Goal: Task Accomplishment & Management: Manage account settings

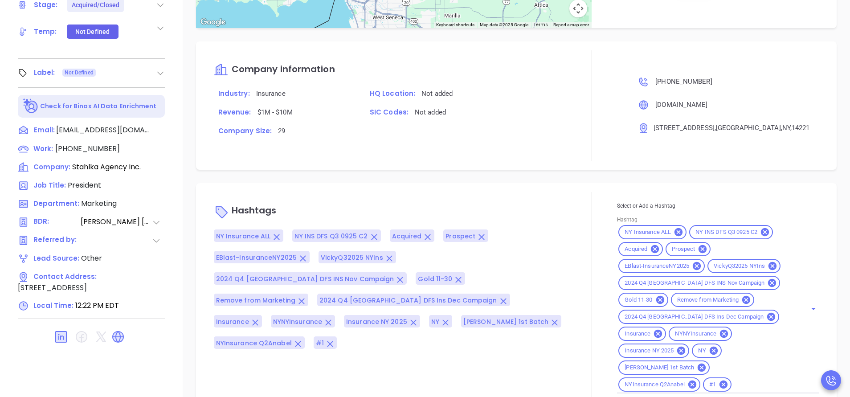
scroll to position [348, 0]
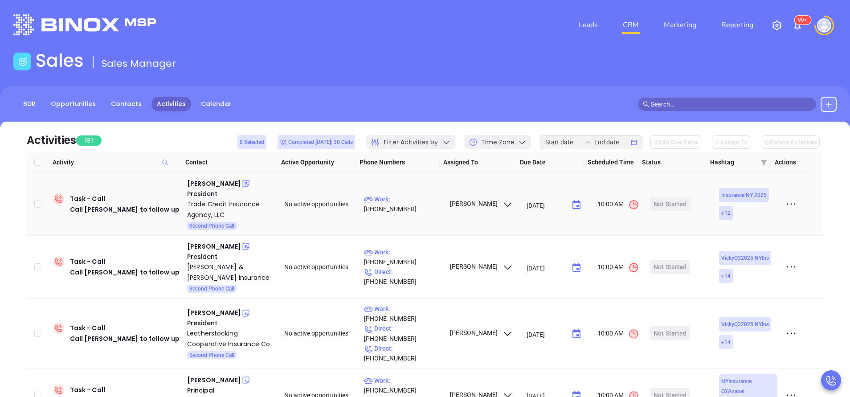
drag, startPoint x: 208, startPoint y: 180, endPoint x: 280, endPoint y: 60, distance: 140.1
click at [280, 61] on div "Sales Sales Manager" at bounding box center [425, 62] width 834 height 25
click at [225, 183] on div "Edward Arnold" at bounding box center [214, 183] width 54 height 11
click at [410, 200] on p "Work : (716) 932-7713" at bounding box center [402, 204] width 77 height 20
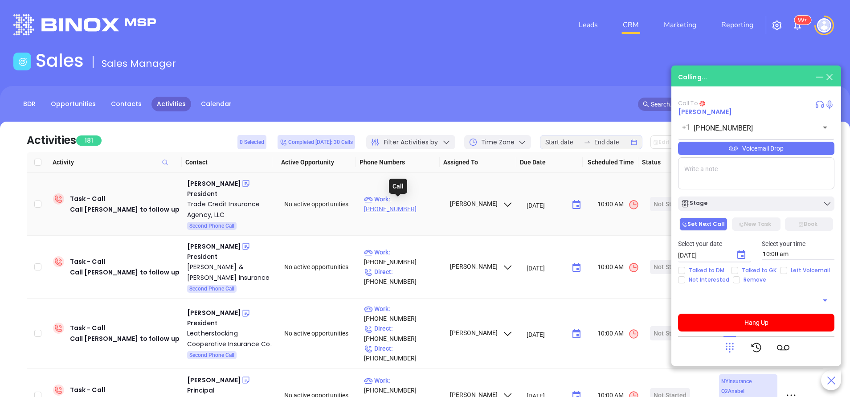
type input "(716) 932-7713"
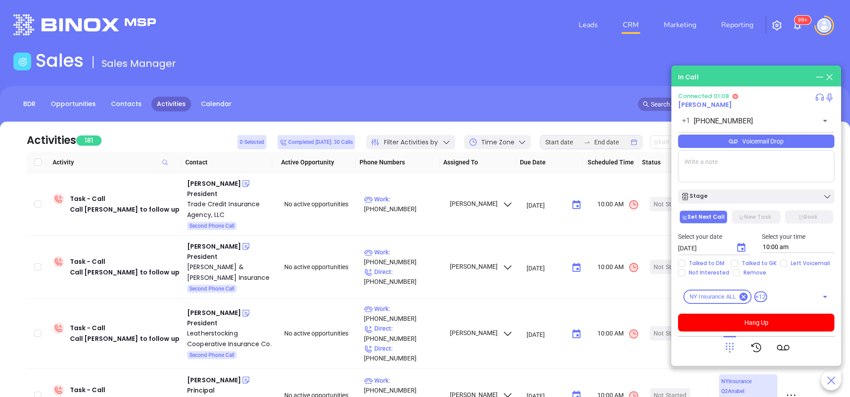
click at [530, 107] on div "BDR Opportunities Contacts Activities Calendar" at bounding box center [425, 104] width 850 height 15
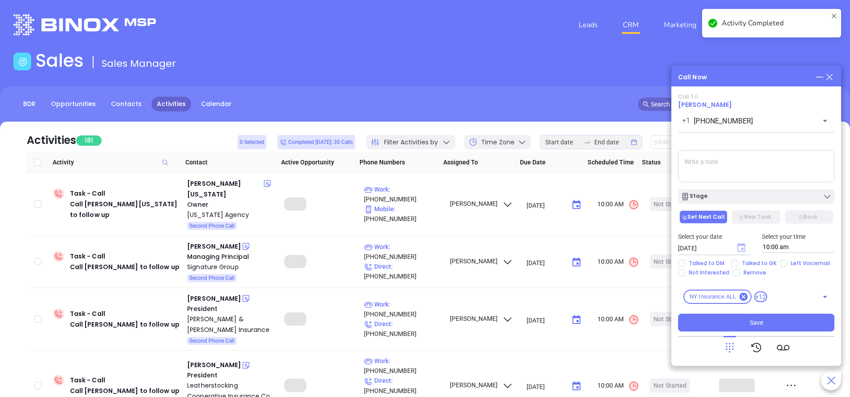
click at [743, 248] on icon "Choose date, selected date is Sep 20, 2025" at bounding box center [741, 247] width 8 height 9
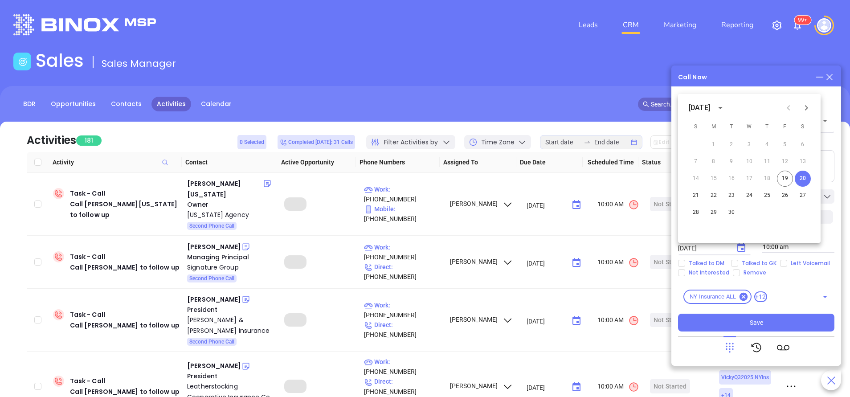
click at [807, 110] on icon "Next month" at bounding box center [806, 107] width 11 height 11
click at [734, 179] on button "14" at bounding box center [731, 179] width 16 height 16
type input "10/14/2025"
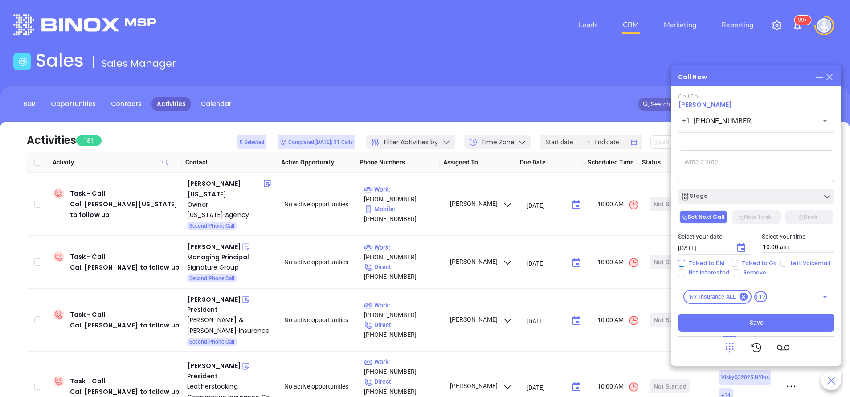
click at [681, 264] on input "Talked to DM" at bounding box center [681, 263] width 7 height 7
checkbox input "true"
click at [759, 203] on button "Stage" at bounding box center [756, 196] width 156 height 14
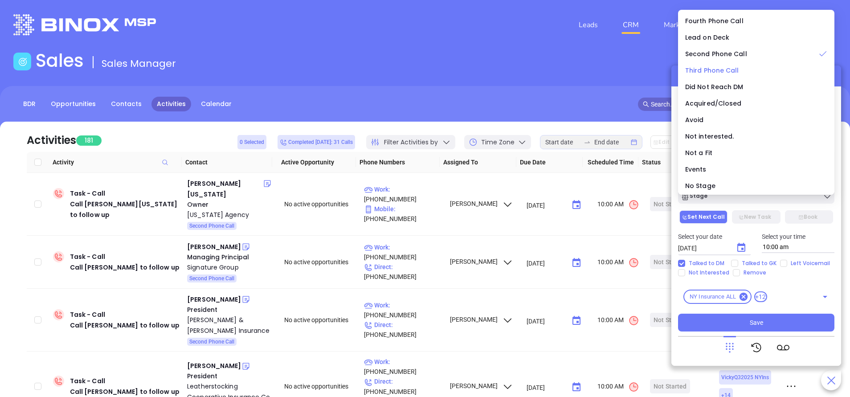
click at [706, 68] on span "Third Phone Call" at bounding box center [712, 70] width 54 height 9
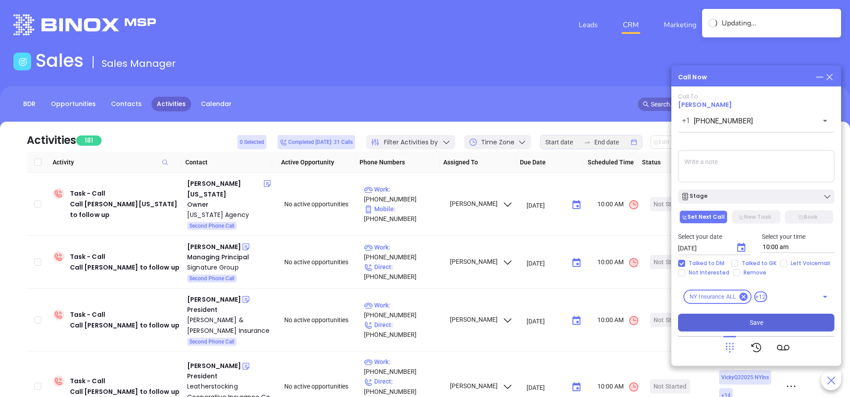
click at [790, 324] on button "Save" at bounding box center [756, 322] width 156 height 18
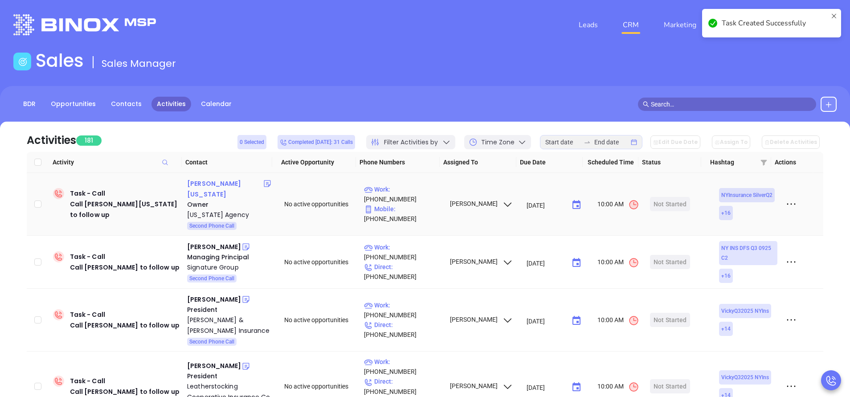
click at [223, 184] on div "Charlie Montana" at bounding box center [225, 188] width 76 height 21
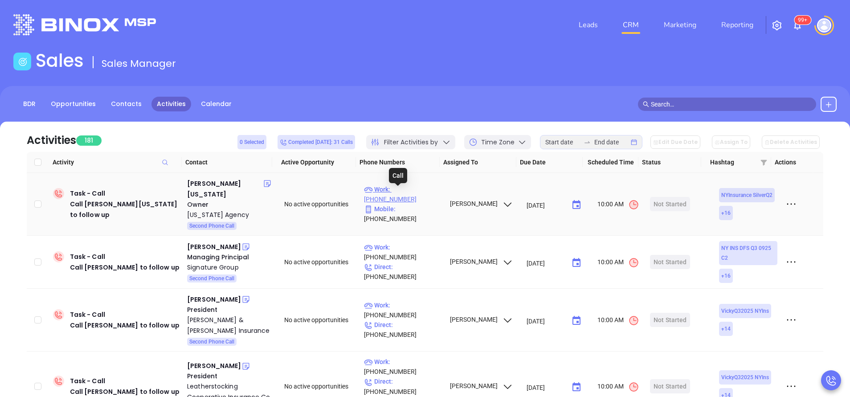
click at [421, 192] on p "Work : (516) 938-3600" at bounding box center [402, 194] width 77 height 20
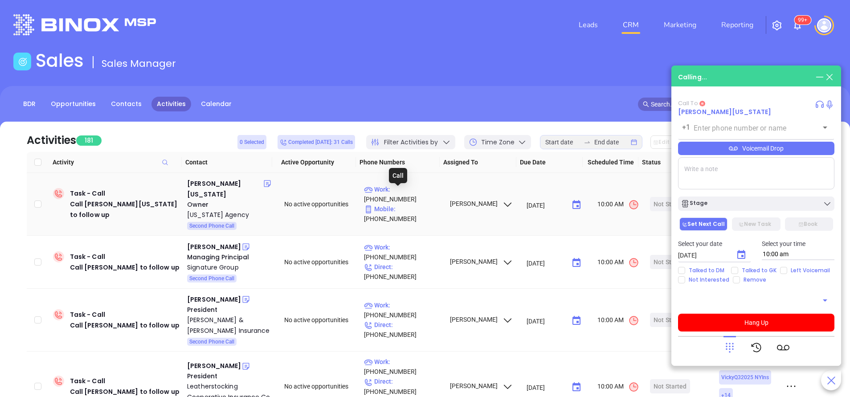
type input "(516) 938-3600"
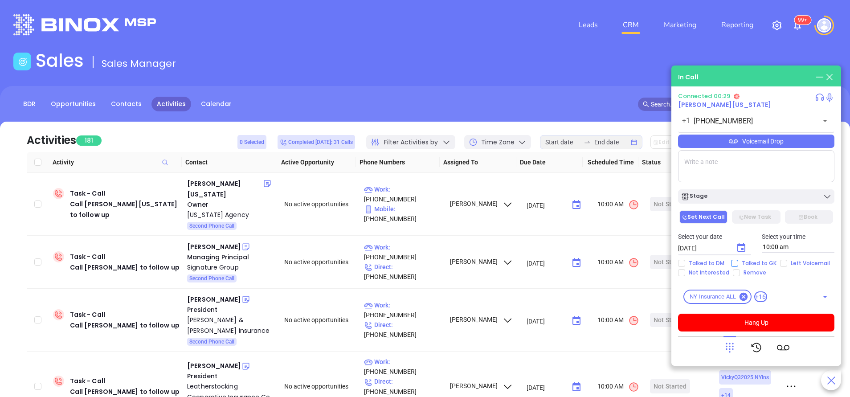
click at [737, 264] on input "Talked to GK" at bounding box center [734, 263] width 7 height 7
checkbox input "true"
click at [681, 273] on input "Not Interested" at bounding box center [681, 272] width 7 height 7
checkbox input "true"
click at [742, 194] on div "Stage" at bounding box center [755, 196] width 151 height 9
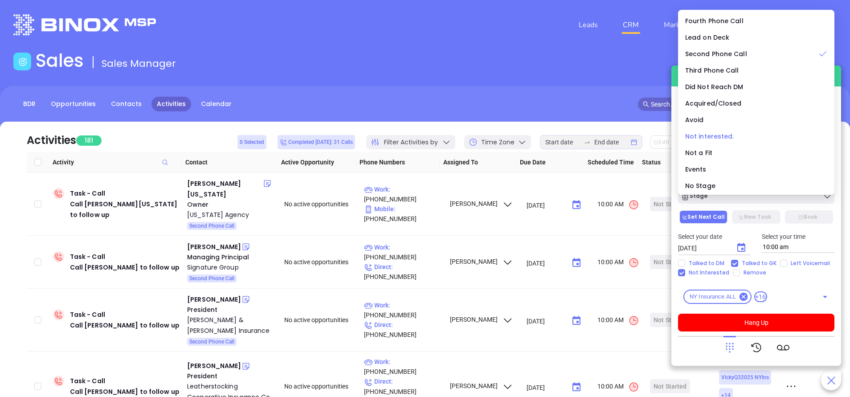
click at [712, 136] on span "Not interested." at bounding box center [709, 136] width 49 height 9
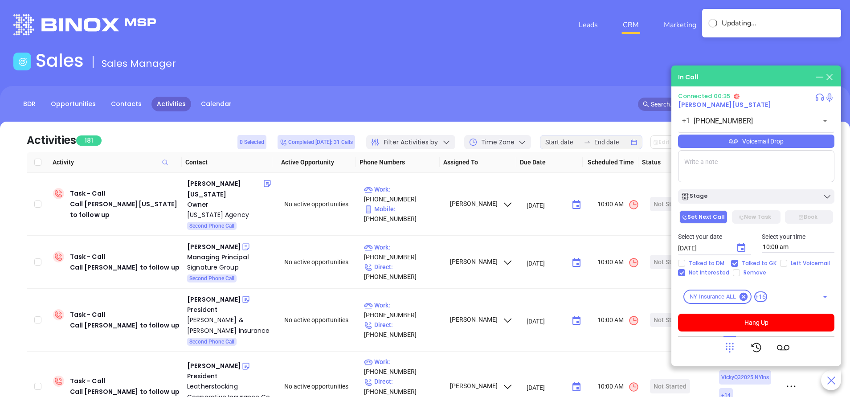
drag, startPoint x: 768, startPoint y: 322, endPoint x: 770, endPoint y: 281, distance: 40.6
click at [768, 322] on button "Hang Up" at bounding box center [756, 322] width 156 height 18
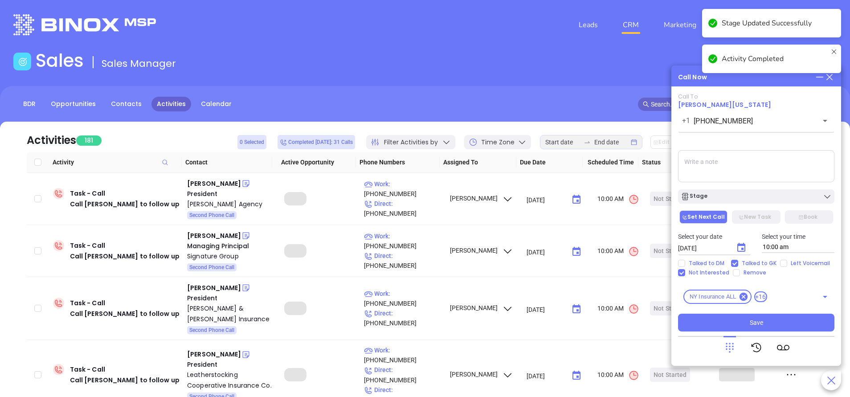
click at [754, 197] on div "Stage" at bounding box center [755, 196] width 151 height 9
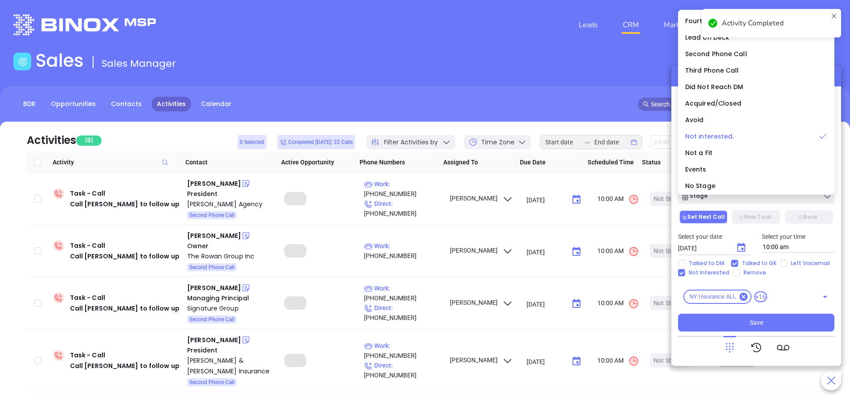
click at [719, 137] on span "Not interested." at bounding box center [709, 136] width 49 height 9
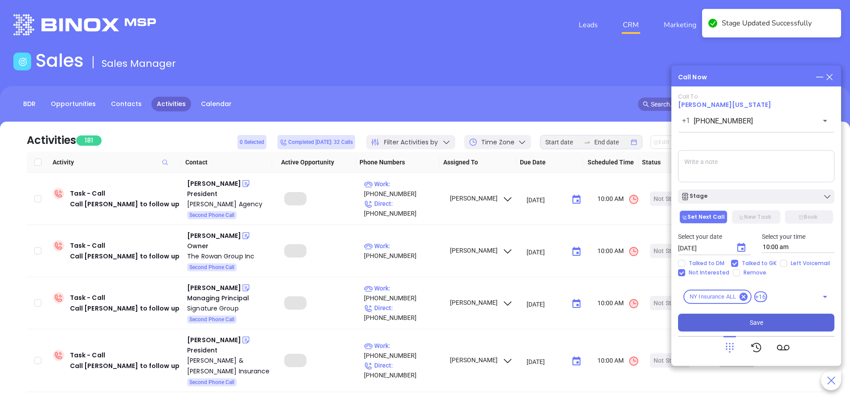
click at [768, 324] on button "Save" at bounding box center [756, 322] width 156 height 18
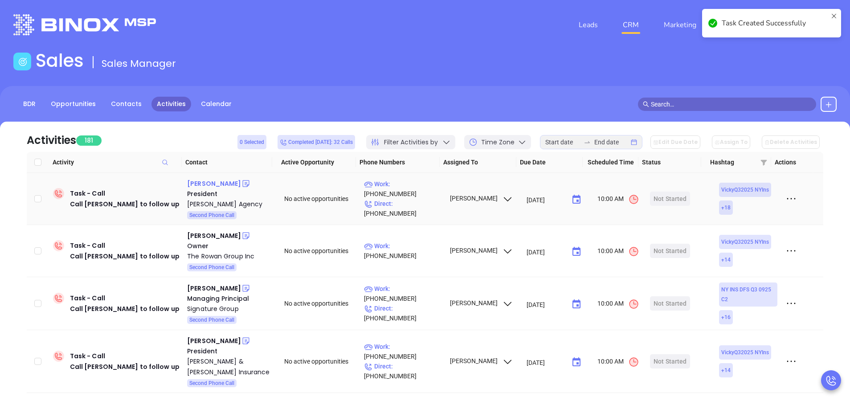
click at [222, 181] on div "Sean Cornelius" at bounding box center [214, 183] width 54 height 11
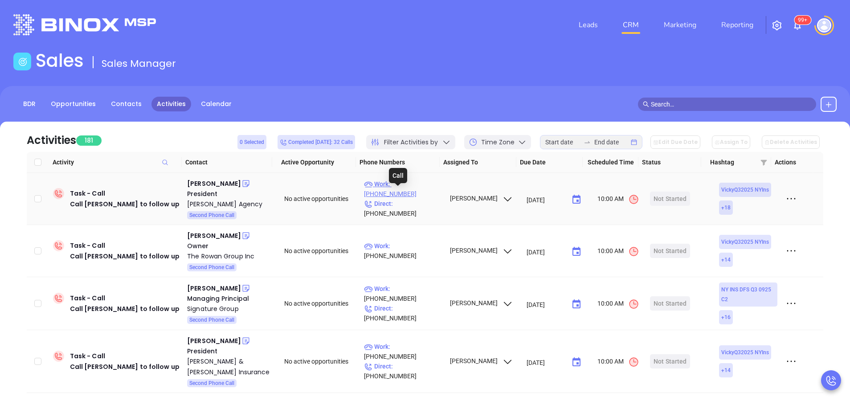
click at [413, 191] on p "Work : (716) 699-2388" at bounding box center [402, 189] width 77 height 20
type input "(716) 699-2388"
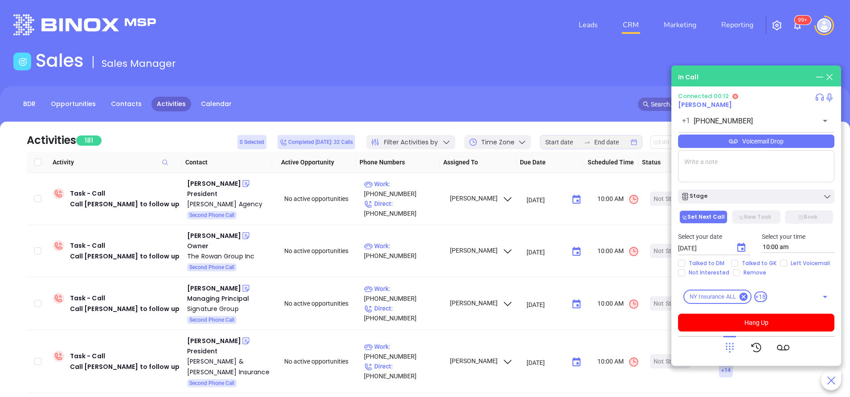
click at [718, 141] on div "Voicemail Drop" at bounding box center [756, 140] width 156 height 13
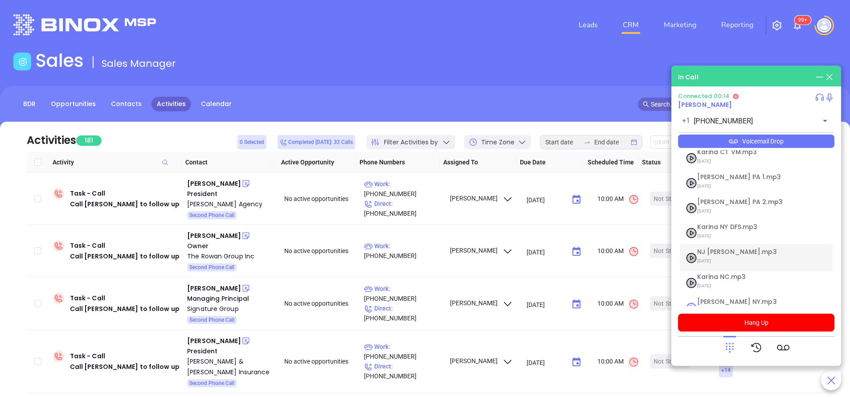
scroll to position [72, 0]
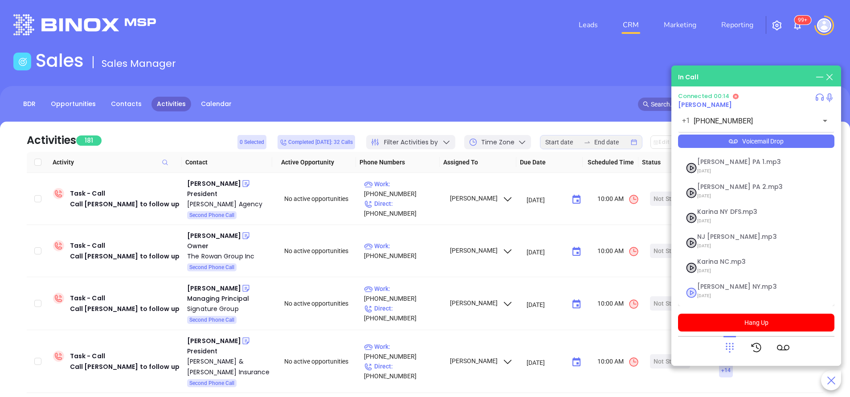
click at [716, 289] on span "Vicky NY.mp3" at bounding box center [745, 286] width 96 height 7
checkbox input "true"
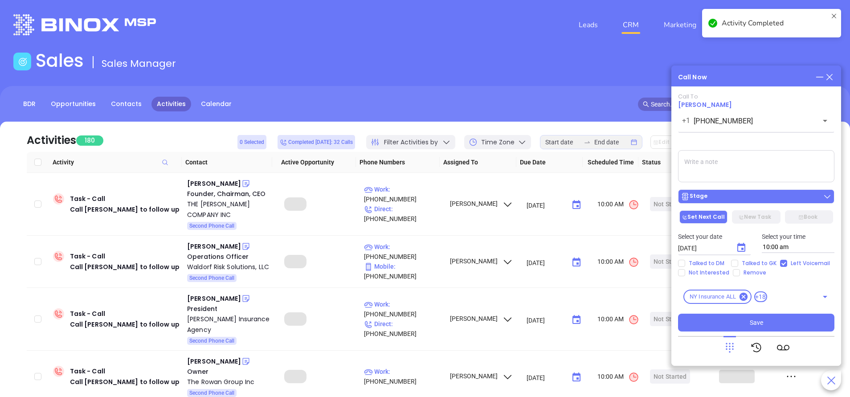
click at [729, 197] on div "Stage" at bounding box center [755, 196] width 151 height 9
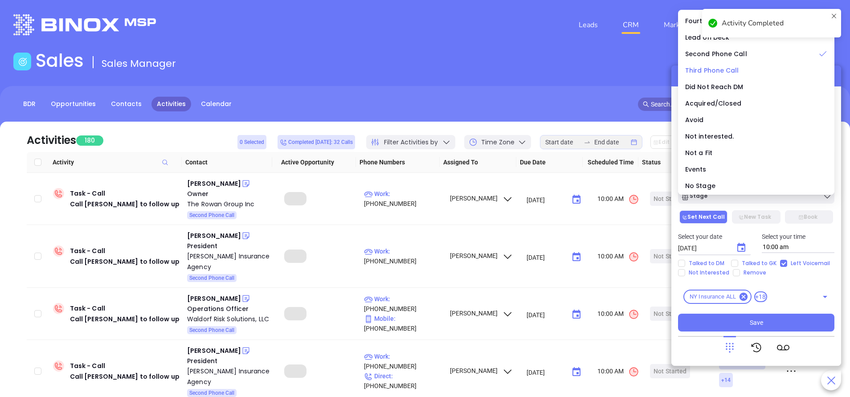
click at [716, 65] on div "Third Phone Call" at bounding box center [756, 70] width 142 height 10
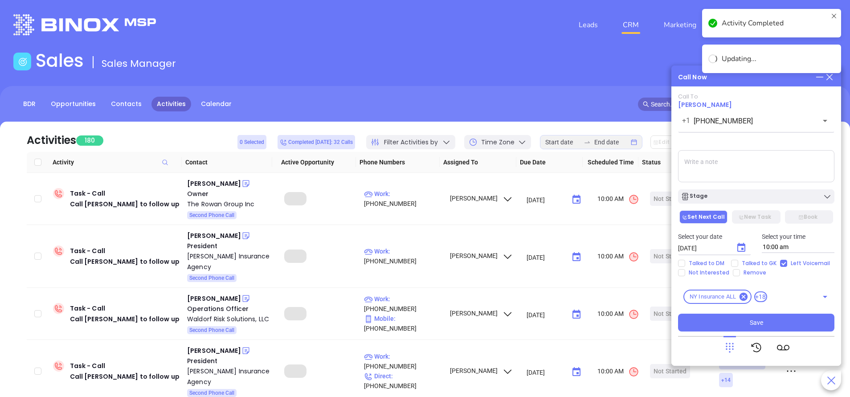
click at [744, 192] on button "Stage" at bounding box center [756, 196] width 156 height 14
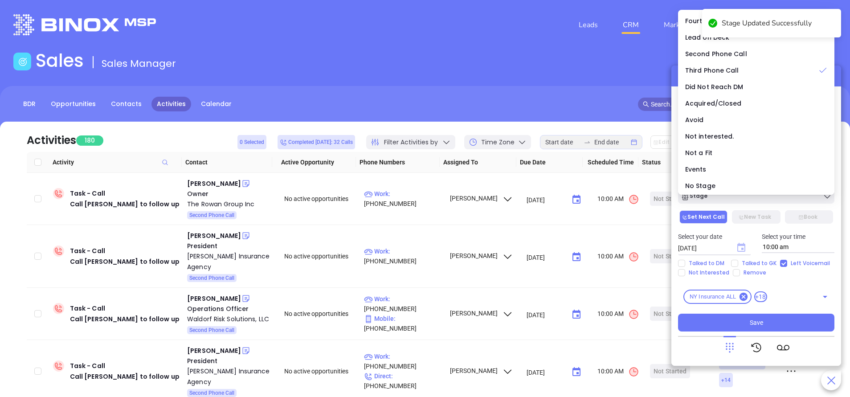
click at [742, 248] on icon "Choose date, selected date is Sep 20, 2025" at bounding box center [741, 247] width 8 height 9
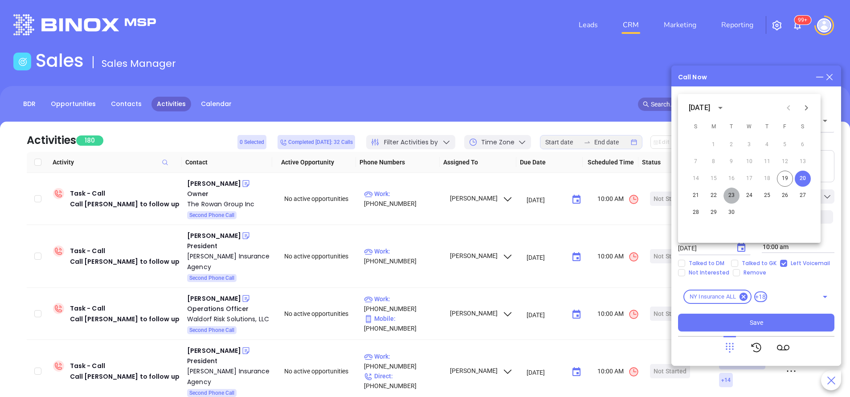
click at [730, 197] on button "23" at bounding box center [731, 195] width 16 height 16
type input "09/23/2025"
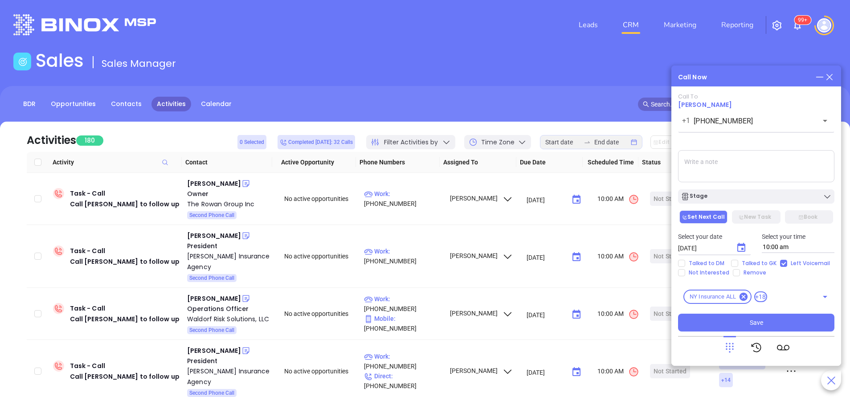
click at [741, 164] on textarea at bounding box center [756, 166] width 156 height 32
type textarea "Second email sent"
click at [772, 317] on button "Save" at bounding box center [756, 322] width 156 height 18
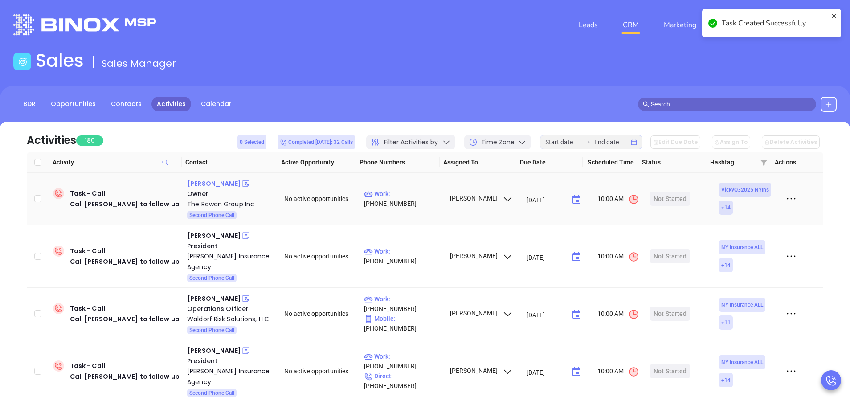
click at [217, 185] on div "Scott Rowan" at bounding box center [214, 183] width 54 height 11
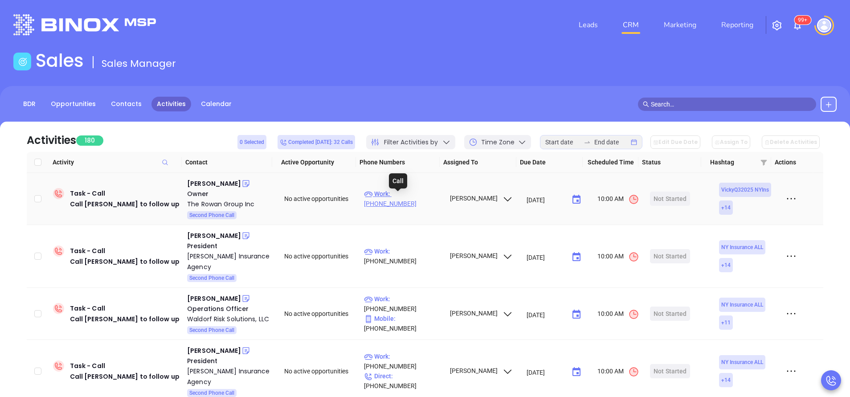
click at [421, 201] on p "Work : (315) 768-4230" at bounding box center [402, 199] width 77 height 20
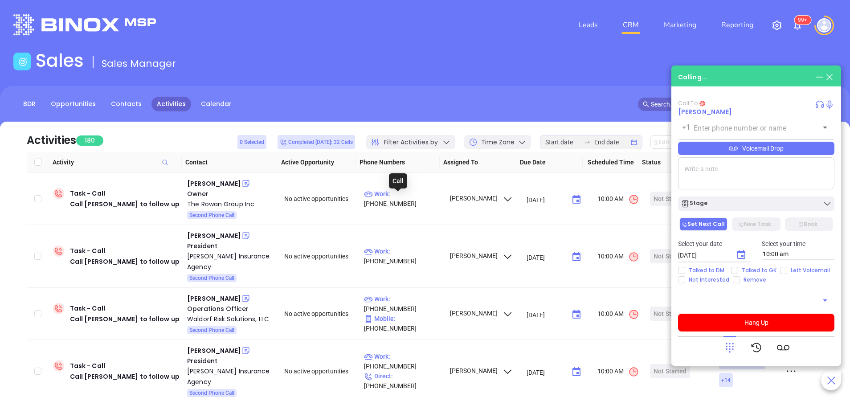
type input "(315) 768-4230"
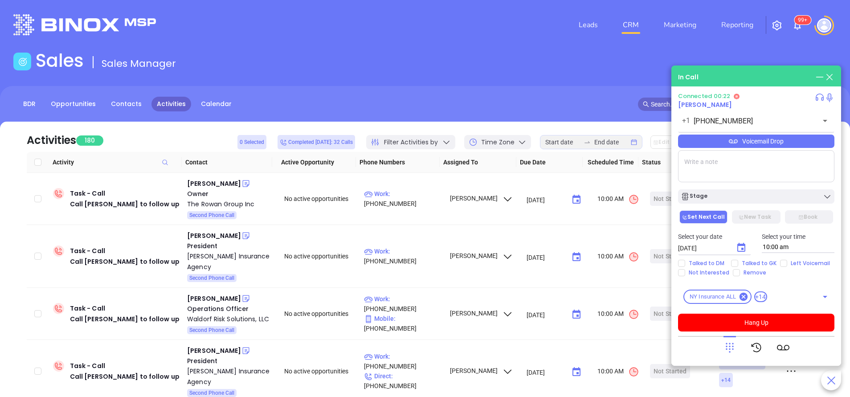
click at [708, 160] on textarea at bounding box center [756, 166] width 156 height 32
type textarea "Second email sent"
click at [757, 195] on div "Stage" at bounding box center [755, 196] width 151 height 9
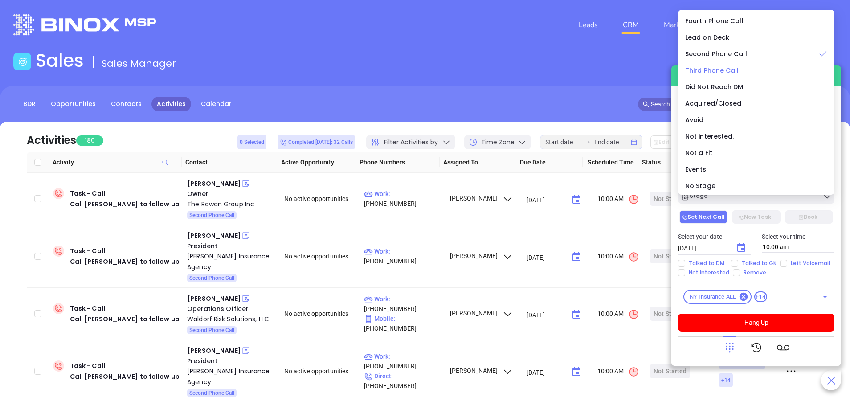
click at [728, 67] on span "Third Phone Call" at bounding box center [712, 70] width 54 height 9
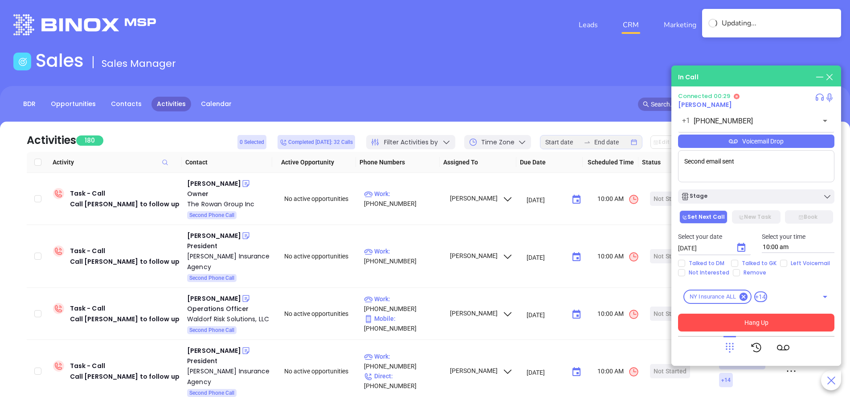
click at [751, 321] on button "Hang Up" at bounding box center [756, 322] width 156 height 18
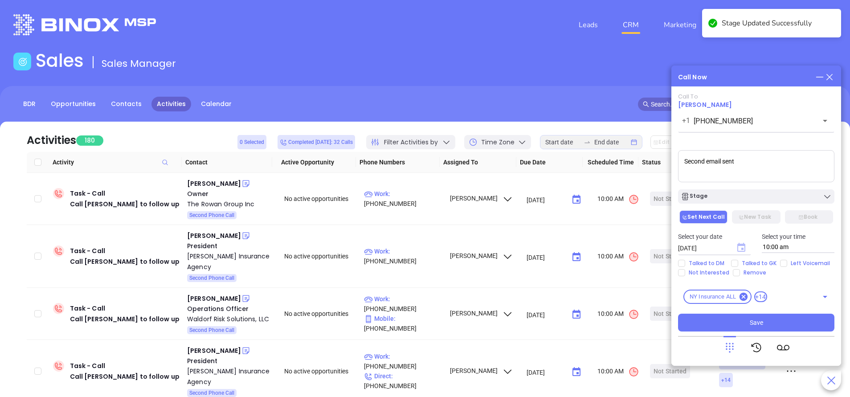
click at [741, 245] on icon "Choose date, selected date is Sep 20, 2025" at bounding box center [741, 247] width 8 height 9
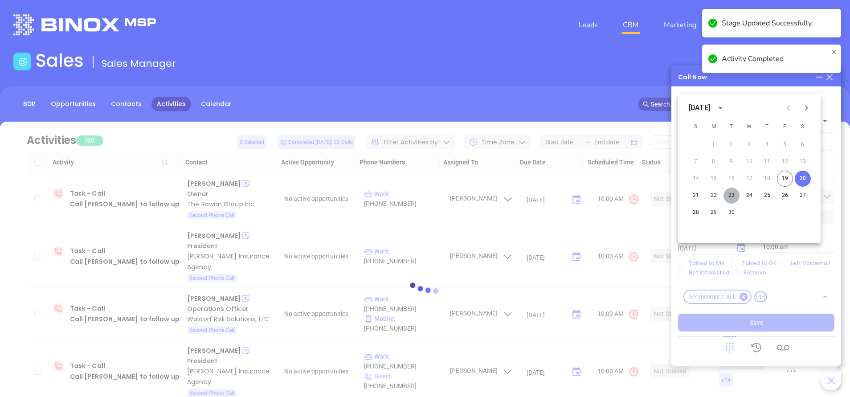
click at [733, 195] on button "23" at bounding box center [731, 195] width 16 height 16
type input "09/23/2025"
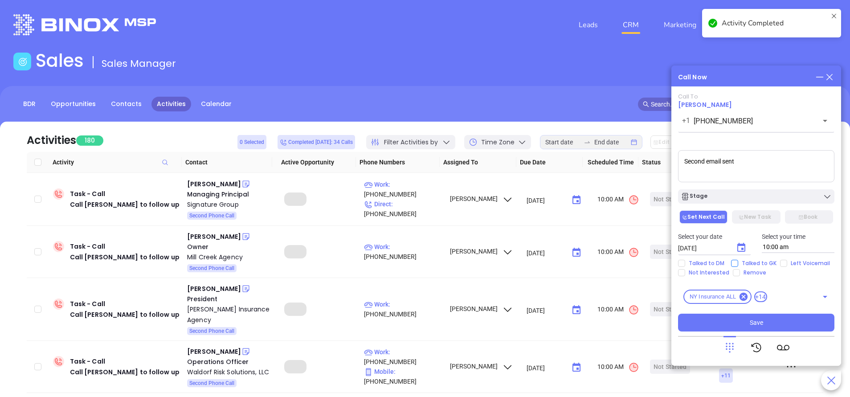
click at [757, 264] on span "Talked to GK" at bounding box center [759, 263] width 42 height 7
click at [738, 264] on input "Talked to GK" at bounding box center [734, 263] width 7 height 7
checkbox input "true"
click at [768, 323] on button "Save" at bounding box center [756, 322] width 156 height 18
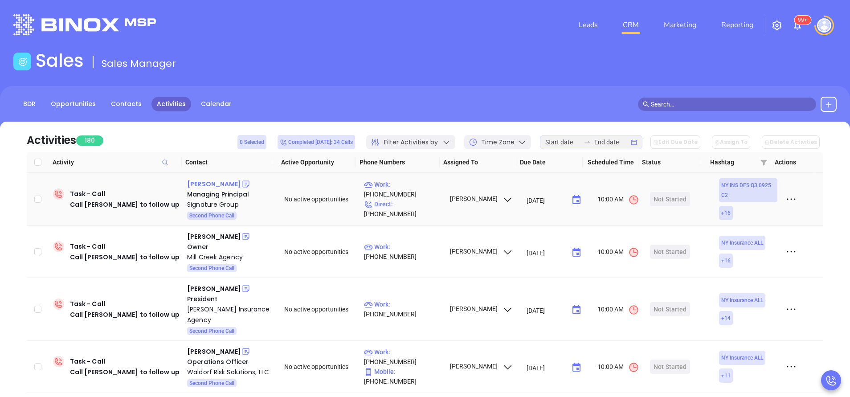
click at [224, 187] on div "Peter Schapero" at bounding box center [214, 184] width 54 height 11
drag, startPoint x: 409, startPoint y: 195, endPoint x: 357, endPoint y: 167, distance: 59.2
click at [409, 195] on p "Work : (516) 764-1100" at bounding box center [402, 189] width 77 height 20
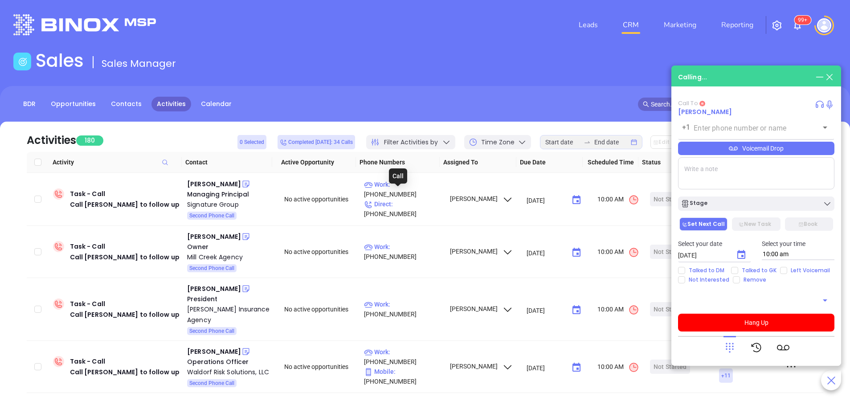
type input "(516) 764-1100"
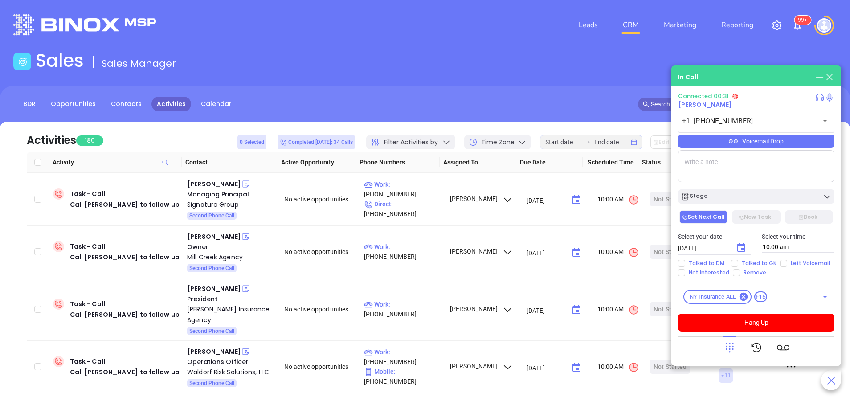
click at [744, 167] on textarea at bounding box center [756, 166] width 156 height 32
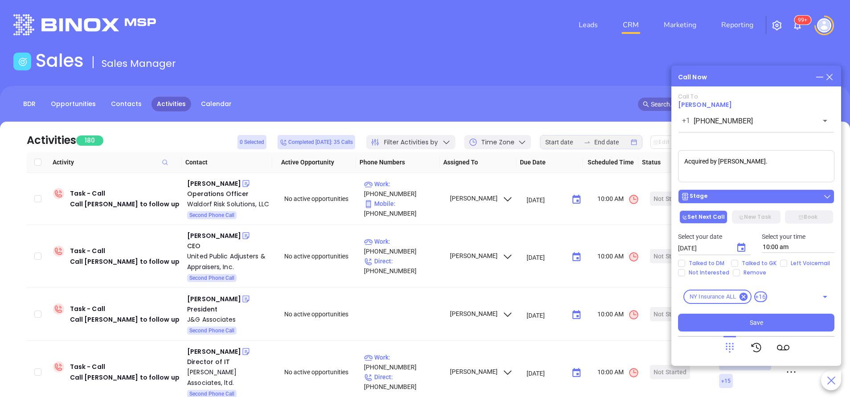
type textarea "Acquired by Acrisure."
click at [741, 193] on div "Stage" at bounding box center [755, 196] width 151 height 9
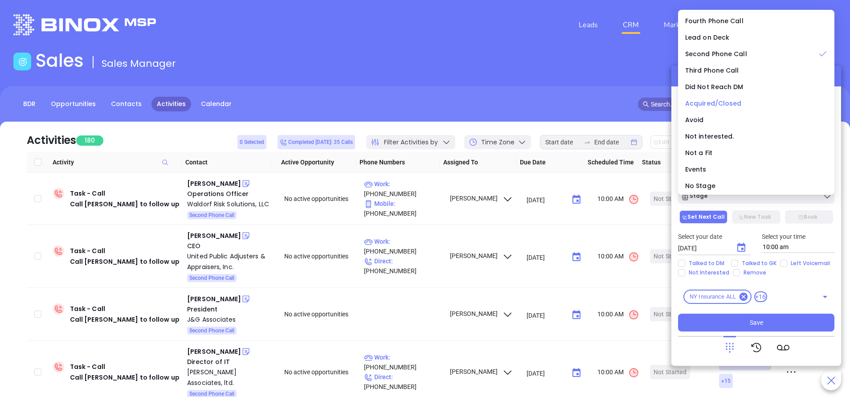
click at [713, 99] on span "Acquired/Closed" at bounding box center [713, 103] width 57 height 9
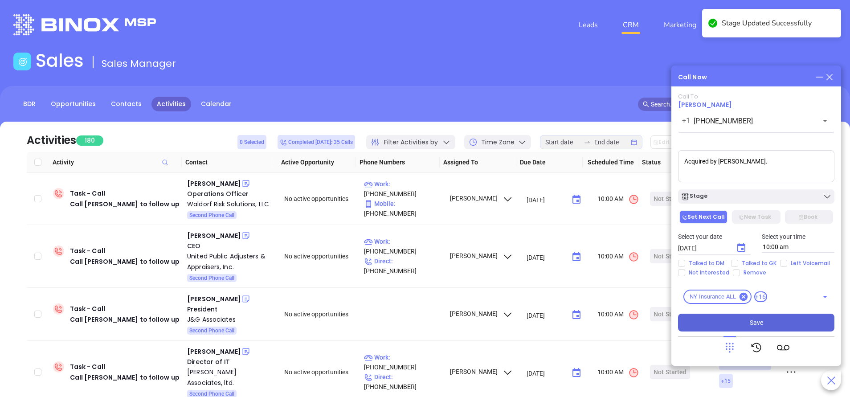
click at [777, 319] on button "Save" at bounding box center [756, 322] width 156 height 18
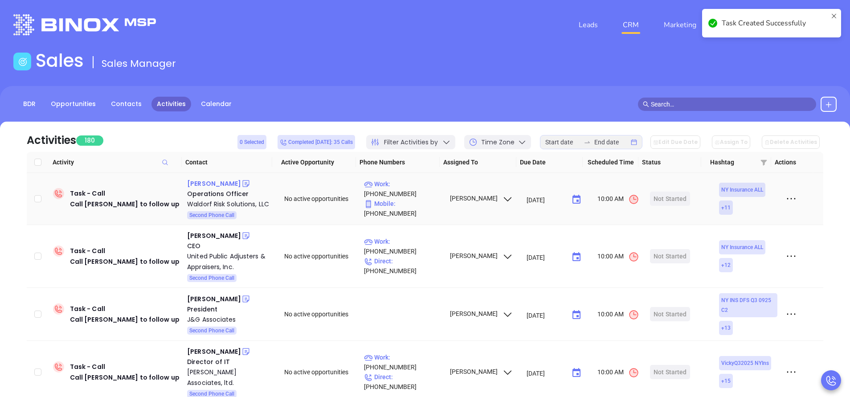
click at [219, 183] on div "Jack Terranova" at bounding box center [214, 183] width 54 height 11
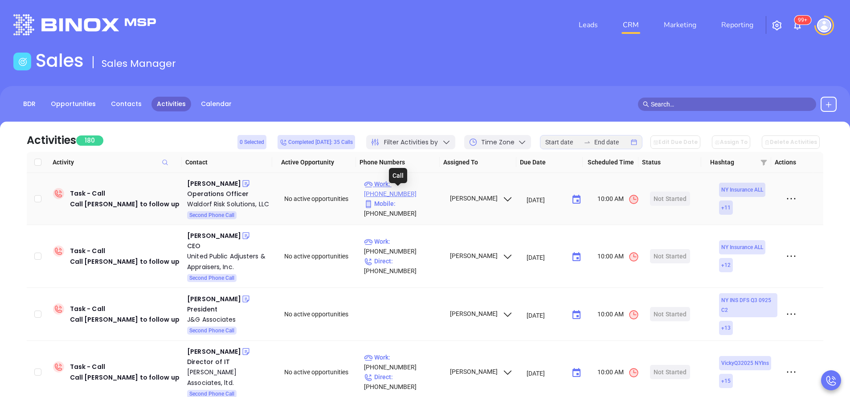
click at [423, 192] on p "Work : (631) 423-9500" at bounding box center [402, 189] width 77 height 20
type input "(631) 423-9500"
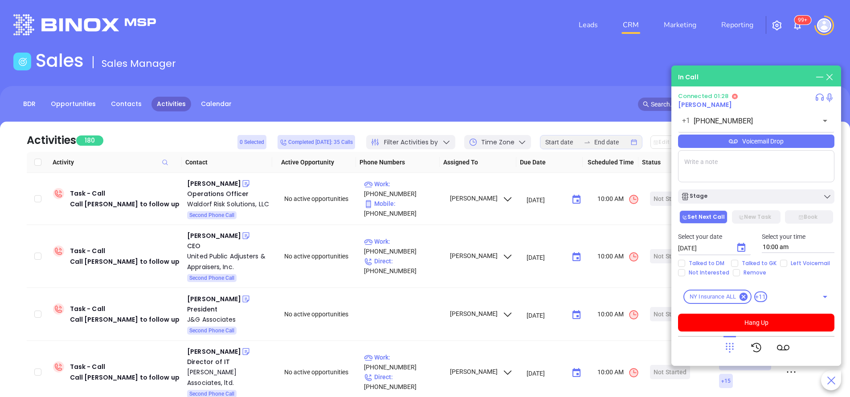
click at [702, 143] on div "Voicemail Drop" at bounding box center [756, 140] width 156 height 13
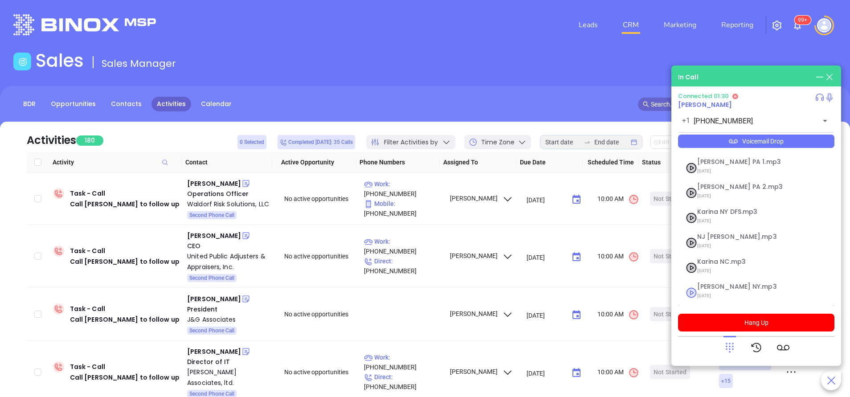
click at [703, 283] on span "Vicky NY.mp3" at bounding box center [745, 286] width 96 height 7
checkbox input "true"
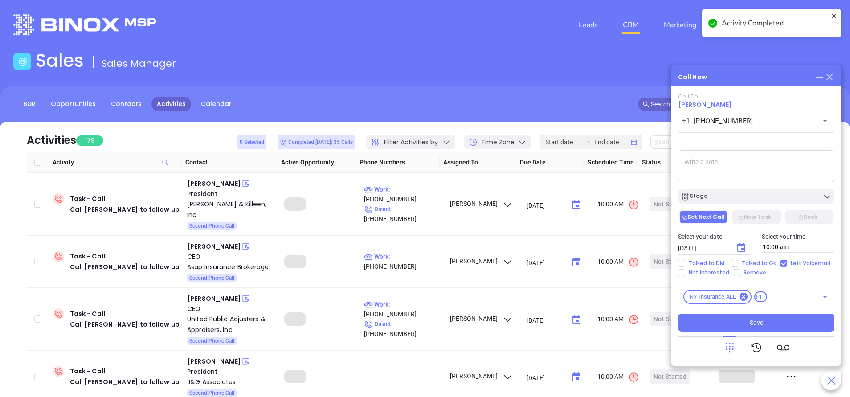
click at [741, 250] on icon "Choose date, selected date is Sep 20, 2025" at bounding box center [741, 247] width 8 height 9
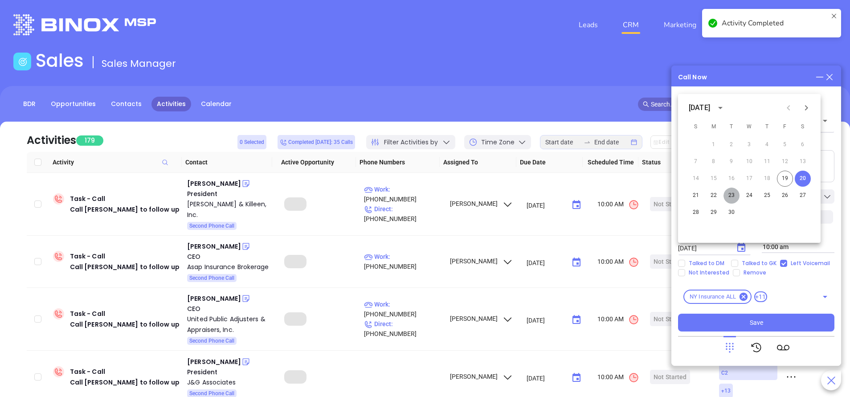
click at [730, 196] on button "23" at bounding box center [731, 195] width 16 height 16
type input "09/23/2025"
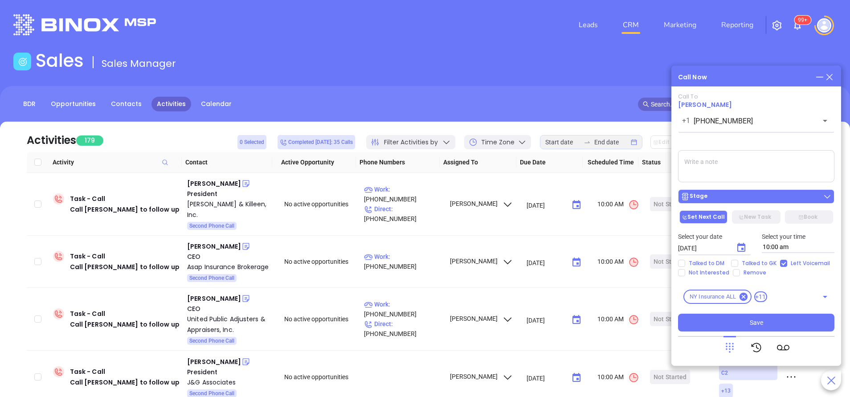
click at [738, 196] on div "Stage" at bounding box center [755, 196] width 151 height 9
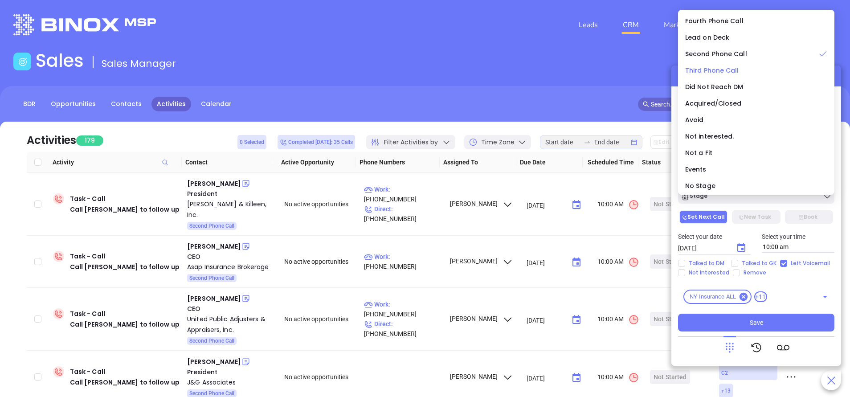
click at [715, 71] on span "Third Phone Call" at bounding box center [712, 70] width 54 height 9
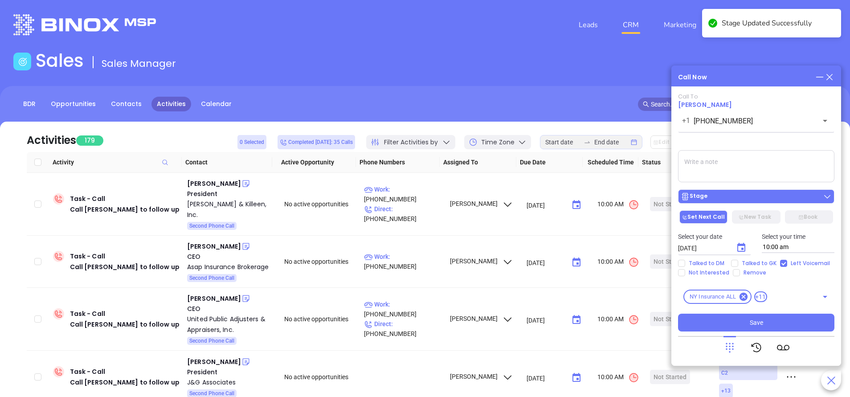
click at [736, 195] on div "Stage" at bounding box center [755, 196] width 151 height 9
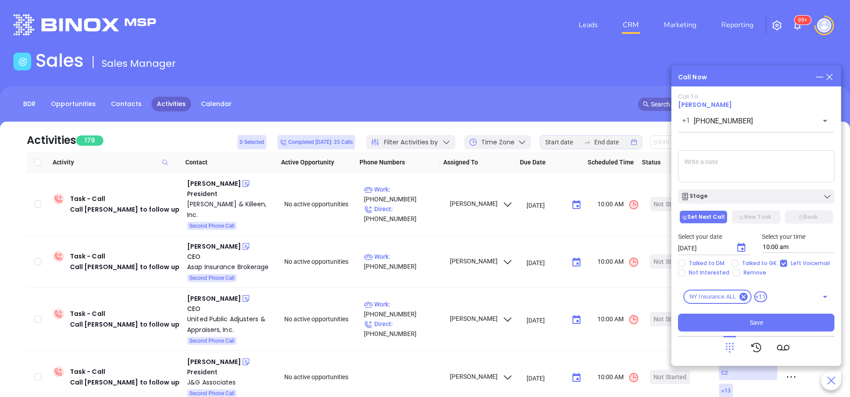
click at [696, 355] on div at bounding box center [756, 347] width 156 height 23
click at [727, 169] on textarea at bounding box center [756, 166] width 156 height 32
type textarea "Second email sent"
drag, startPoint x: 779, startPoint y: 325, endPoint x: 764, endPoint y: 334, distance: 18.0
click at [779, 324] on button "Save" at bounding box center [756, 322] width 156 height 18
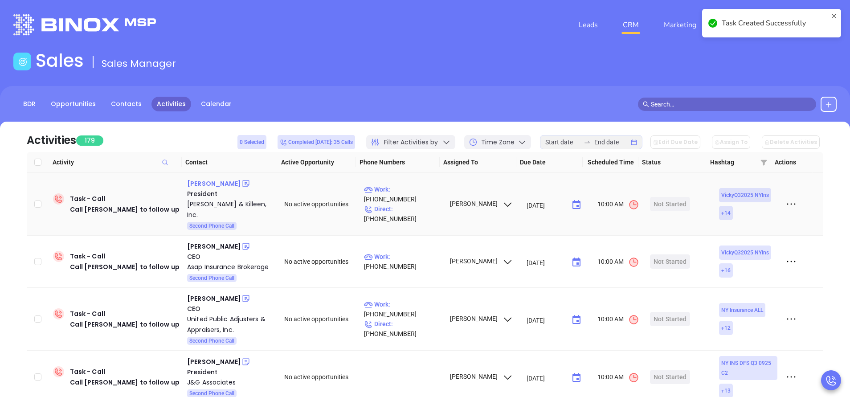
click at [226, 183] on div "Dwight Coombe" at bounding box center [214, 183] width 54 height 11
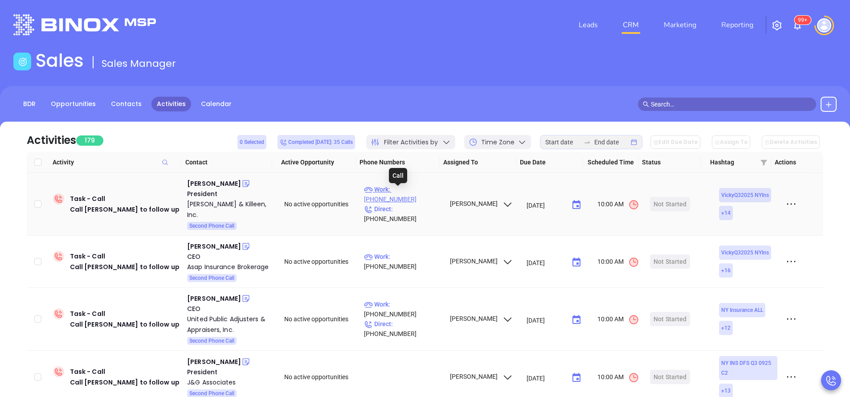
click at [413, 194] on p "Work : (845) 647-9100" at bounding box center [402, 194] width 77 height 20
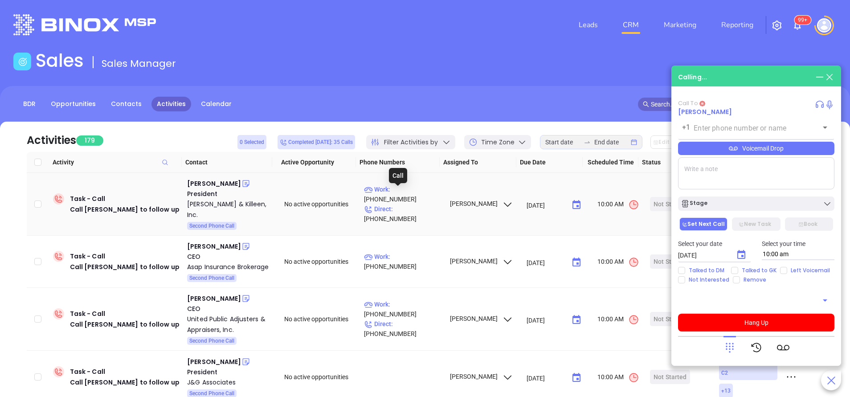
type input "(845) 647-9100"
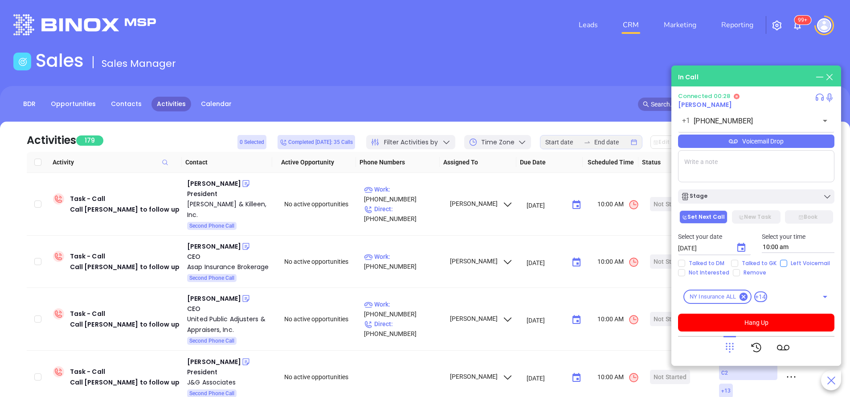
click at [780, 262] on input "Left Voicemail" at bounding box center [783, 263] width 7 height 7
checkbox input "true"
click at [761, 322] on button "Hang Up" at bounding box center [756, 322] width 156 height 18
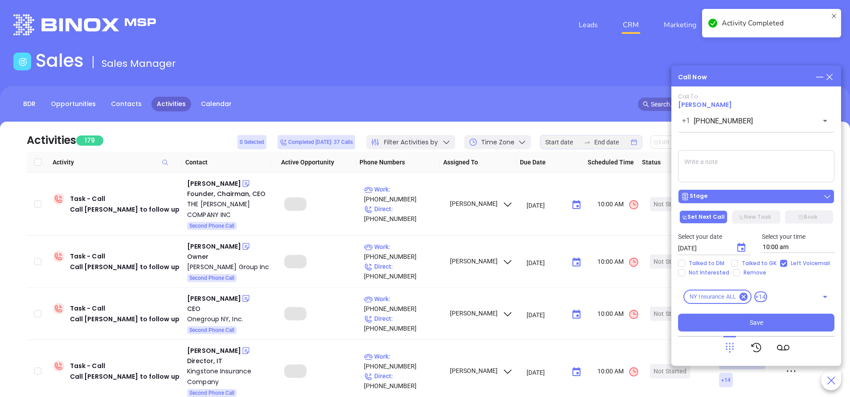
click at [744, 194] on div "Stage" at bounding box center [755, 196] width 151 height 9
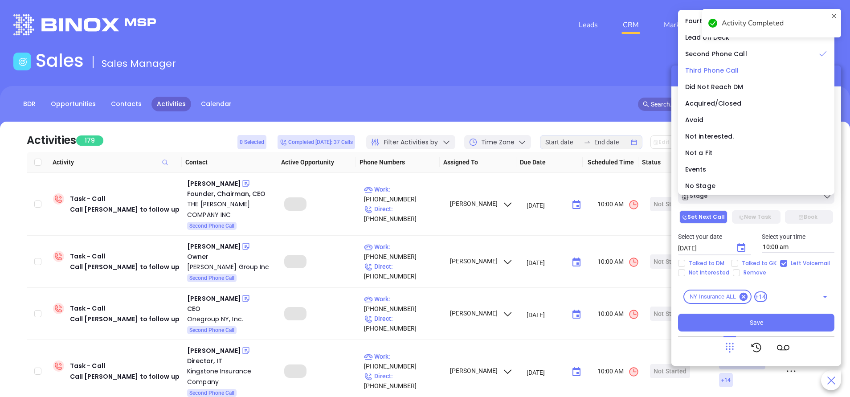
click at [718, 73] on span "Third Phone Call" at bounding box center [712, 70] width 54 height 9
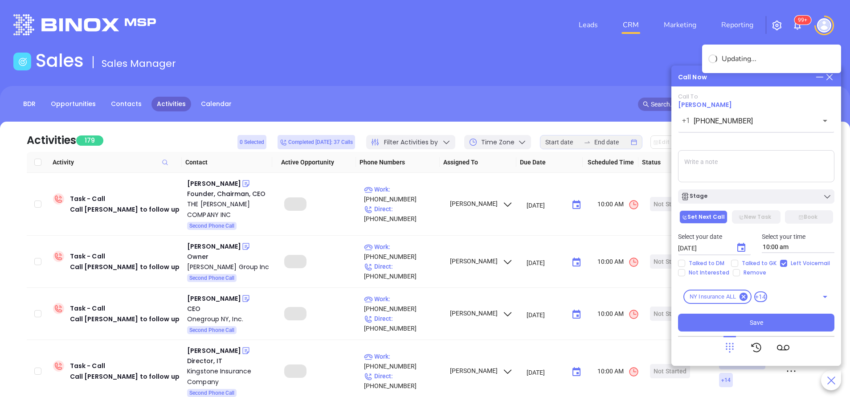
click at [740, 166] on textarea at bounding box center [756, 166] width 156 height 32
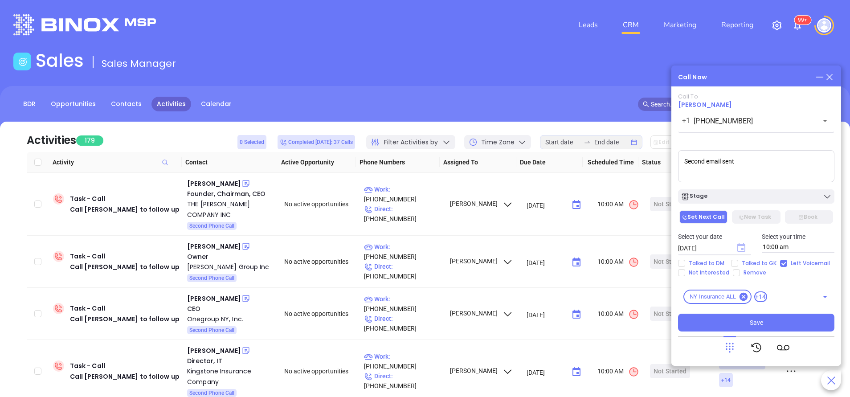
type textarea "Second email sent"
click at [739, 246] on icon "Choose date, selected date is Sep 20, 2025" at bounding box center [741, 247] width 8 height 9
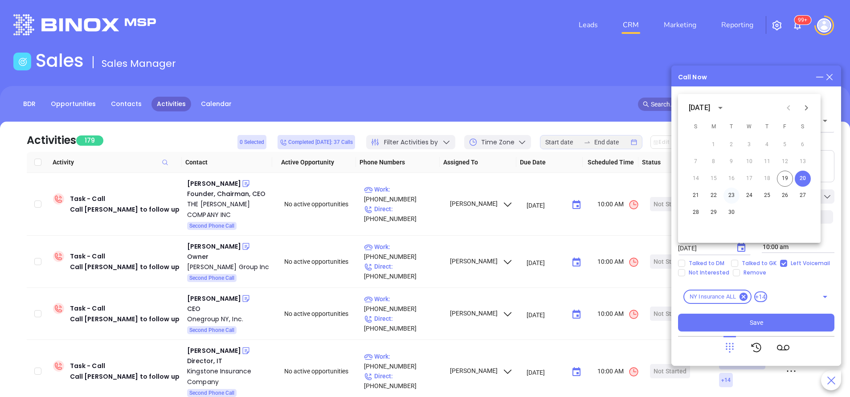
click at [735, 197] on button "23" at bounding box center [731, 195] width 16 height 16
type input "09/23/2025"
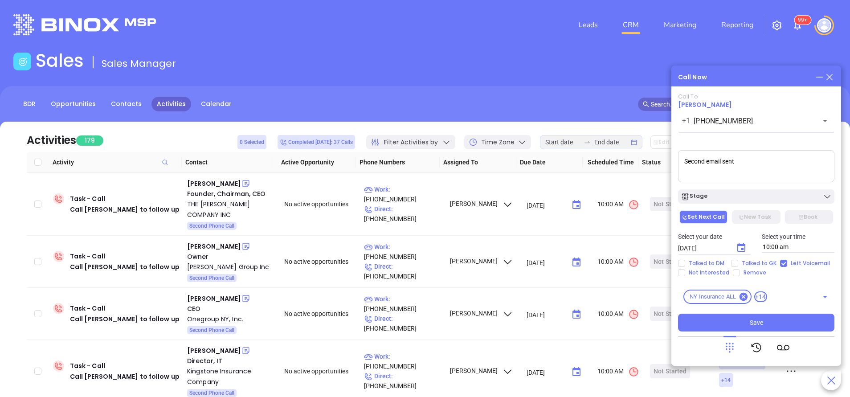
click at [735, 197] on div "Stage" at bounding box center [755, 196] width 151 height 9
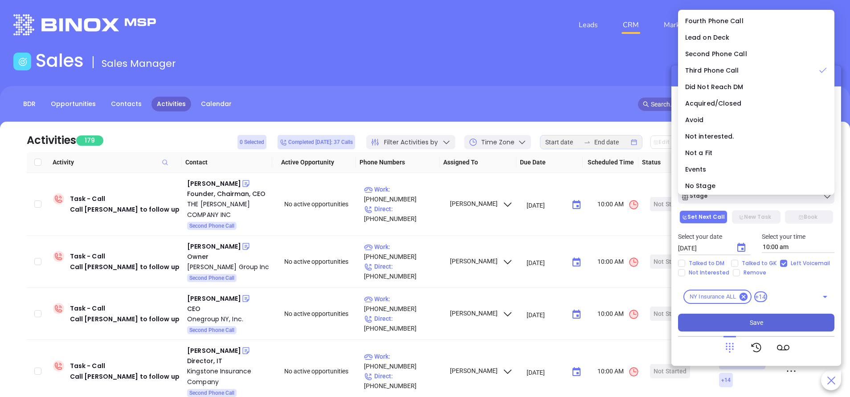
click at [758, 320] on span "Save" at bounding box center [755, 322] width 13 height 10
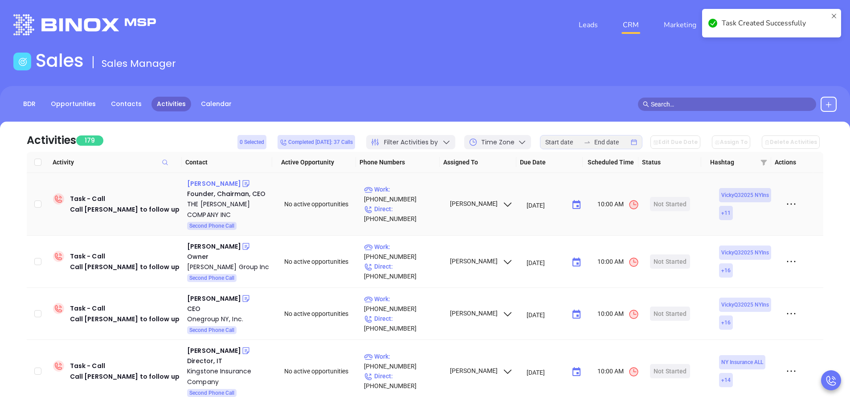
click at [207, 180] on div "John Gorsline" at bounding box center [214, 183] width 54 height 11
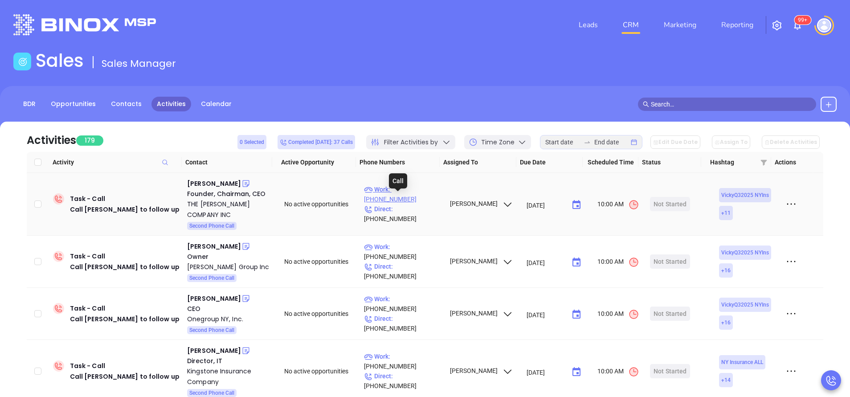
click at [405, 197] on p "Work : (585) 232-3725" at bounding box center [402, 194] width 77 height 20
type input "(585) 232-3725"
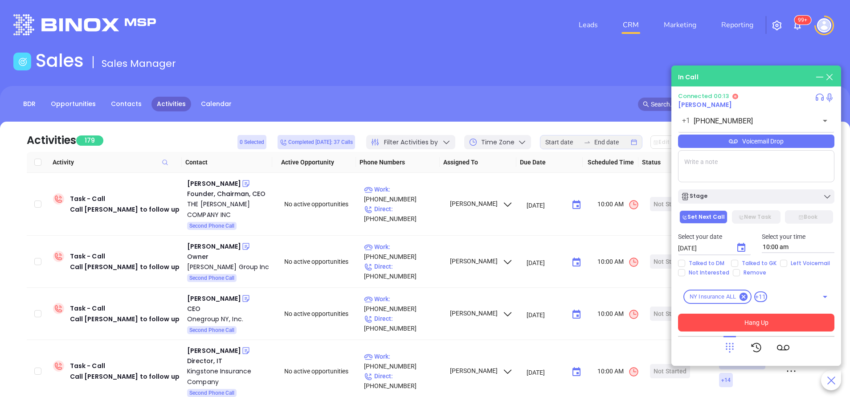
click at [700, 141] on div "Voicemail Drop" at bounding box center [756, 140] width 156 height 13
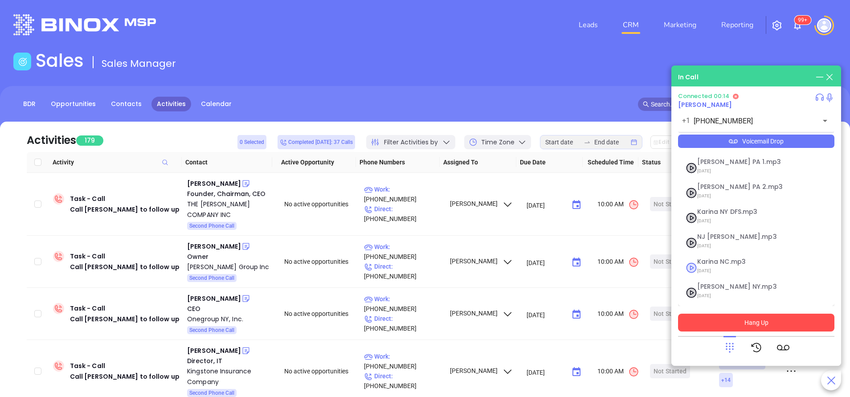
click at [711, 278] on li "Karina NC.mp3 09/10/2025" at bounding box center [756, 267] width 153 height 27
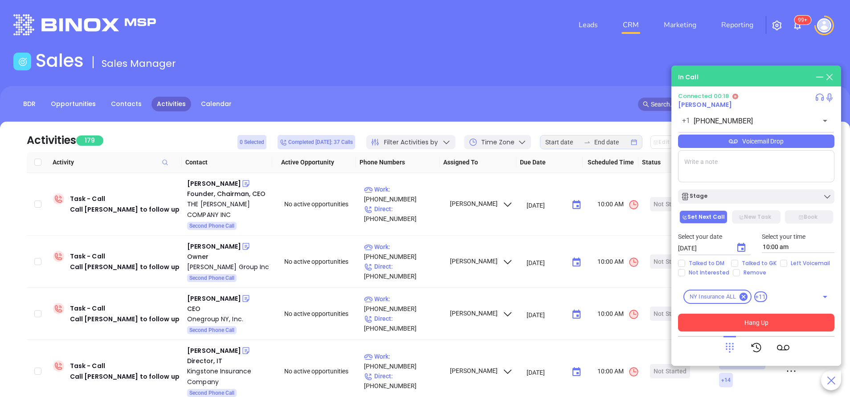
click at [762, 139] on div "Voicemail Drop" at bounding box center [756, 140] width 156 height 13
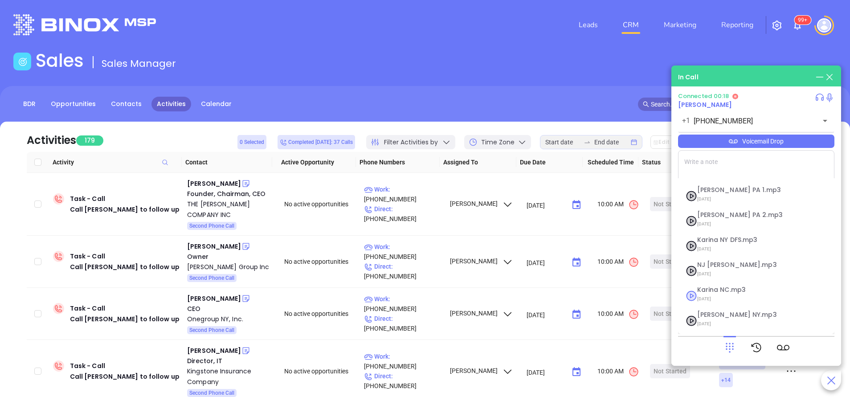
scroll to position [96, 0]
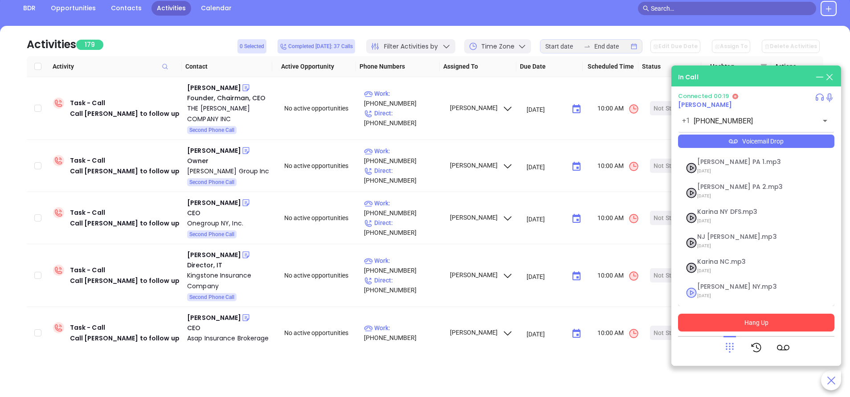
click at [716, 293] on span "09/11/2025" at bounding box center [745, 296] width 96 height 12
checkbox input "true"
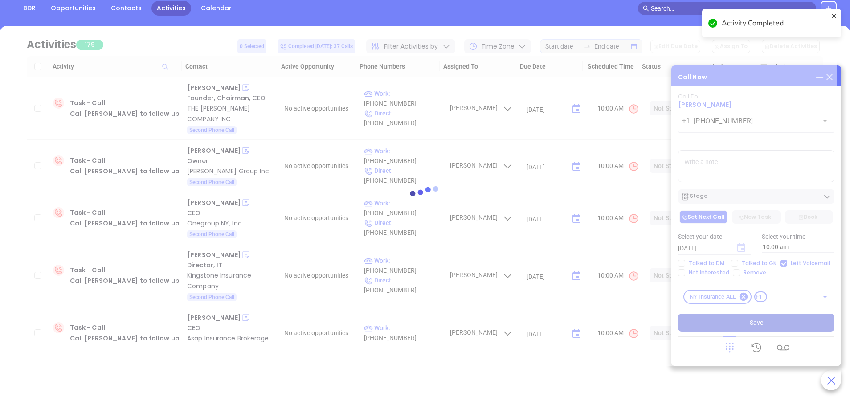
click at [741, 248] on icon "Choose date, selected date is Sep 20, 2025" at bounding box center [741, 247] width 8 height 9
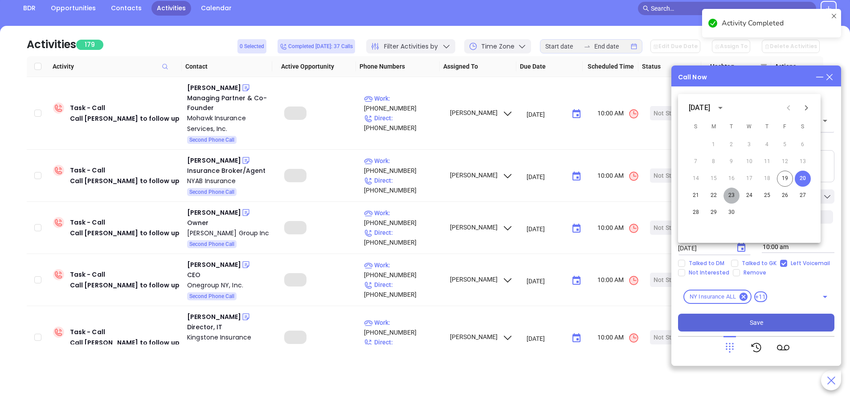
click at [731, 195] on button "23" at bounding box center [731, 195] width 16 height 16
type input "09/23/2025"
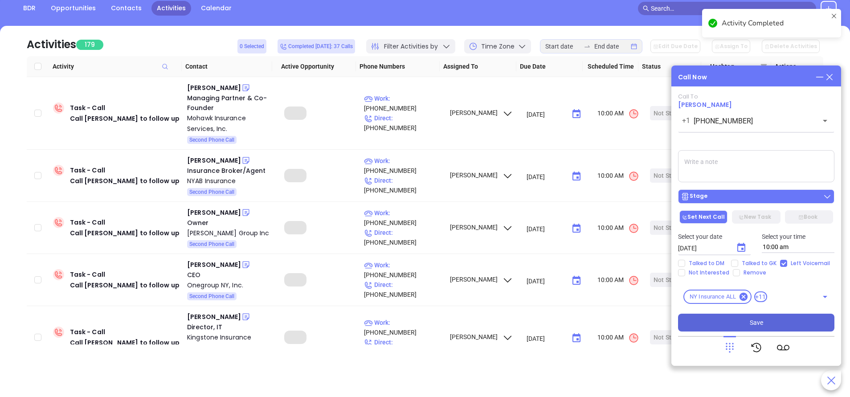
click at [749, 194] on div "Stage" at bounding box center [755, 196] width 151 height 9
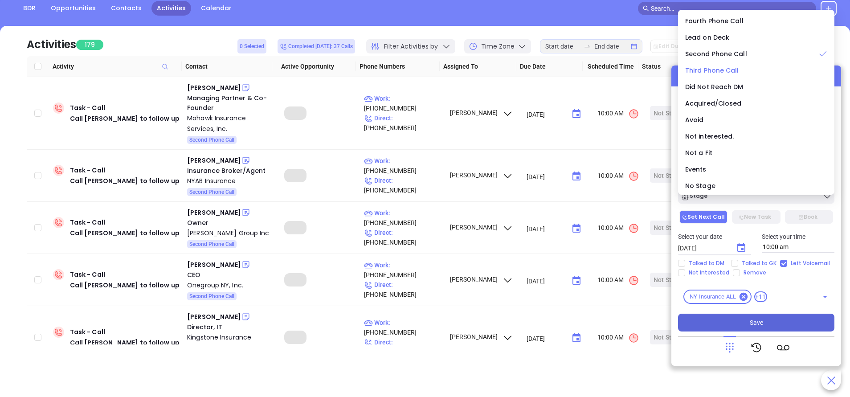
click at [726, 69] on span "Third Phone Call" at bounding box center [712, 70] width 54 height 9
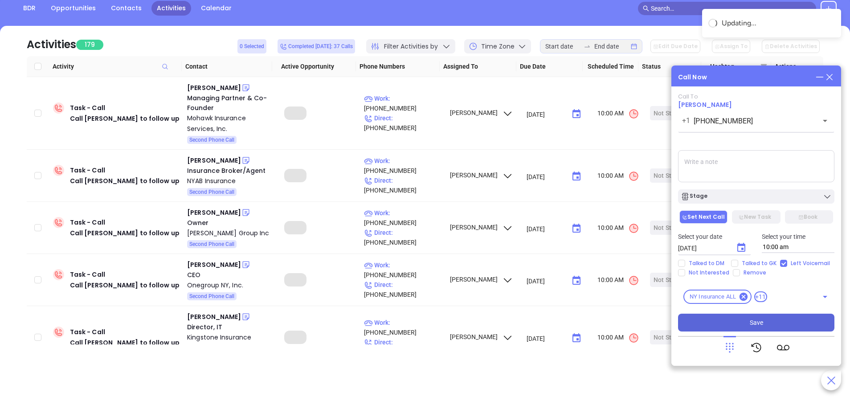
click at [742, 165] on textarea at bounding box center [756, 166] width 156 height 32
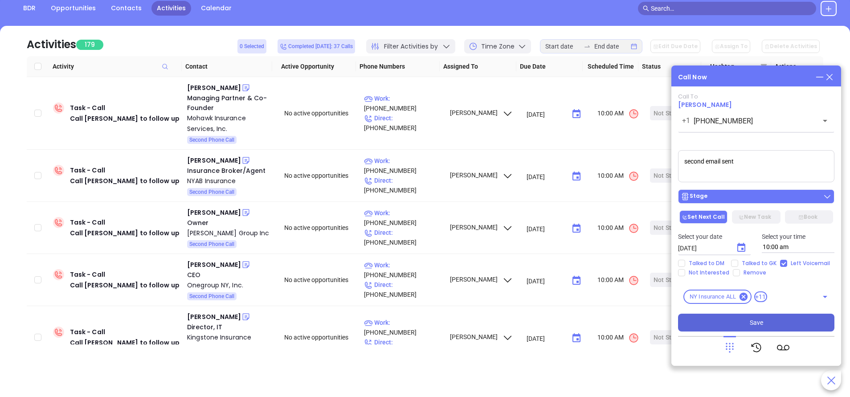
type textarea "second email sent"
click at [756, 195] on div "Stage" at bounding box center [755, 196] width 151 height 9
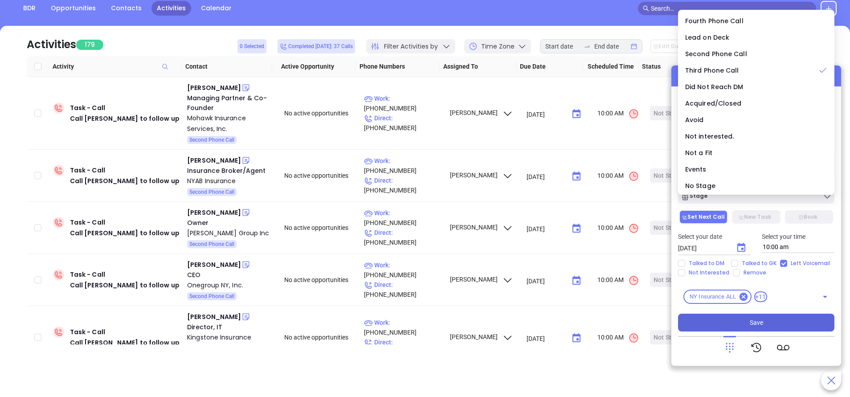
drag, startPoint x: 751, startPoint y: 322, endPoint x: 746, endPoint y: 322, distance: 4.5
click at [751, 322] on span "Save" at bounding box center [755, 322] width 13 height 10
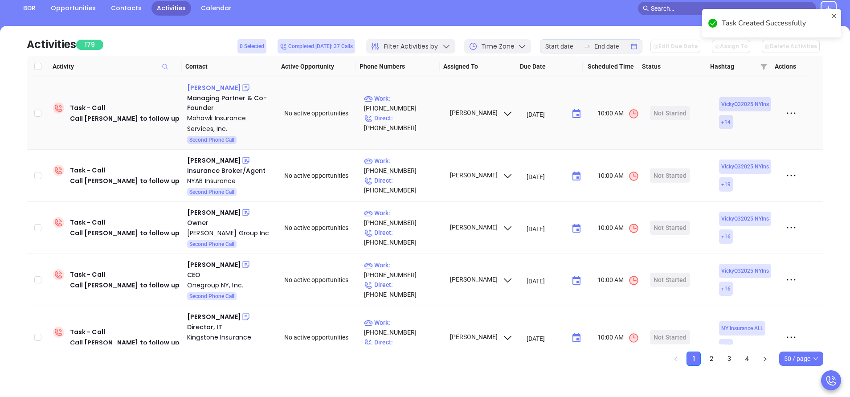
click at [206, 87] on div "Justin Riccio" at bounding box center [214, 87] width 54 height 11
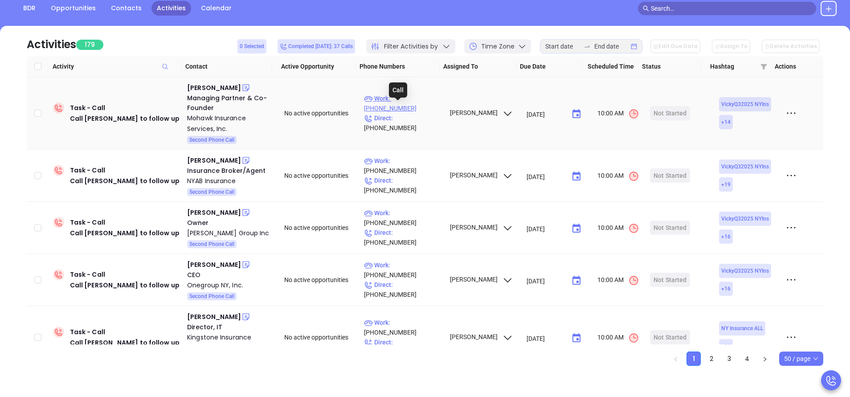
click at [421, 106] on p "Work : (518) 360-0030" at bounding box center [402, 104] width 77 height 20
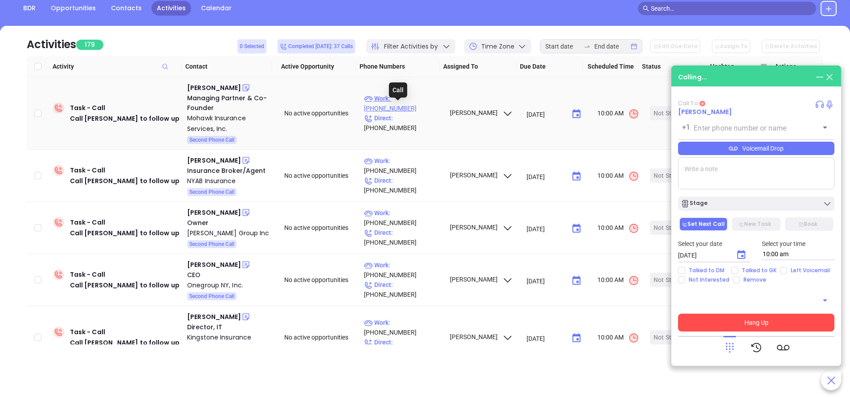
type input "(518) 360-0030"
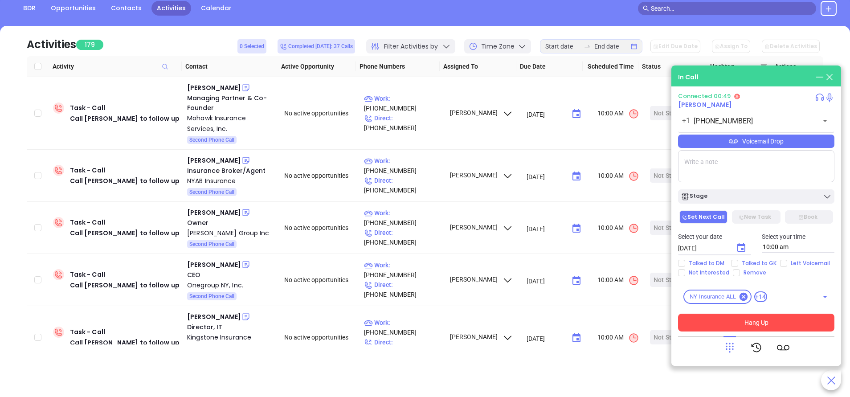
click at [784, 139] on div "Voicemail Drop" at bounding box center [756, 140] width 156 height 13
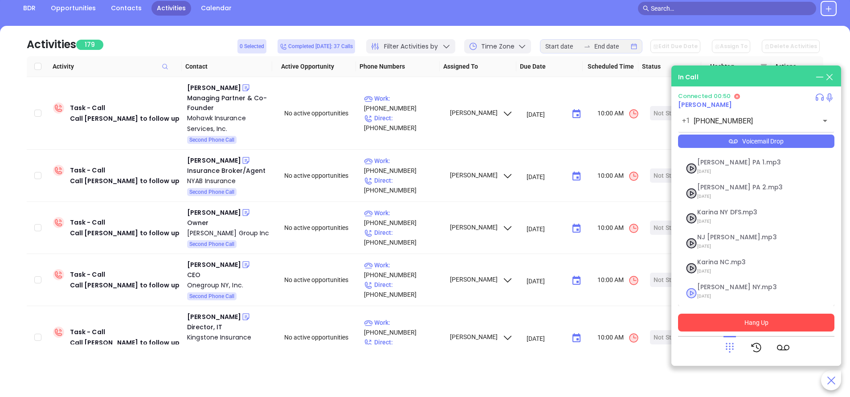
scroll to position [72, 0]
click at [708, 292] on span "09/11/2025" at bounding box center [745, 296] width 96 height 12
checkbox input "true"
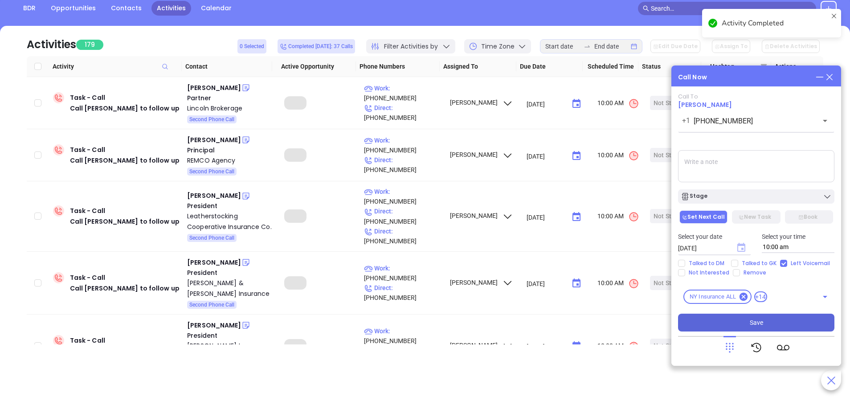
click at [743, 248] on icon "Choose date, selected date is Sep 20, 2025" at bounding box center [741, 247] width 8 height 9
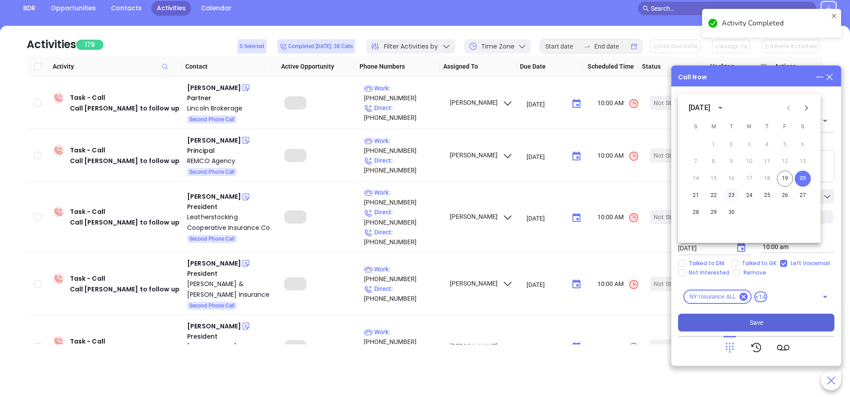
click at [733, 193] on button "23" at bounding box center [731, 195] width 16 height 16
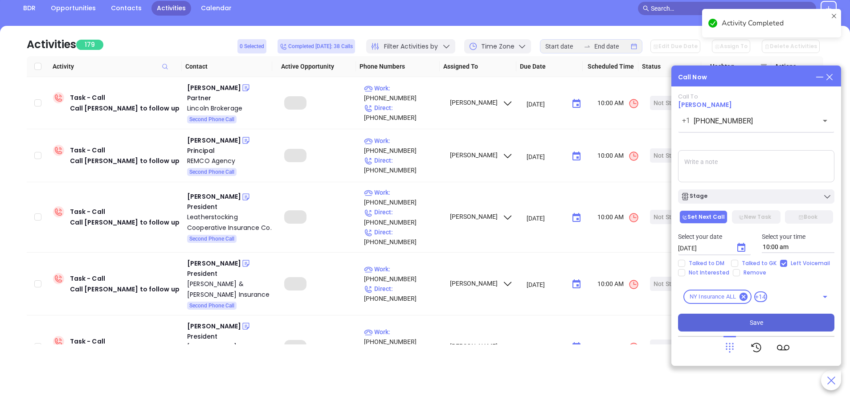
type input "09/23/2025"
click at [748, 196] on div "Stage" at bounding box center [755, 196] width 151 height 9
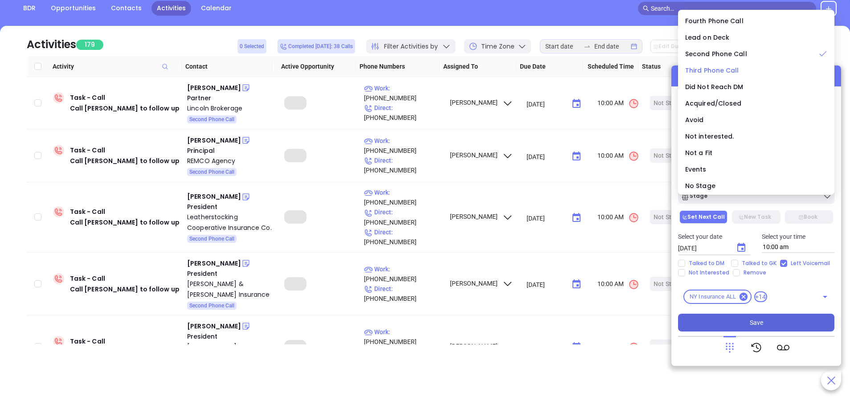
click at [721, 68] on span "Third Phone Call" at bounding box center [712, 70] width 54 height 9
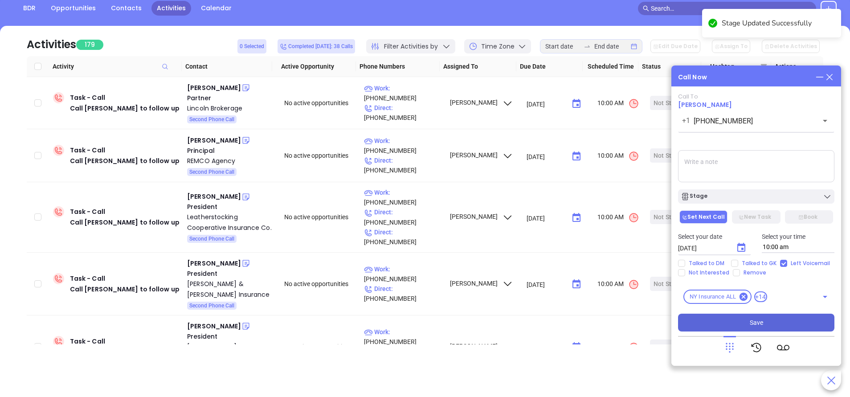
click at [770, 164] on textarea at bounding box center [756, 166] width 156 height 32
type textarea "Second email sent"
click at [786, 325] on button "Save" at bounding box center [756, 322] width 156 height 18
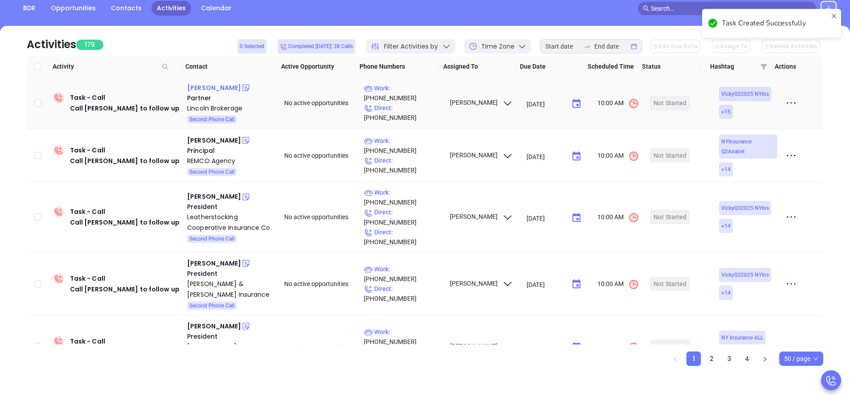
click at [207, 88] on div "[PERSON_NAME]" at bounding box center [214, 87] width 54 height 11
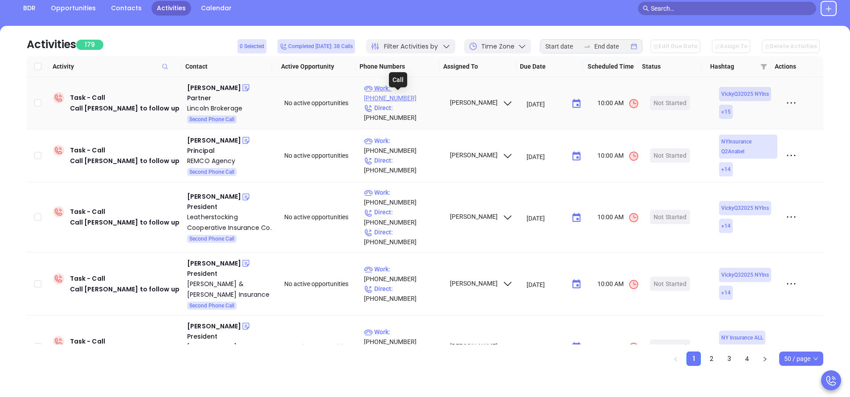
click at [411, 100] on p "Work : (718) 836-1100" at bounding box center [402, 93] width 77 height 20
type input "[PHONE_NUMBER]"
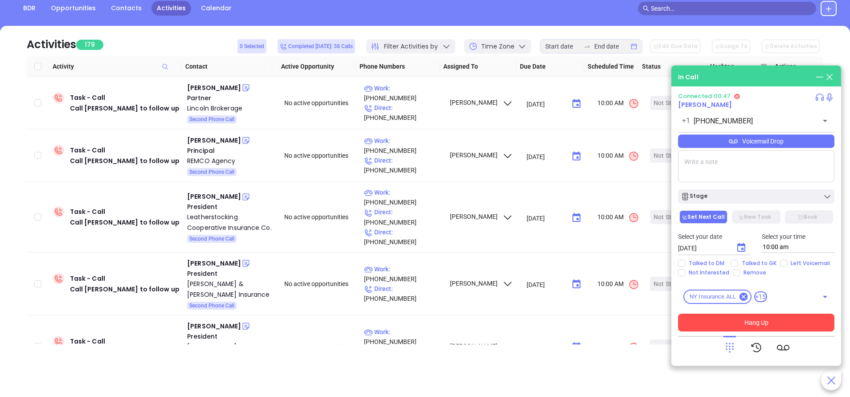
click at [734, 316] on button "Hang Up" at bounding box center [756, 322] width 156 height 18
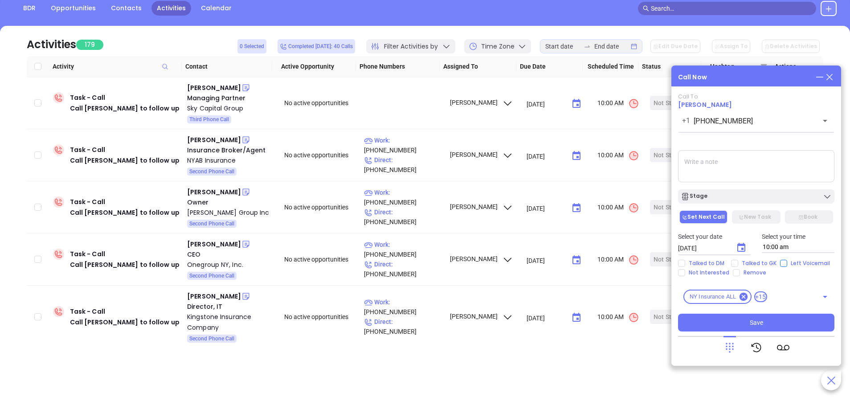
click at [782, 263] on input "Left Voicemail" at bounding box center [783, 263] width 7 height 7
checkbox input "true"
click at [744, 200] on div "Stage" at bounding box center [755, 196] width 151 height 9
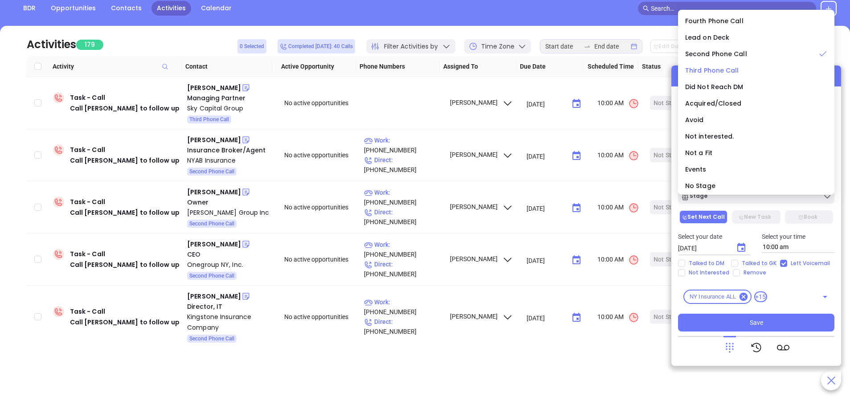
click at [715, 73] on span "Third Phone Call" at bounding box center [712, 70] width 54 height 9
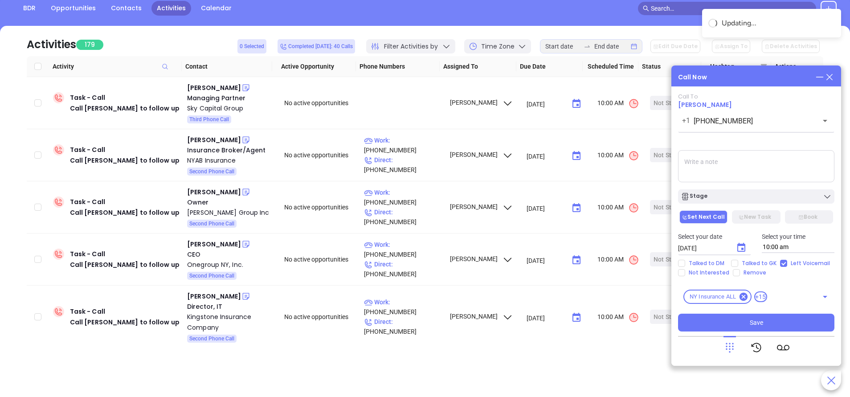
click at [729, 160] on textarea at bounding box center [756, 166] width 156 height 32
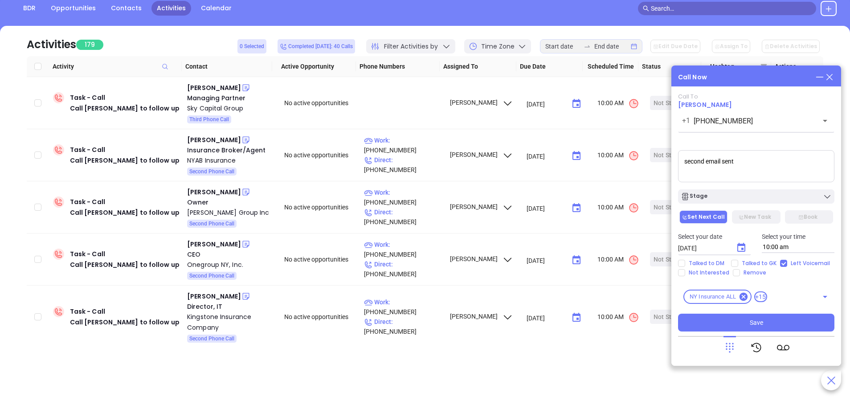
type textarea "second email sent"
click at [742, 247] on icon "Choose date, selected date is Sep 20, 2025" at bounding box center [741, 247] width 11 height 11
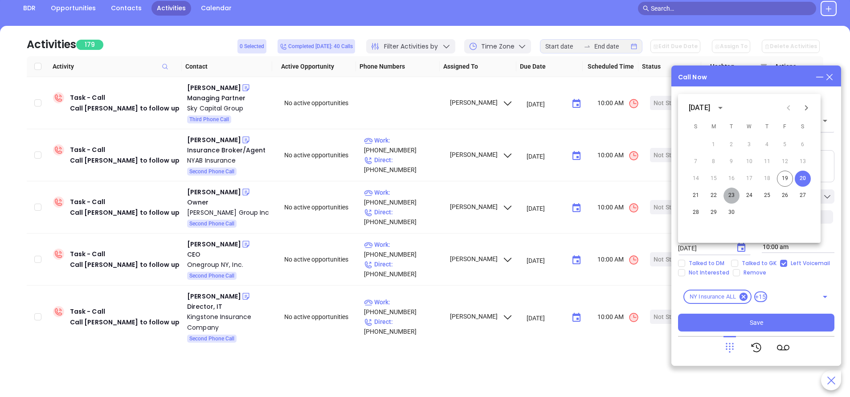
click at [732, 196] on button "23" at bounding box center [731, 195] width 16 height 16
type input "09/23/2025"
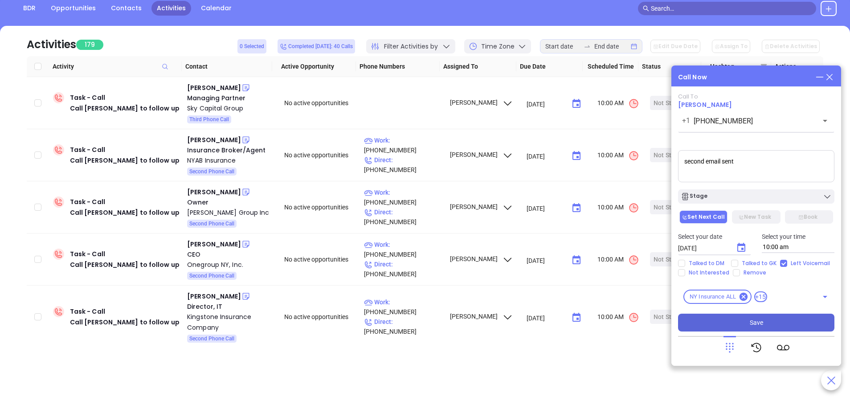
click at [758, 322] on span "Save" at bounding box center [755, 322] width 13 height 10
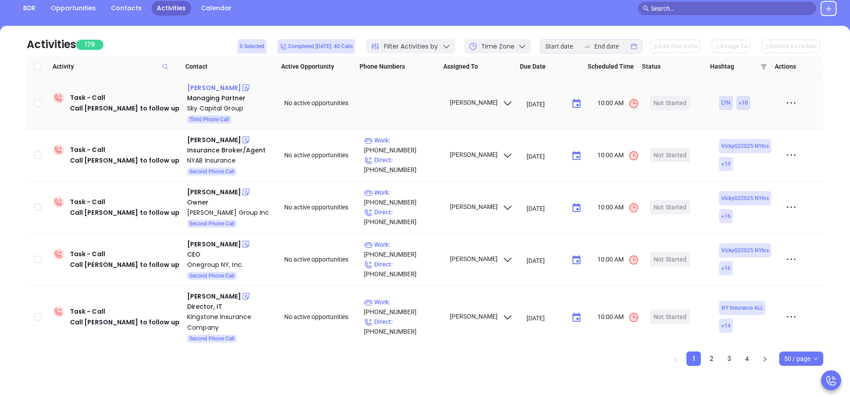
click at [211, 88] on div "[PERSON_NAME]" at bounding box center [214, 87] width 54 height 11
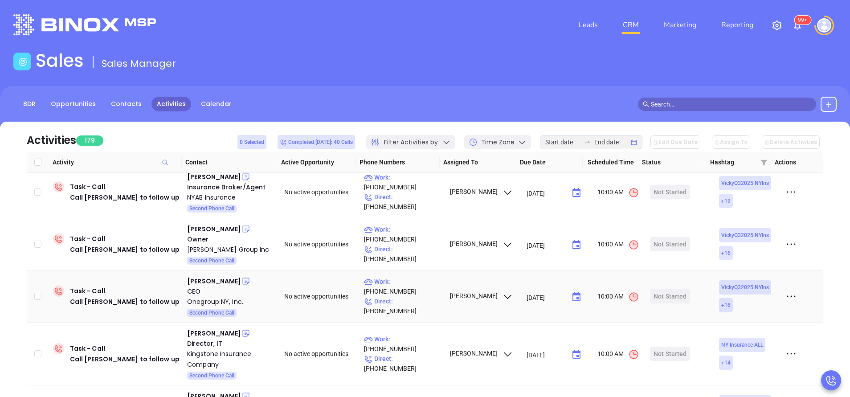
scroll to position [0, 0]
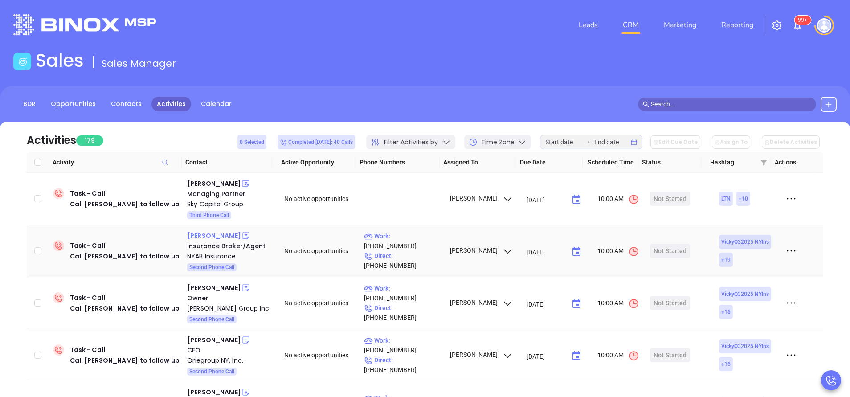
click at [230, 238] on div "Herminia Bonilla" at bounding box center [214, 235] width 54 height 11
click at [410, 244] on p "Work : (718) 784-1112" at bounding box center [402, 241] width 77 height 20
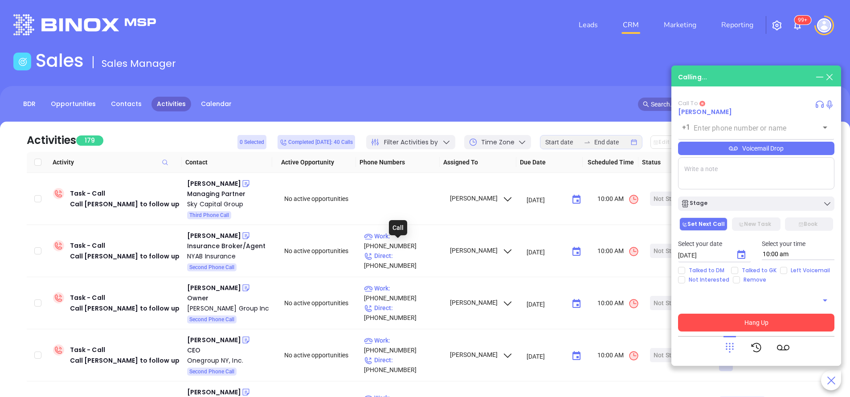
type input "(718) 784-1112"
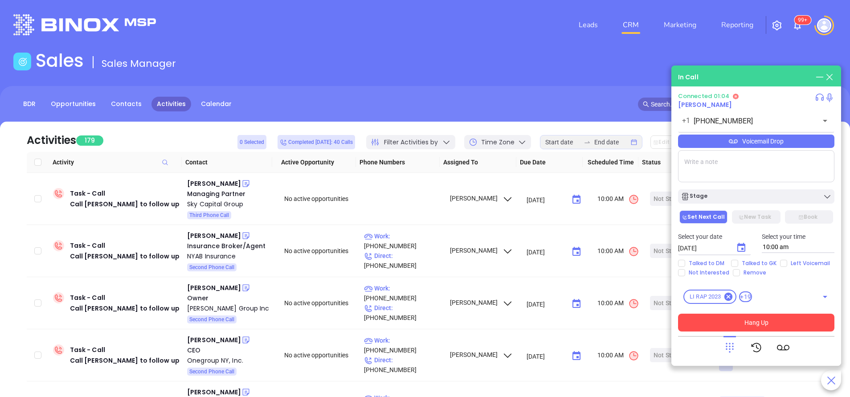
click at [745, 317] on button "Hang Up" at bounding box center [756, 322] width 156 height 18
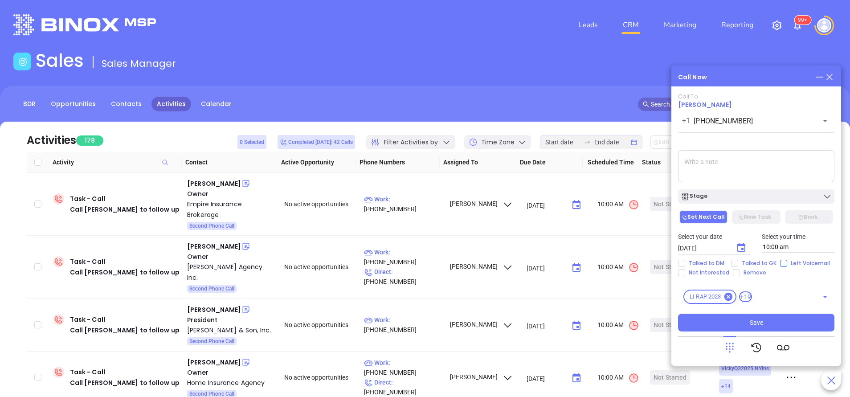
click at [787, 263] on span "Left Voicemail" at bounding box center [810, 263] width 46 height 7
click at [785, 263] on input "Left Voicemail" at bounding box center [783, 263] width 7 height 7
checkbox input "true"
click at [744, 247] on icon "Choose date, selected date is Sep 20, 2025" at bounding box center [741, 247] width 8 height 9
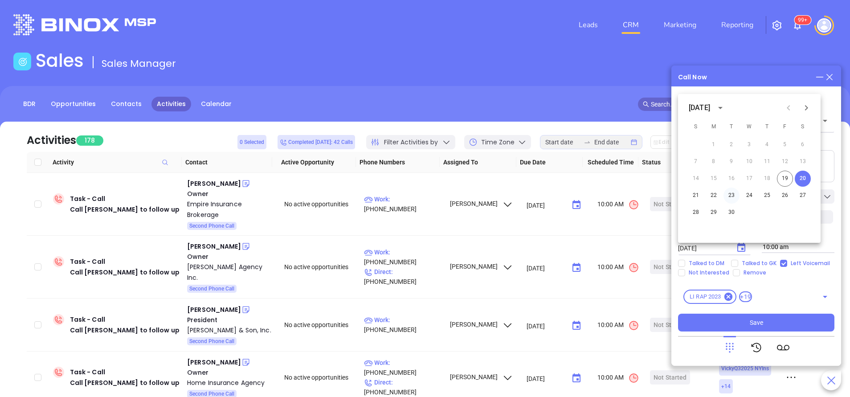
click at [732, 197] on button "23" at bounding box center [731, 195] width 16 height 16
type input "09/23/2025"
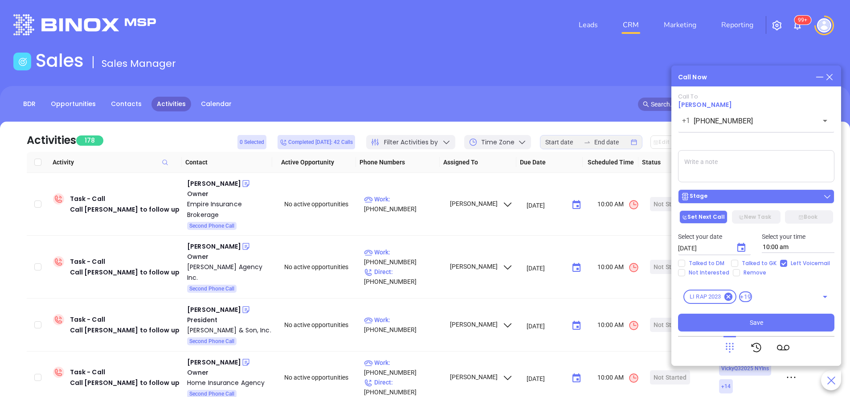
click at [743, 196] on div "Stage" at bounding box center [755, 196] width 151 height 9
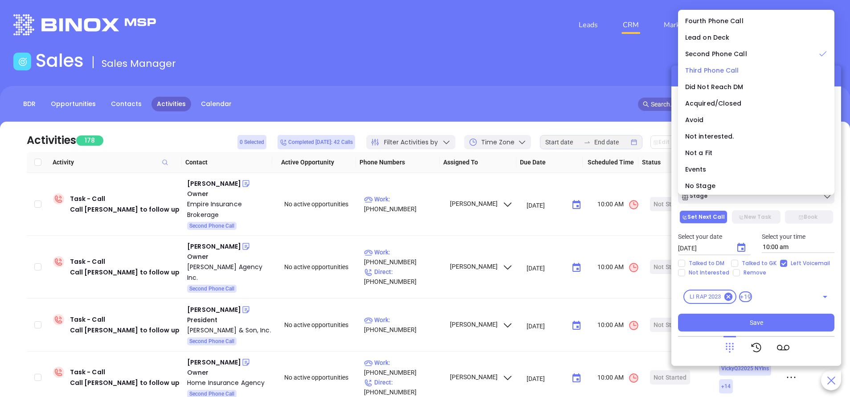
click at [722, 68] on span "Third Phone Call" at bounding box center [712, 70] width 54 height 9
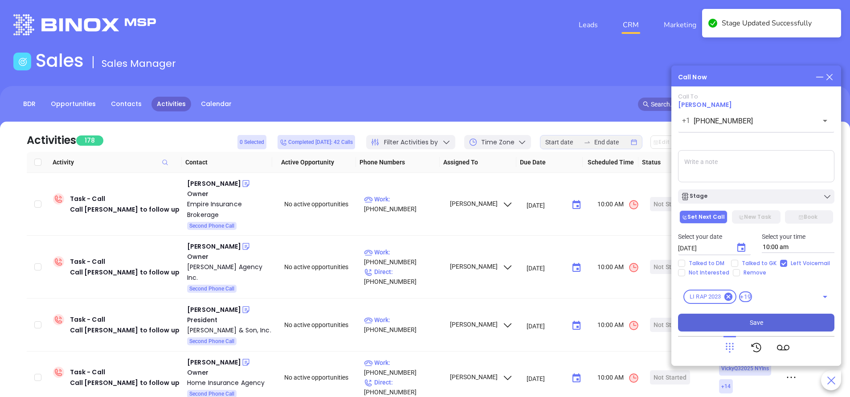
click at [765, 320] on button "Save" at bounding box center [756, 322] width 156 height 18
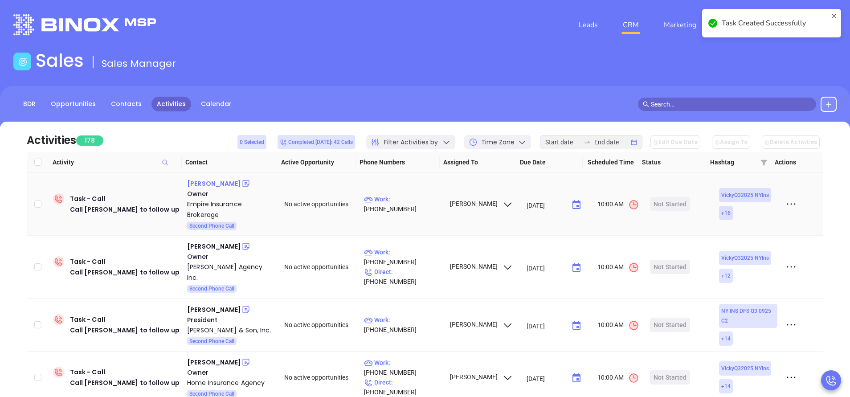
click at [205, 183] on div "David Braver" at bounding box center [214, 183] width 54 height 11
click at [421, 202] on p "Work : (718) 218-9647" at bounding box center [402, 204] width 77 height 20
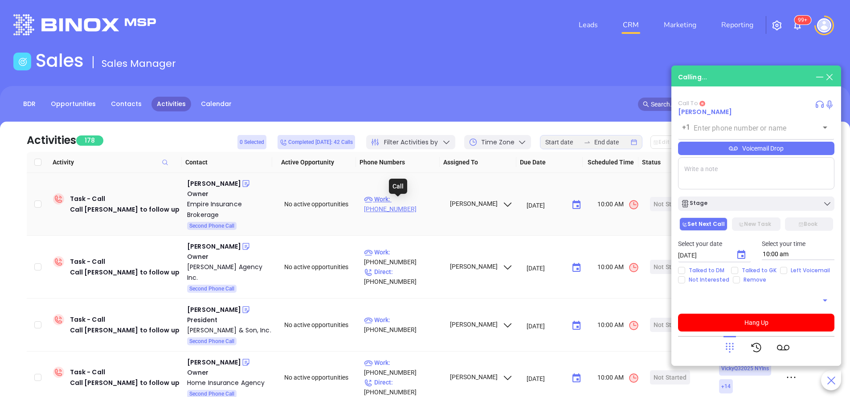
type input "(718) 218-9647"
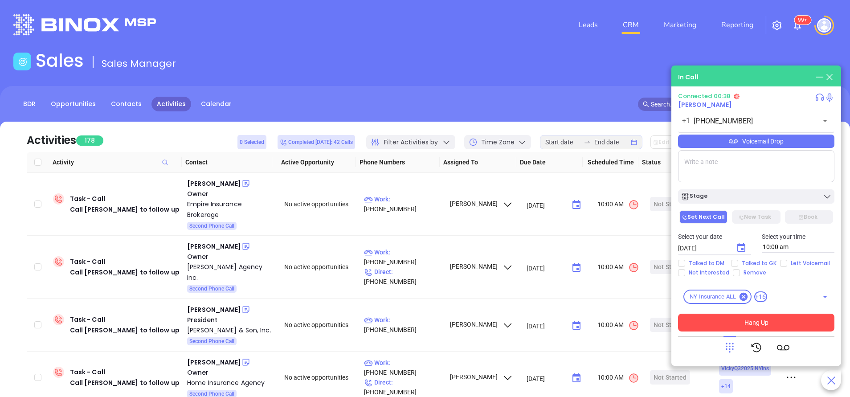
drag, startPoint x: 743, startPoint y: 320, endPoint x: 775, endPoint y: 315, distance: 32.0
click at [744, 320] on button "Hang Up" at bounding box center [756, 322] width 156 height 18
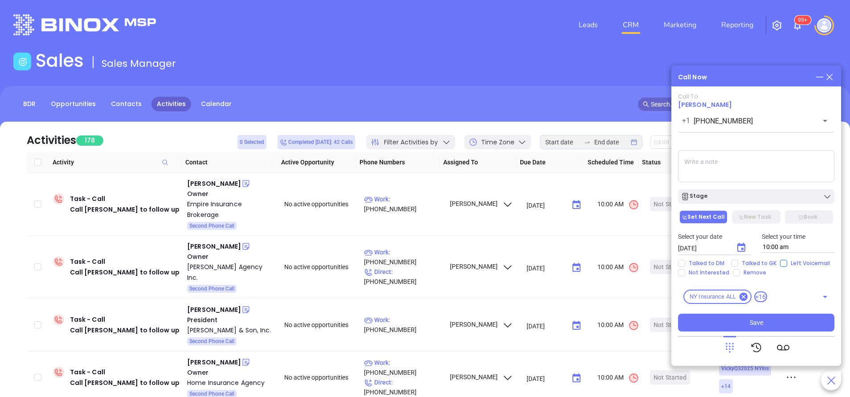
click at [781, 262] on input "Left Voicemail" at bounding box center [783, 263] width 7 height 7
checkbox input "true"
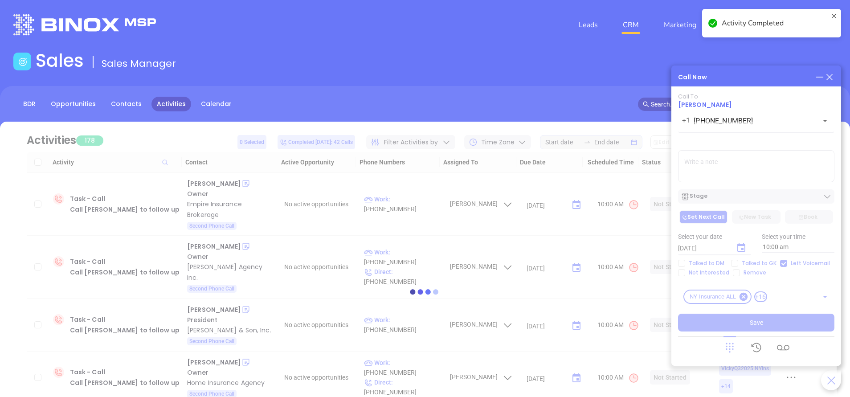
click at [741, 195] on div at bounding box center [424, 292] width 823 height 340
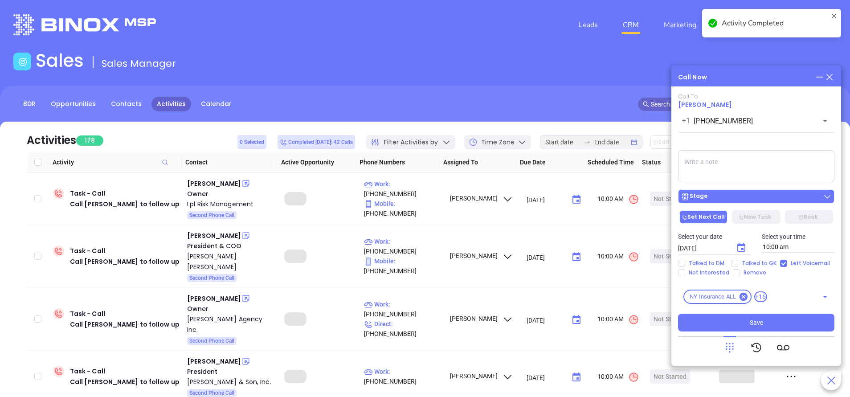
click at [710, 200] on div "Stage" at bounding box center [755, 196] width 151 height 9
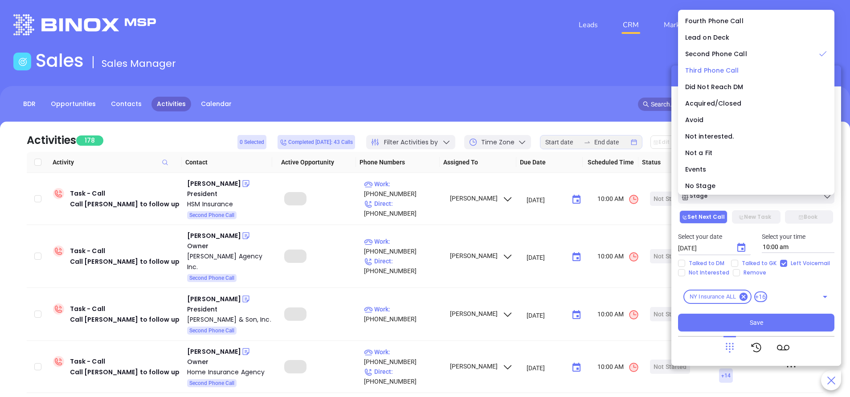
click at [713, 68] on span "Third Phone Call" at bounding box center [712, 70] width 54 height 9
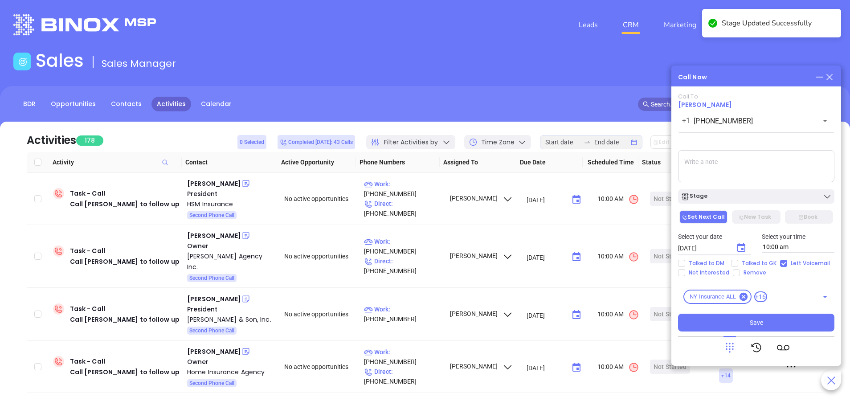
click at [740, 248] on icon "Choose date, selected date is Sep 20, 2025" at bounding box center [741, 247] width 11 height 11
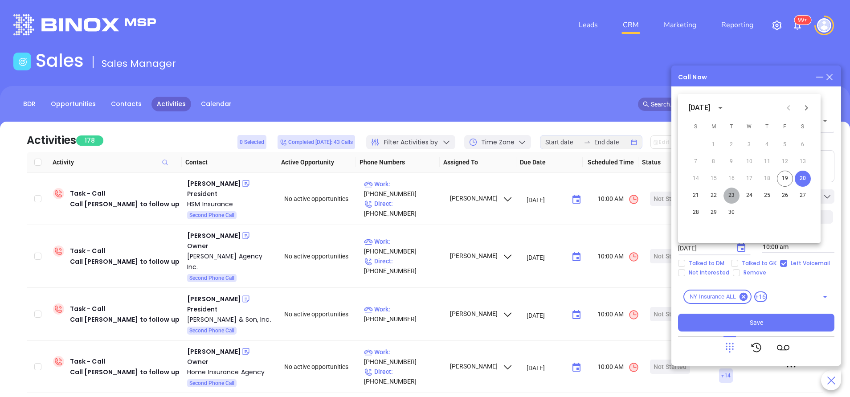
click at [731, 193] on button "23" at bounding box center [731, 195] width 16 height 16
type input "09/23/2025"
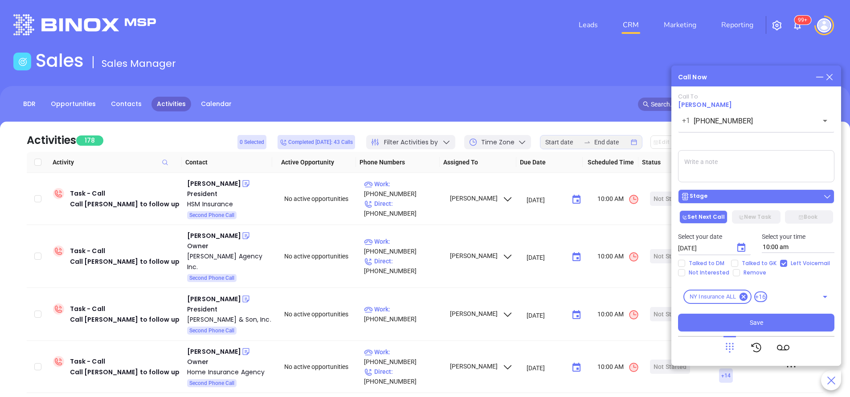
click at [747, 199] on div "Stage" at bounding box center [755, 196] width 151 height 9
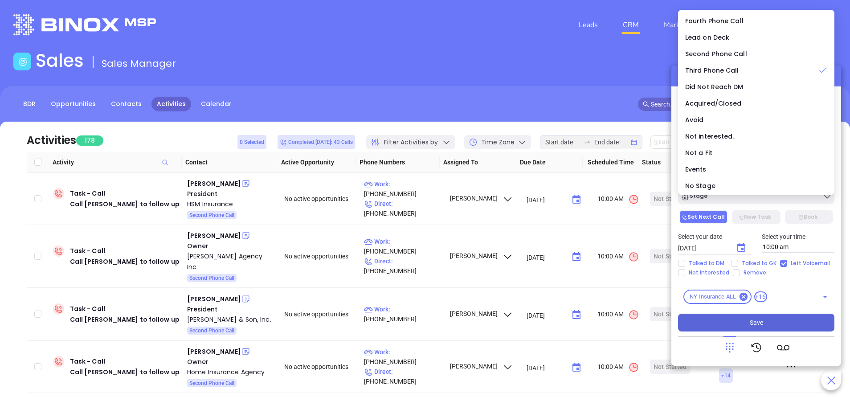
click at [775, 321] on button "Save" at bounding box center [756, 322] width 156 height 18
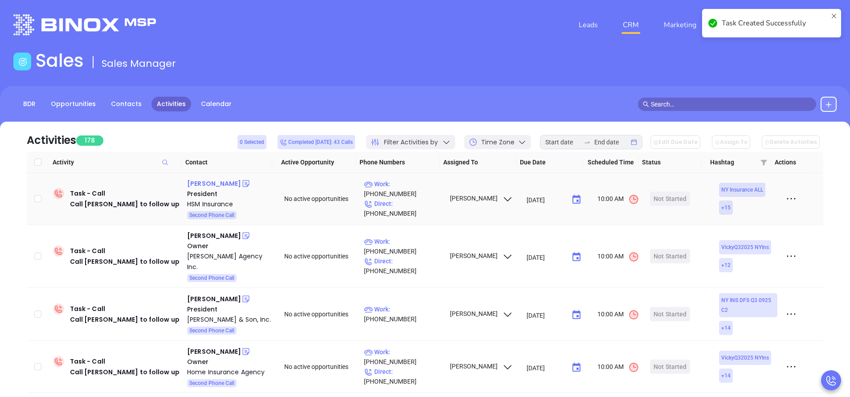
click at [233, 182] on div "Charles N. Pasquale" at bounding box center [214, 183] width 54 height 11
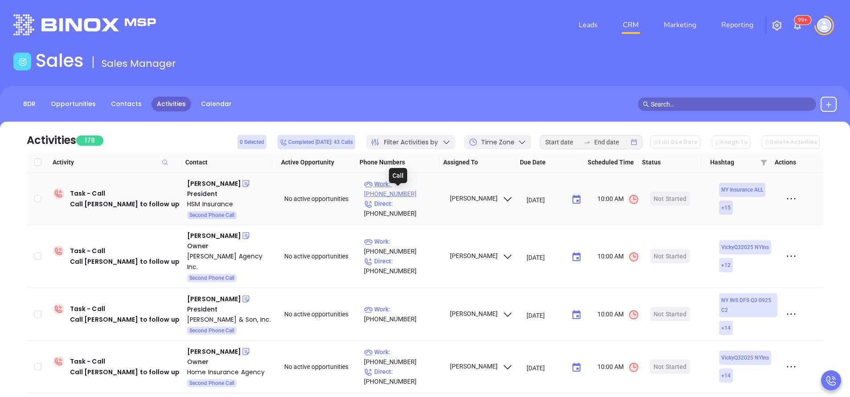
click at [418, 193] on p "Work : (585) 544-2520" at bounding box center [402, 189] width 77 height 20
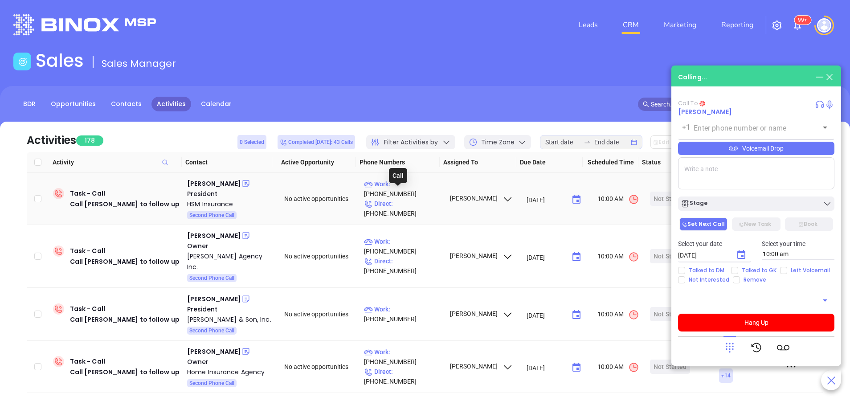
type input "(585) 544-2520"
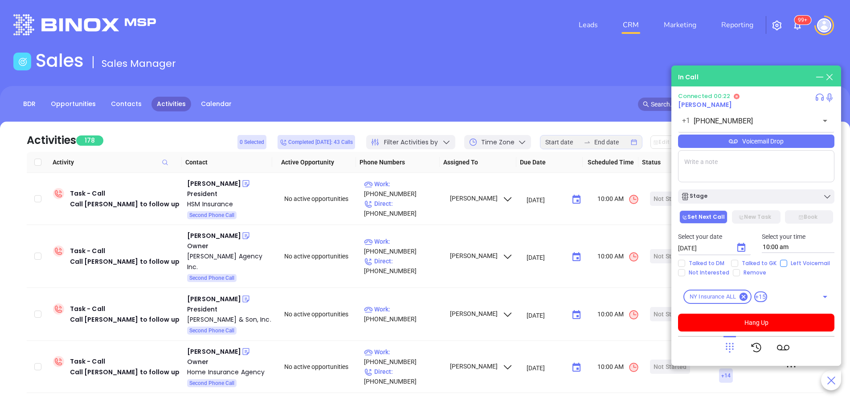
click at [781, 262] on input "Left Voicemail" at bounding box center [783, 263] width 7 height 7
checkbox input "true"
click at [764, 322] on button "Hang Up" at bounding box center [756, 322] width 156 height 18
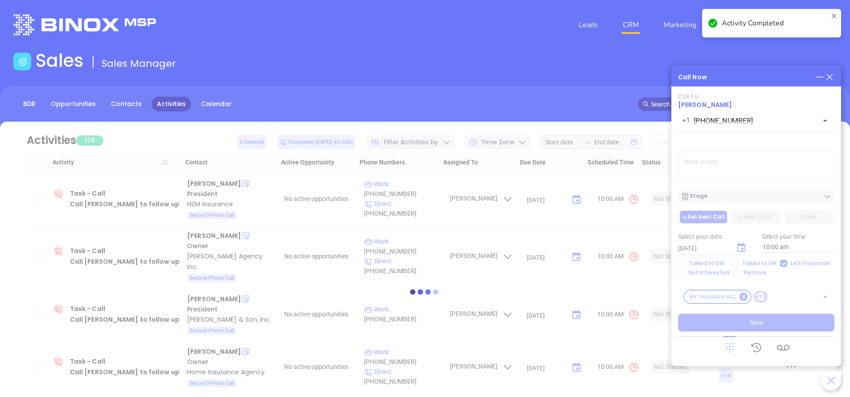
click at [753, 198] on div at bounding box center [424, 292] width 823 height 340
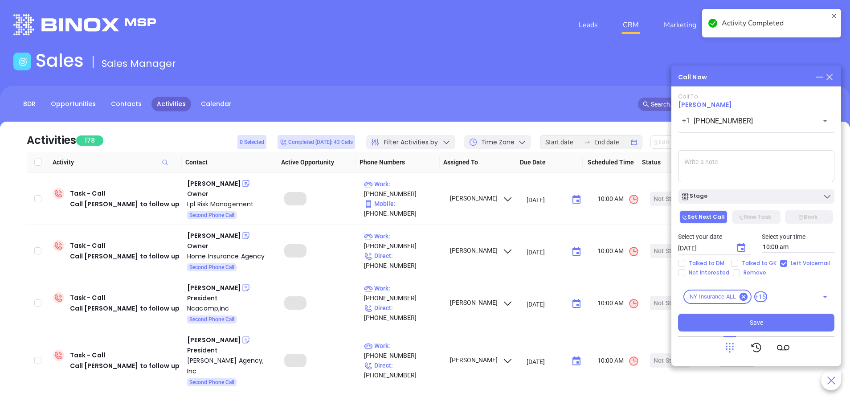
click at [753, 198] on div "Stage" at bounding box center [755, 196] width 151 height 9
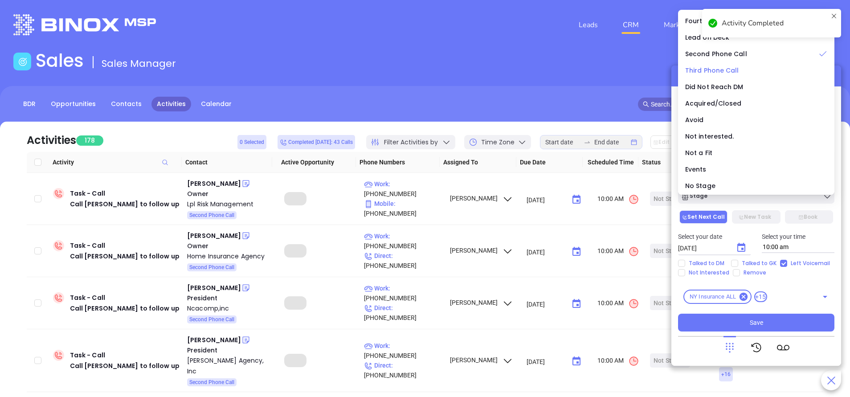
click at [729, 73] on span "Third Phone Call" at bounding box center [712, 70] width 54 height 9
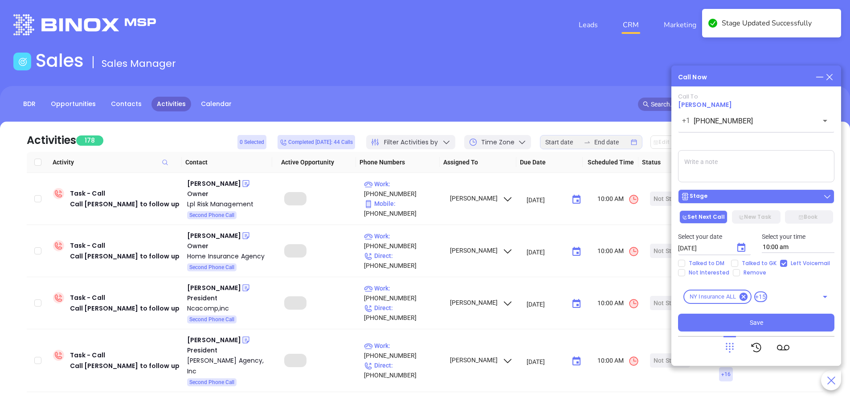
click at [748, 196] on div "Stage" at bounding box center [755, 196] width 151 height 9
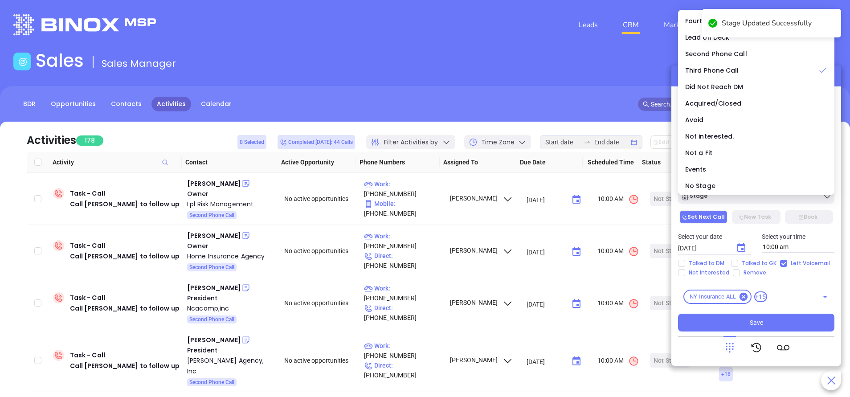
click at [740, 248] on icon "Choose date, selected date is Sep 20, 2025" at bounding box center [741, 247] width 11 height 11
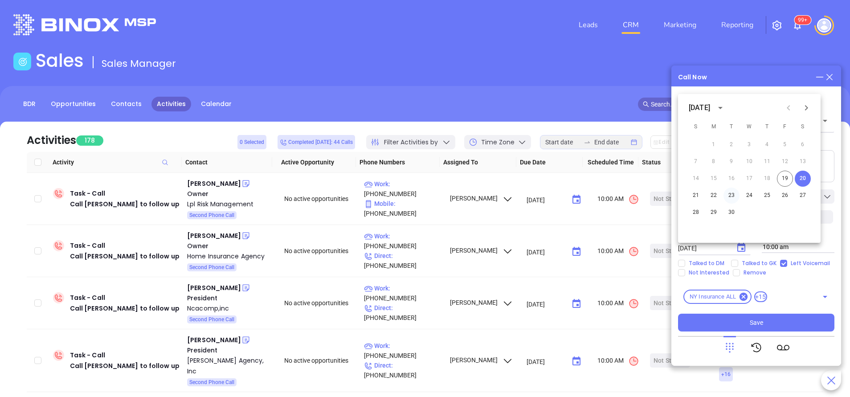
click at [732, 195] on button "23" at bounding box center [731, 195] width 16 height 16
type input "09/23/2025"
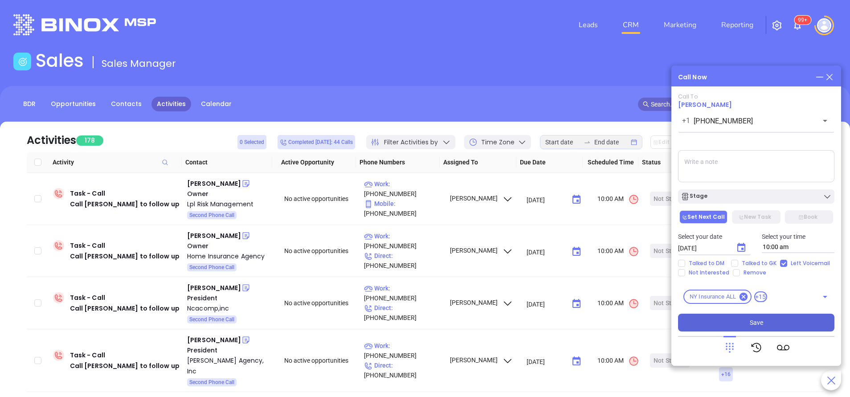
drag, startPoint x: 777, startPoint y: 325, endPoint x: 713, endPoint y: 315, distance: 64.1
click at [776, 324] on button "Save" at bounding box center [756, 322] width 156 height 18
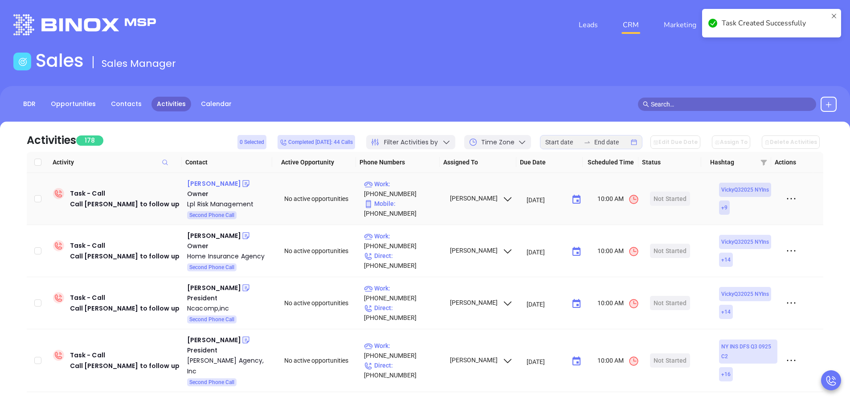
click at [226, 183] on div "Anthony Pomilla" at bounding box center [214, 183] width 54 height 11
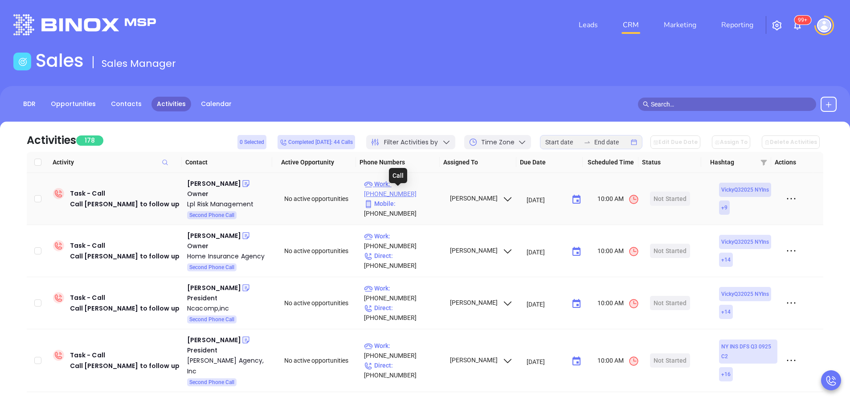
click at [414, 192] on p "Work : (631) 676-7020" at bounding box center [402, 189] width 77 height 20
type input "(631) 676-7020"
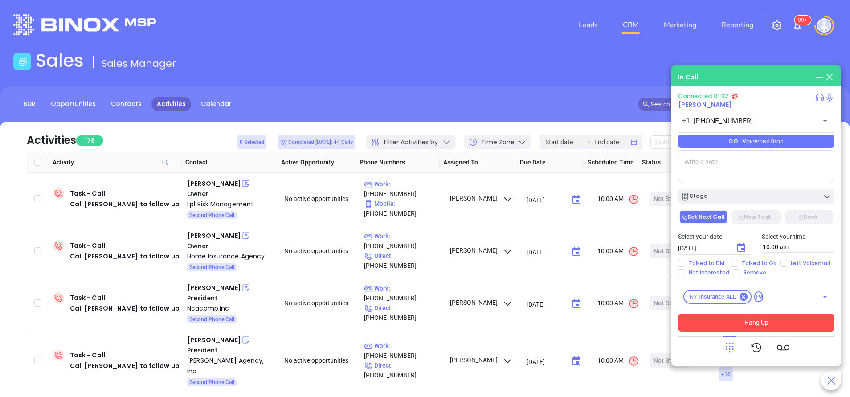
click at [757, 323] on button "Hang Up" at bounding box center [756, 322] width 156 height 18
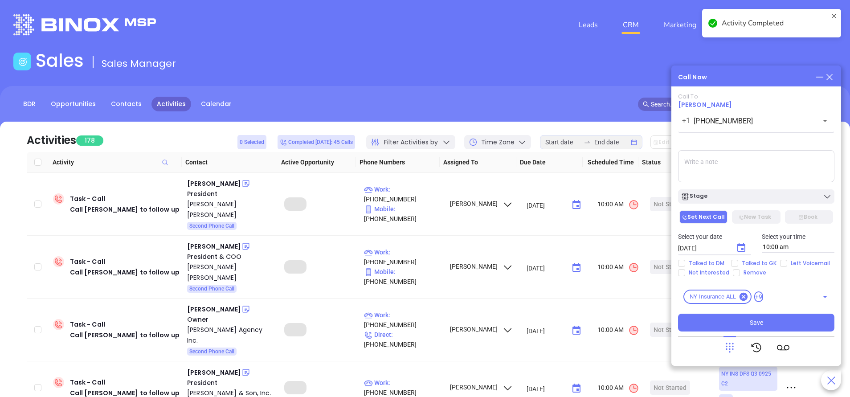
click at [742, 201] on div "Stage" at bounding box center [755, 196] width 151 height 9
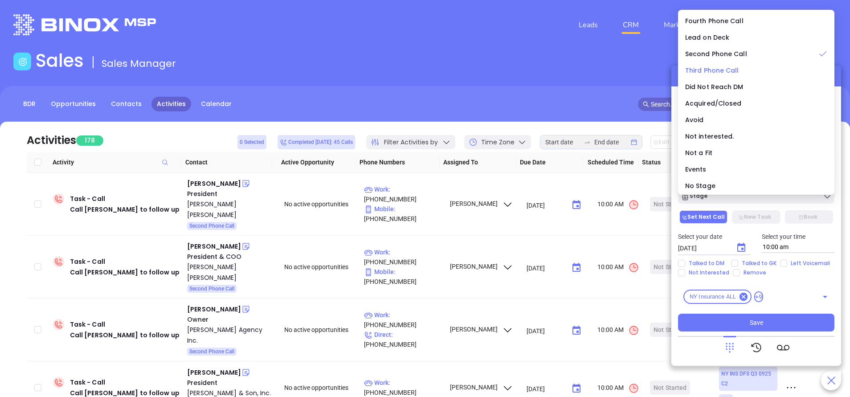
click at [713, 71] on span "Third Phone Call" at bounding box center [712, 70] width 54 height 9
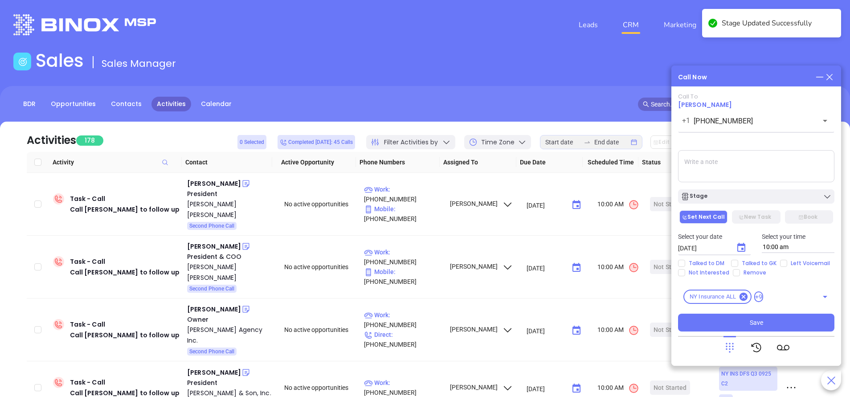
click at [745, 249] on icon "Choose date, selected date is Sep 20, 2025" at bounding box center [741, 247] width 11 height 11
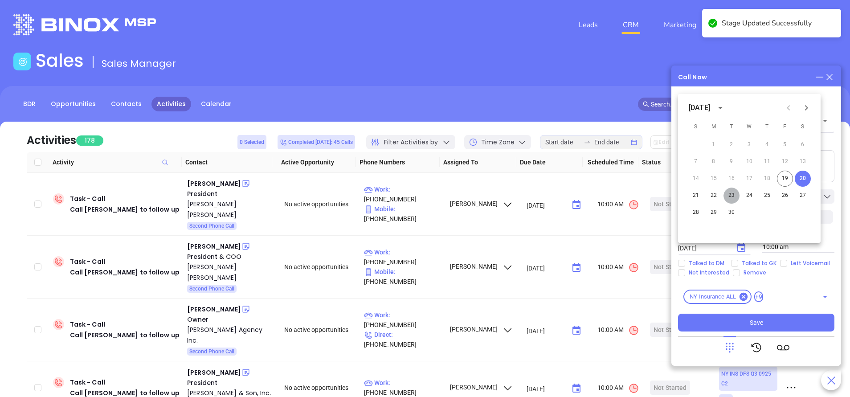
click at [729, 196] on button "23" at bounding box center [731, 195] width 16 height 16
type input "09/23/2025"
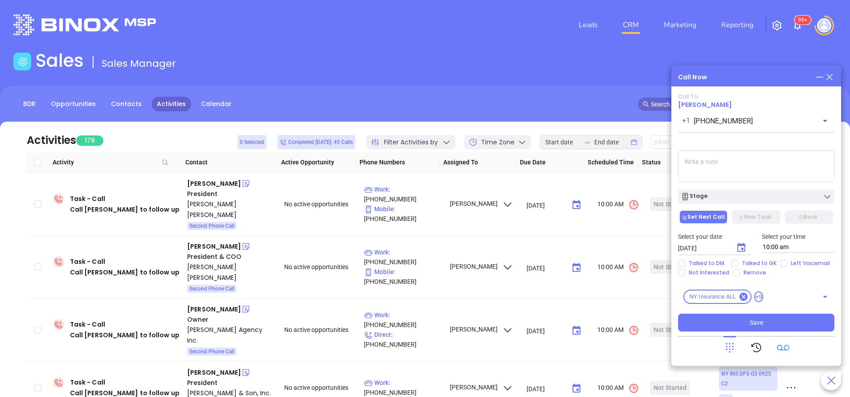
drag, startPoint x: 785, startPoint y: 322, endPoint x: 779, endPoint y: 338, distance: 16.9
click at [784, 321] on button "Save" at bounding box center [756, 322] width 156 height 18
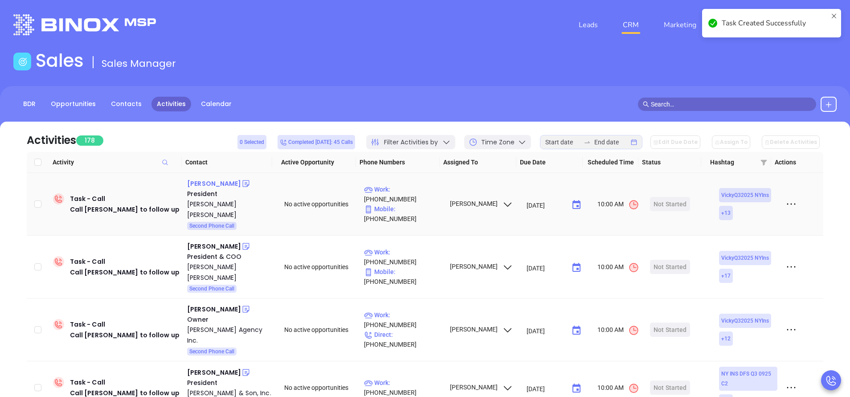
click at [207, 186] on div "Scott Murray" at bounding box center [214, 183] width 54 height 11
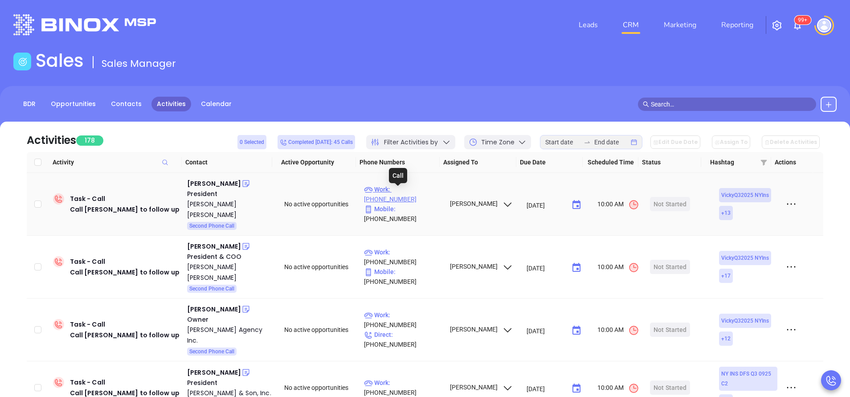
click at [414, 194] on p "Work : (212) 480-4200" at bounding box center [402, 194] width 77 height 20
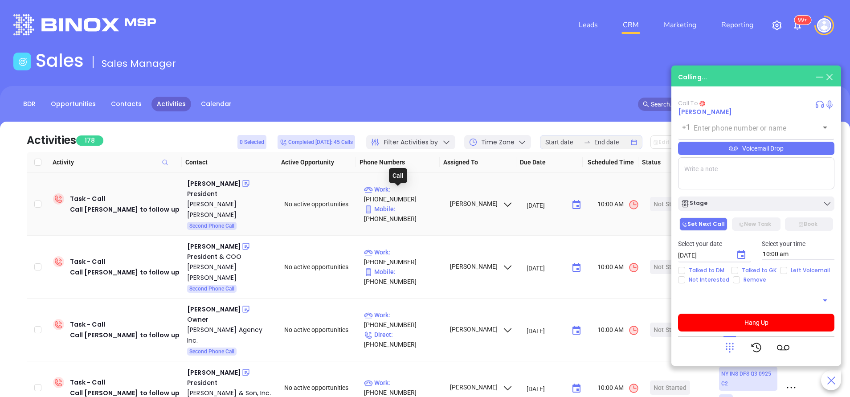
type input "(212) 480-4200"
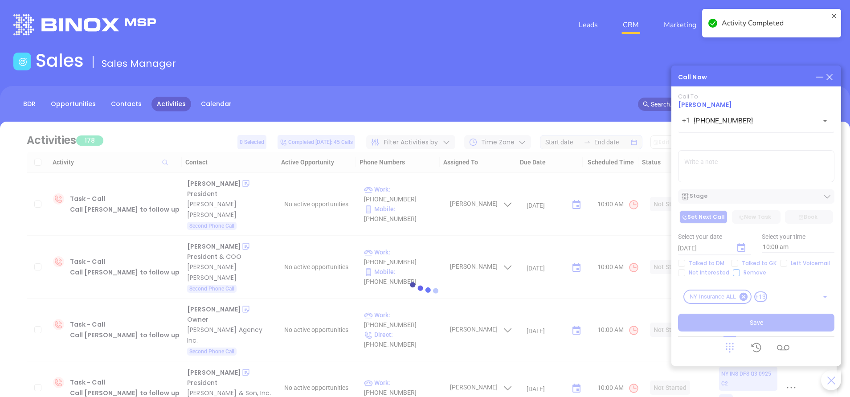
click at [739, 263] on div at bounding box center [424, 291] width 823 height 67
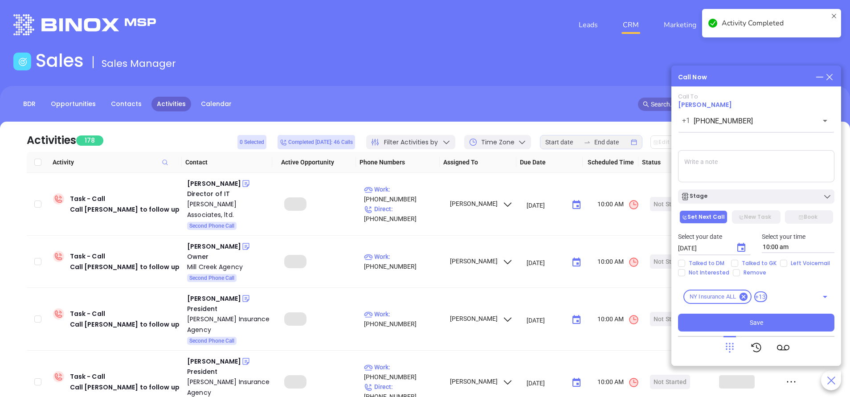
click at [736, 264] on input "Talked to GK" at bounding box center [734, 263] width 7 height 7
checkbox input "true"
click at [740, 248] on icon "Choose date, selected date is Sep 20, 2025" at bounding box center [741, 247] width 11 height 11
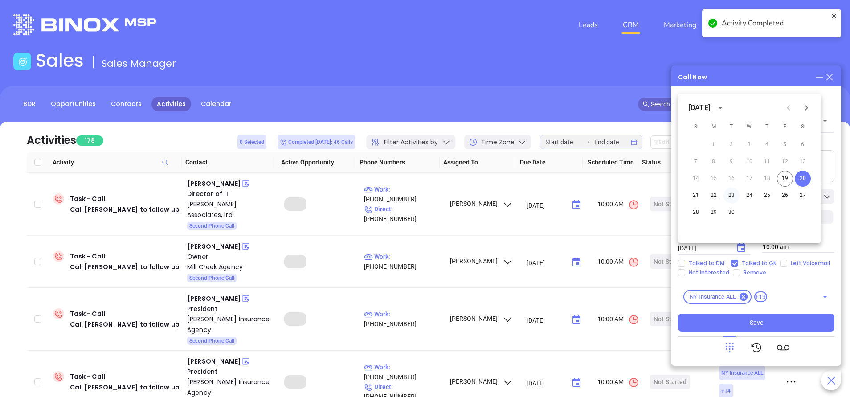
click at [737, 195] on button "23" at bounding box center [731, 195] width 16 height 16
type input "09/23/2025"
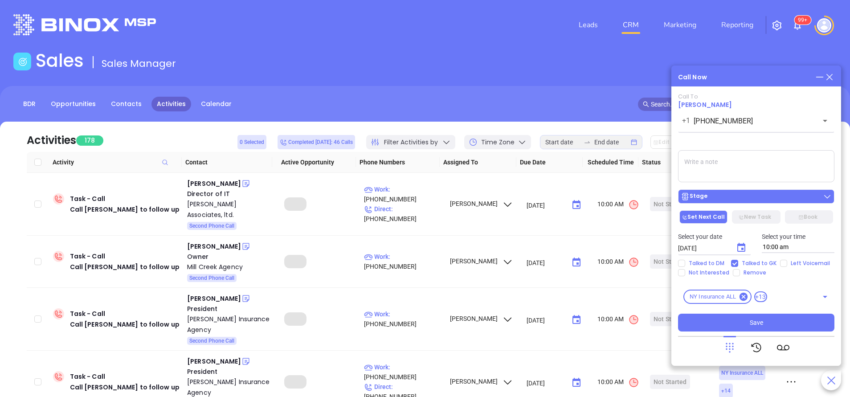
click at [748, 199] on div "Stage" at bounding box center [755, 196] width 151 height 9
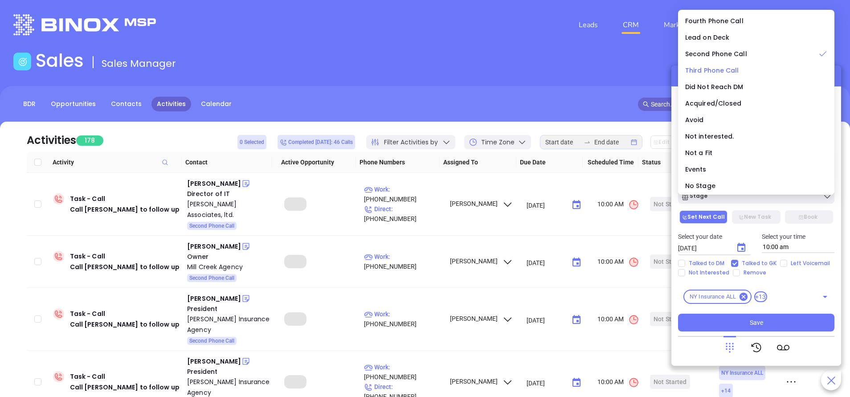
click at [726, 69] on span "Third Phone Call" at bounding box center [712, 70] width 54 height 9
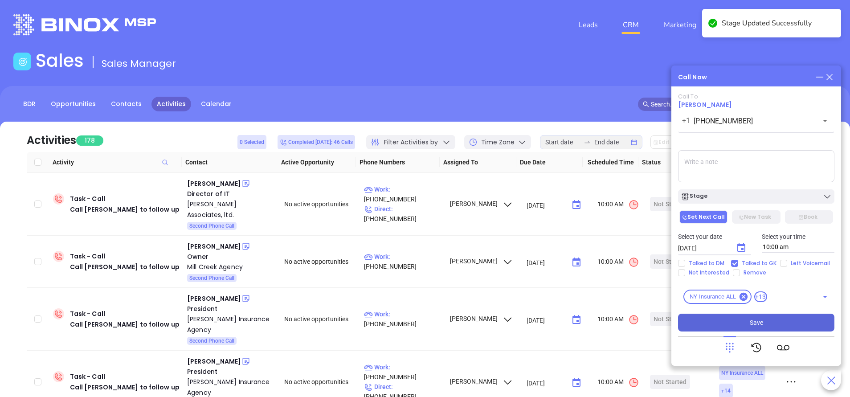
click at [769, 318] on button "Save" at bounding box center [756, 322] width 156 height 18
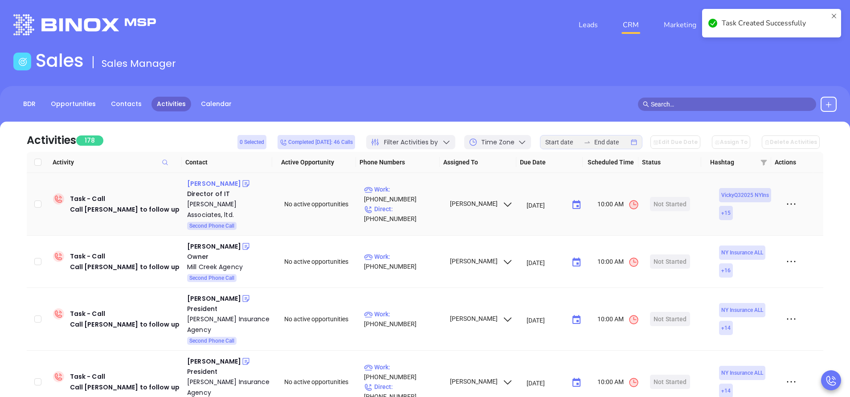
click at [222, 185] on div "Michael Livingston" at bounding box center [214, 183] width 54 height 11
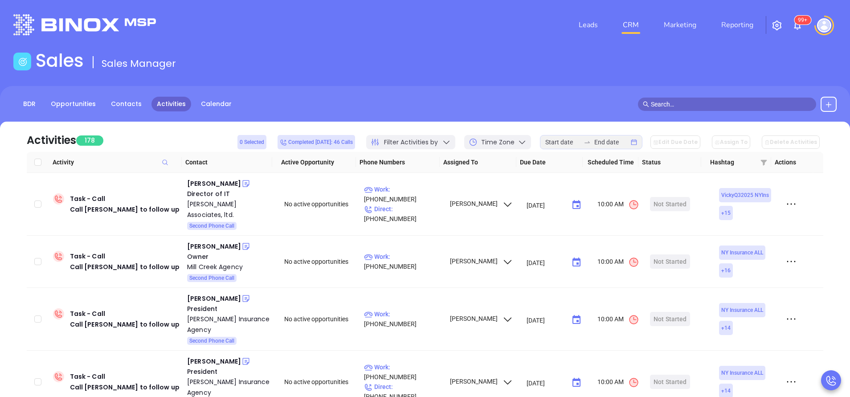
drag, startPoint x: 335, startPoint y: 61, endPoint x: 337, endPoint y: 27, distance: 33.5
click at [336, 61] on div "Sales Sales Manager" at bounding box center [425, 62] width 834 height 25
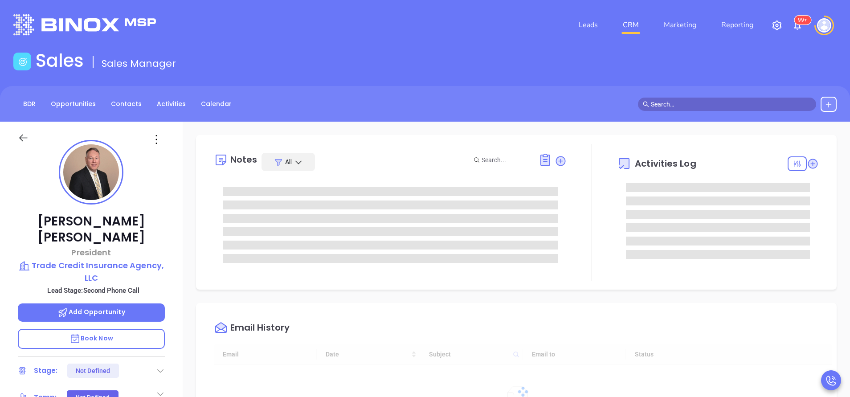
type input "[DATE]"
type input "[PERSON_NAME]"
type input "[DATE]"
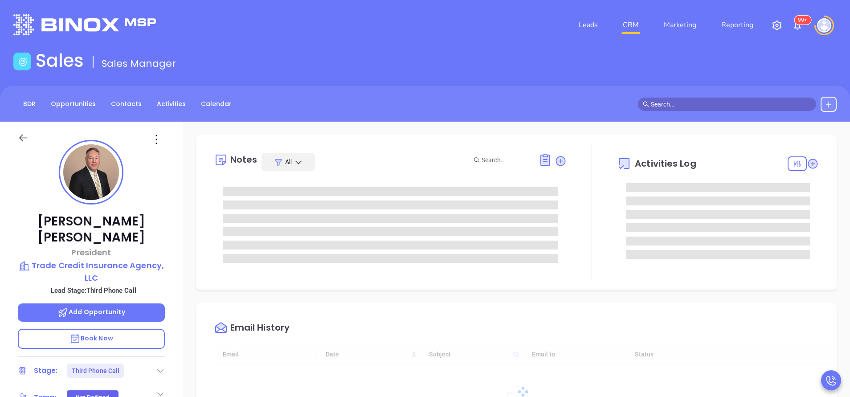
type input "[PERSON_NAME]"
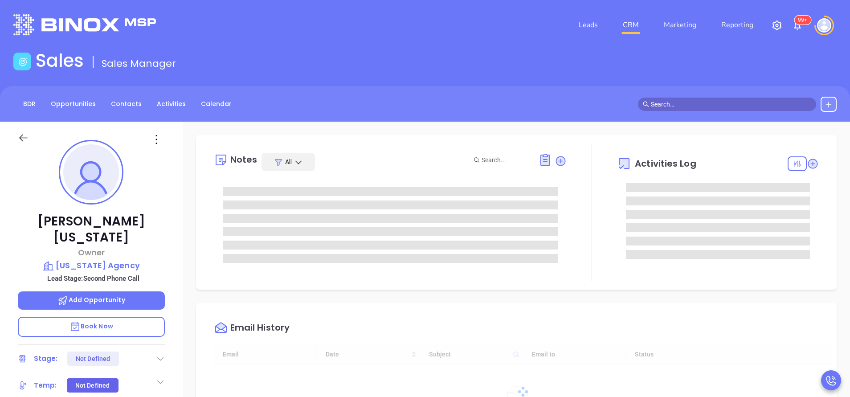
type input "[DATE]"
type input "[PERSON_NAME]"
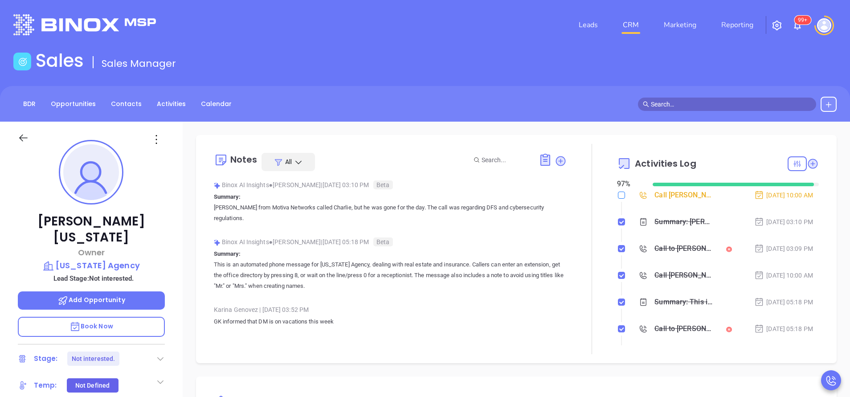
click at [618, 196] on input "checkbox" at bounding box center [621, 194] width 7 height 7
checkbox input "true"
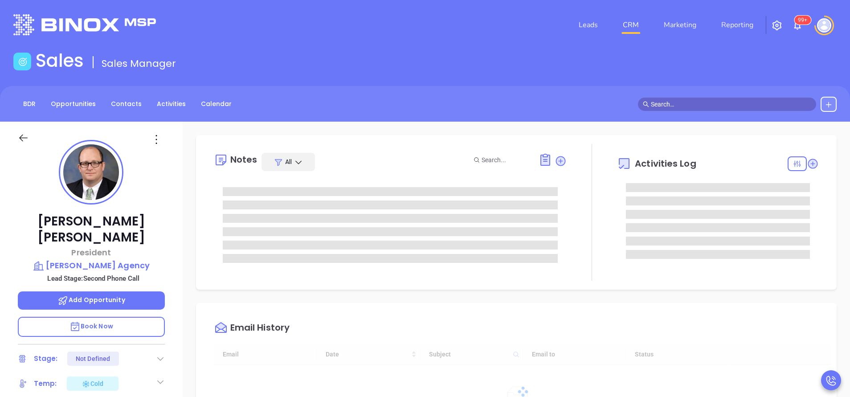
type input "[DATE]"
type input "[PERSON_NAME]"
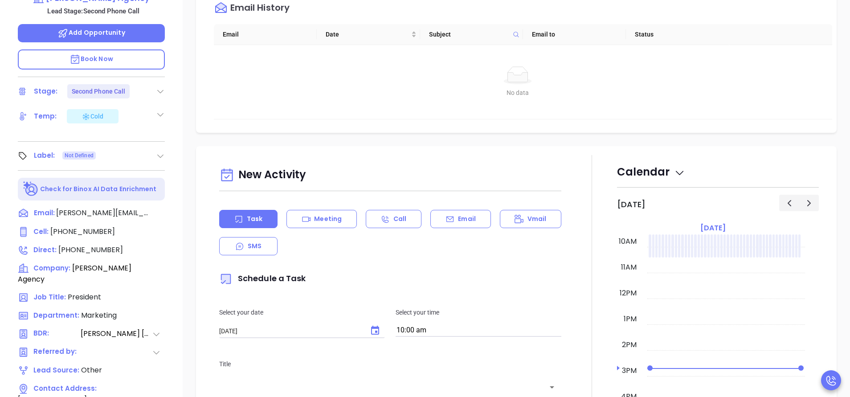
scroll to position [200, 0]
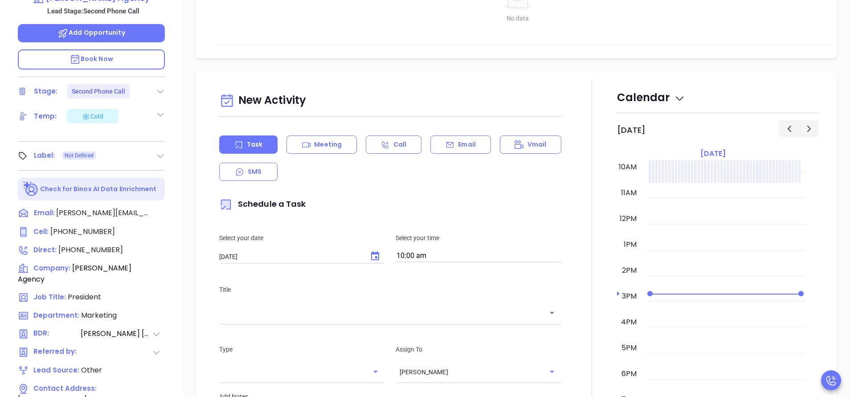
click at [463, 144] on p "Email" at bounding box center [467, 144] width 18 height 9
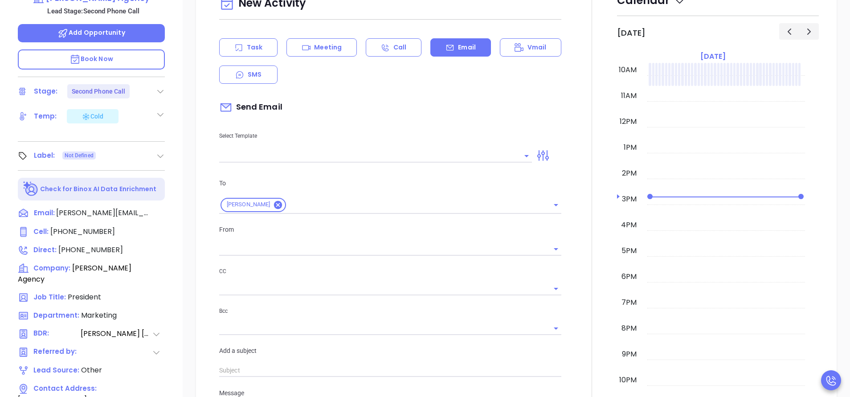
scroll to position [334, 0]
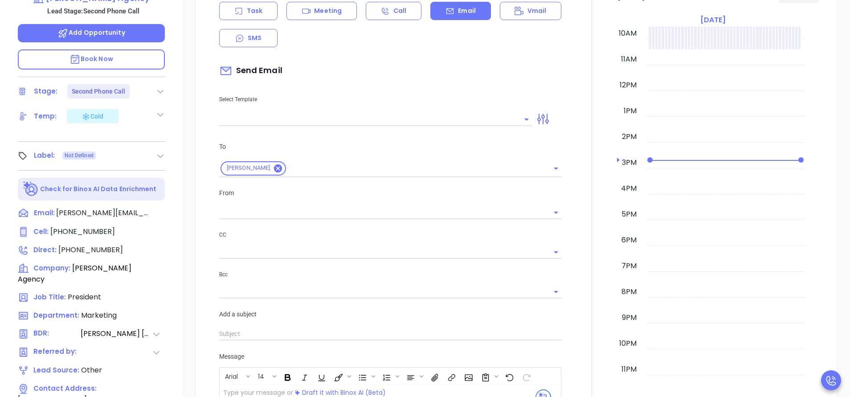
type input "[PERSON_NAME]"
click at [399, 122] on input "text" at bounding box center [368, 119] width 299 height 13
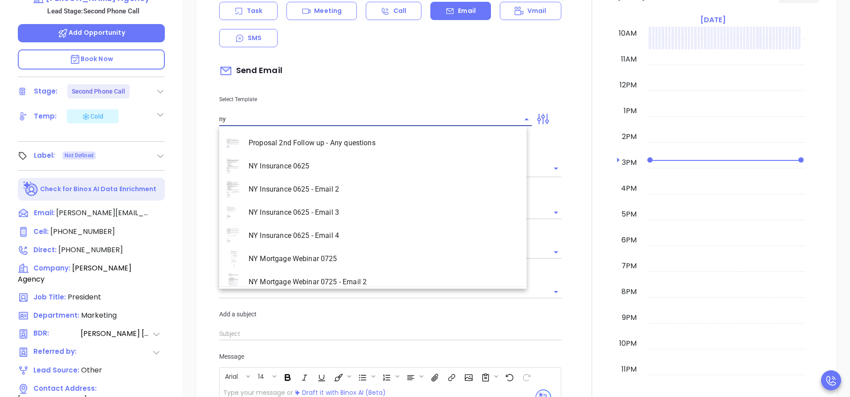
click at [383, 182] on li "NY Insurance 0625 - Email 2" at bounding box center [372, 189] width 307 height 23
type input "NY Insurance 0625 - Email 2"
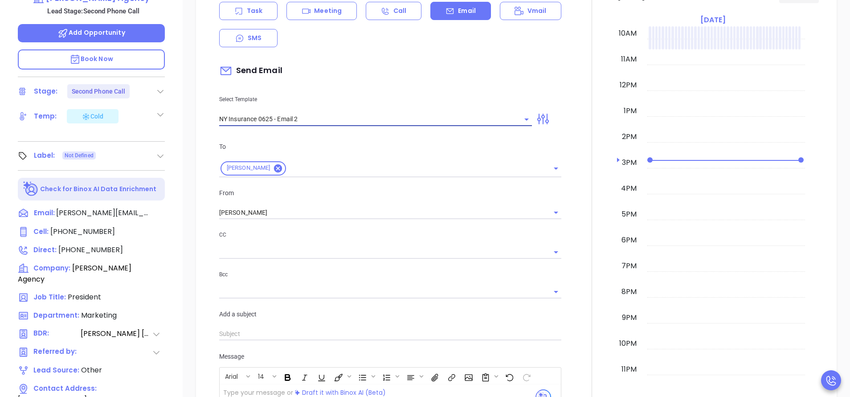
type input "I don’t know if you saw this Sean"
type input "NY Insurance 0625 - Email 2"
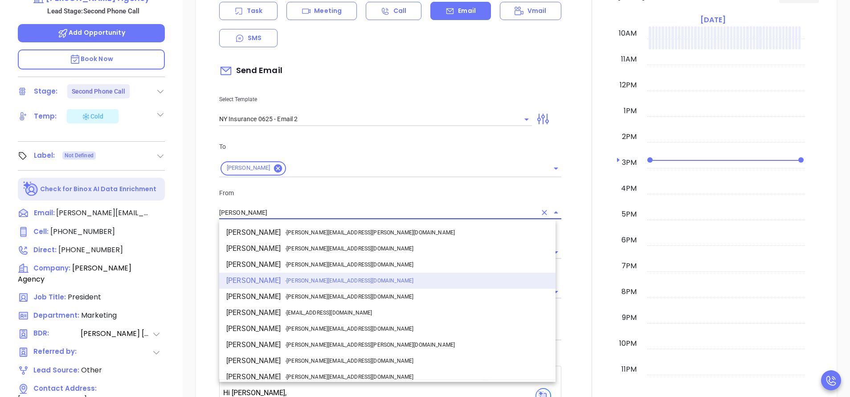
click at [274, 215] on input "[PERSON_NAME]" at bounding box center [377, 212] width 317 height 13
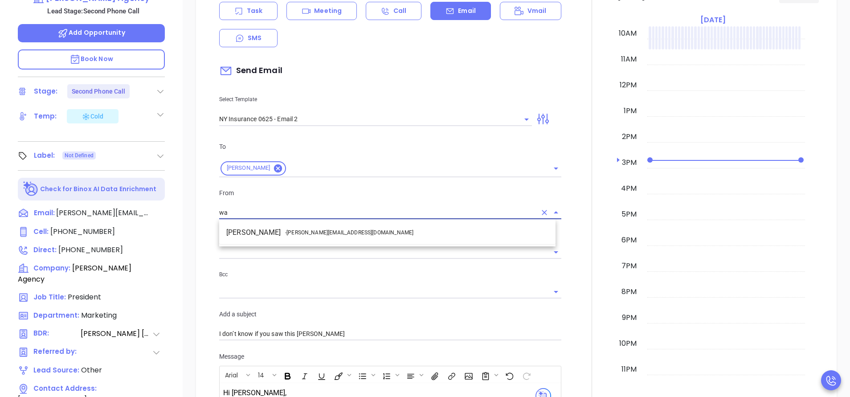
drag, startPoint x: 301, startPoint y: 231, endPoint x: 333, endPoint y: 237, distance: 31.9
click at [302, 231] on span "- walter@motiva.net" at bounding box center [349, 232] width 128 height 8
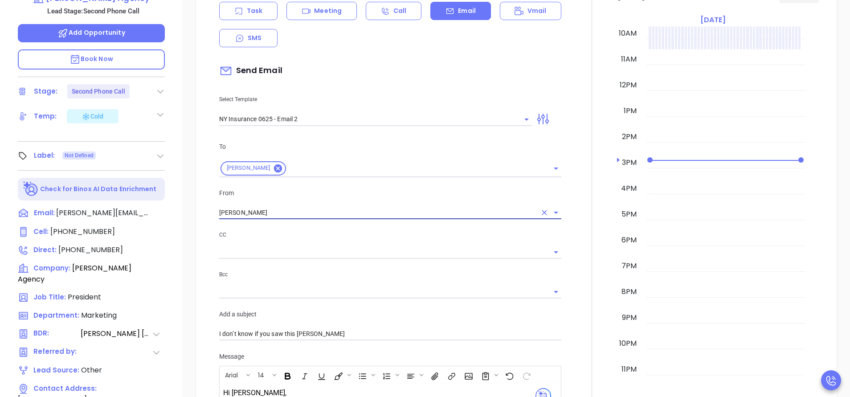
type input "[PERSON_NAME]"
click at [347, 240] on div "CC" at bounding box center [390, 244] width 342 height 29
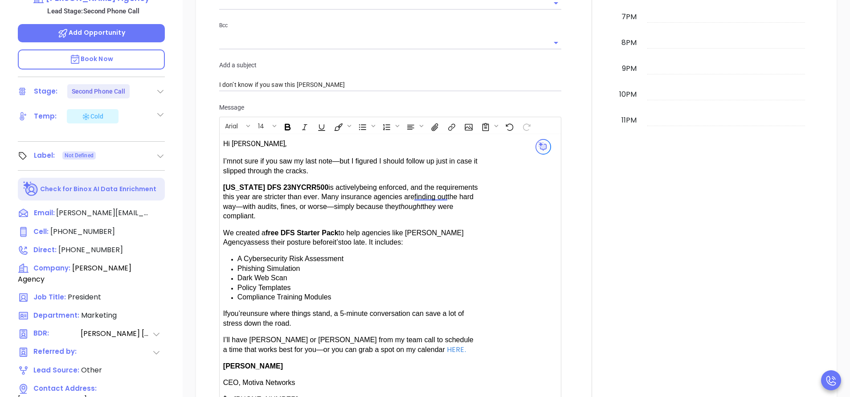
scroll to position [668, 0]
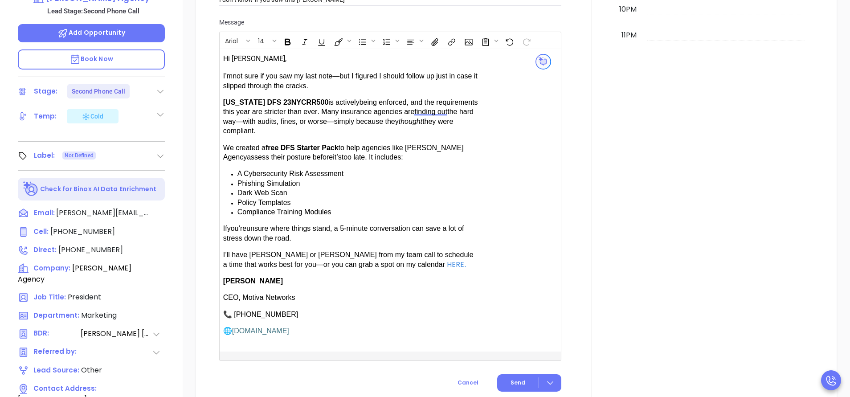
drag, startPoint x: 303, startPoint y: 248, endPoint x: 327, endPoint y: 245, distance: 24.2
click at [306, 251] on span "have Karina or Anabell from my team call to schedule a time that works best for…" at bounding box center [348, 259] width 250 height 17
click at [510, 382] on span "Send" at bounding box center [517, 383] width 15 height 8
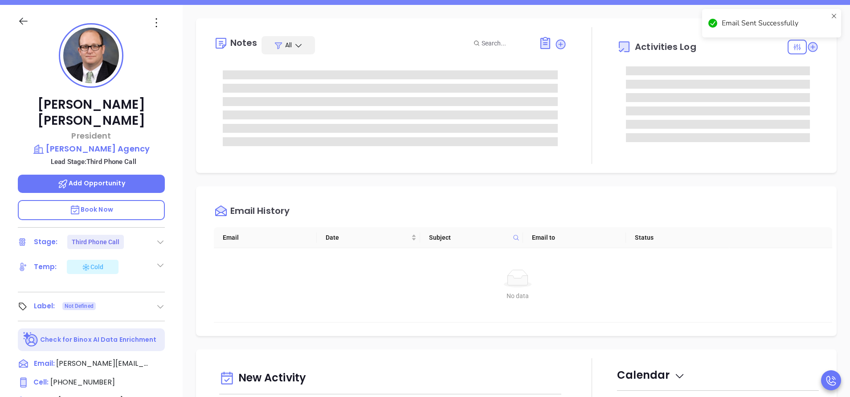
scroll to position [0, 0]
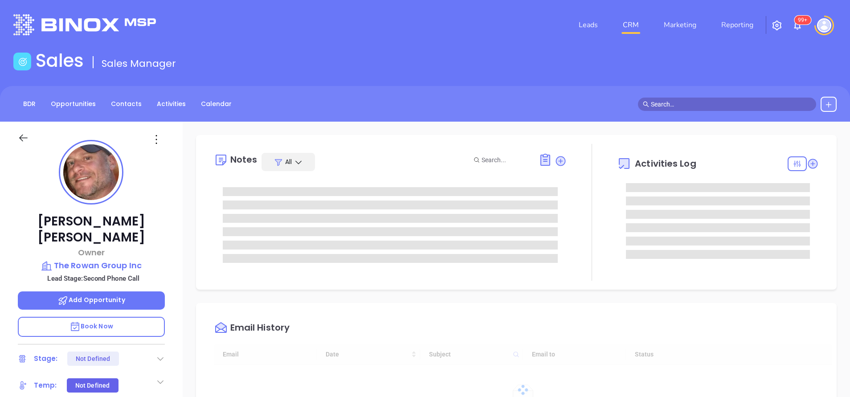
type input "[DATE]"
type input "[PERSON_NAME]"
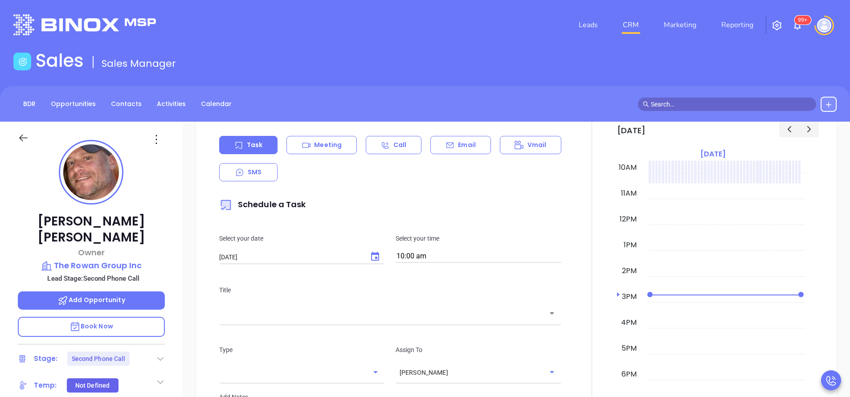
scroll to position [468, 0]
click at [479, 145] on div "Email" at bounding box center [460, 144] width 60 height 18
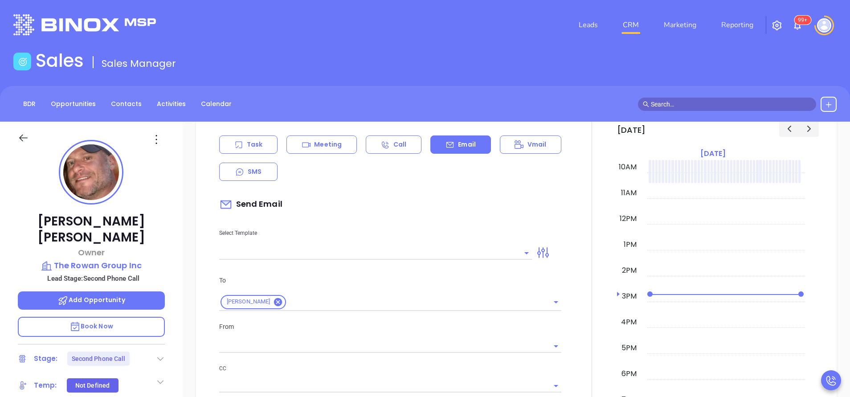
click at [429, 252] on input "text" at bounding box center [368, 252] width 299 height 13
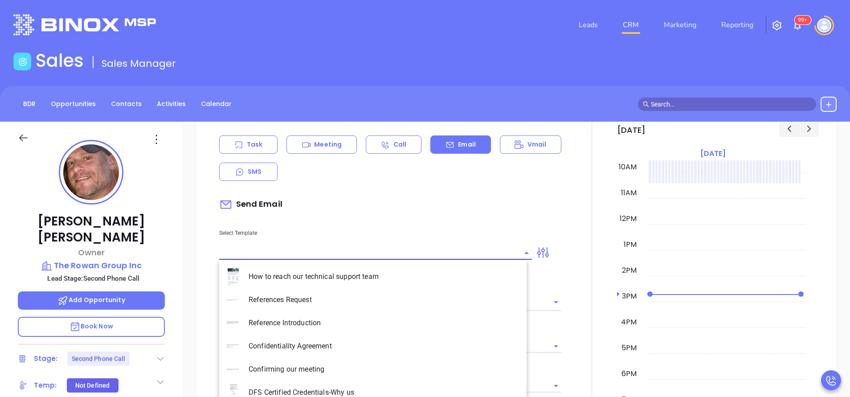
type input "[PERSON_NAME]"
click at [392, 320] on li "NY Insurance 0625 - Email 2" at bounding box center [372, 322] width 307 height 23
type input "NY Insurance 0625 - Email 2"
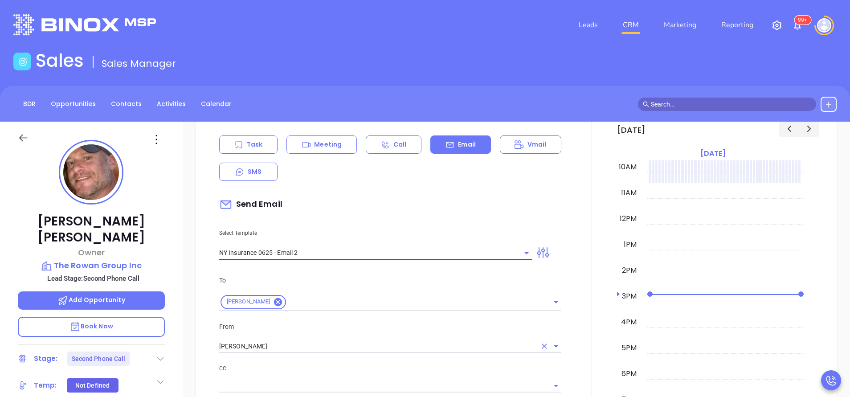
type input "I don’t know if you saw this [PERSON_NAME]"
type input "NY Insurance 0625 - Email 2"
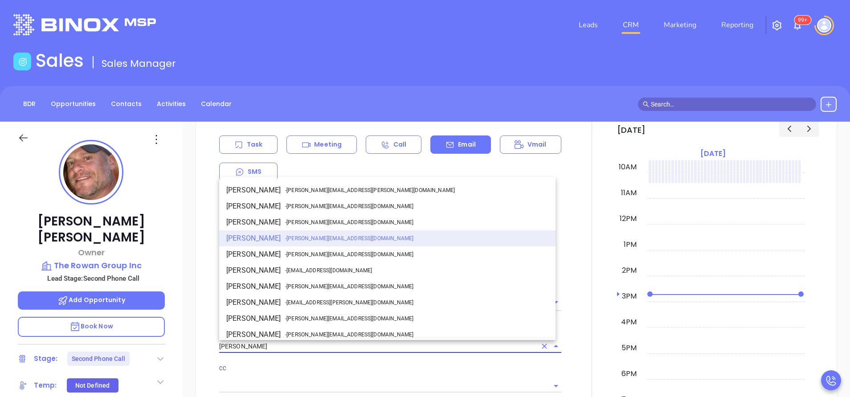
click at [374, 347] on input "[PERSON_NAME]" at bounding box center [377, 346] width 317 height 13
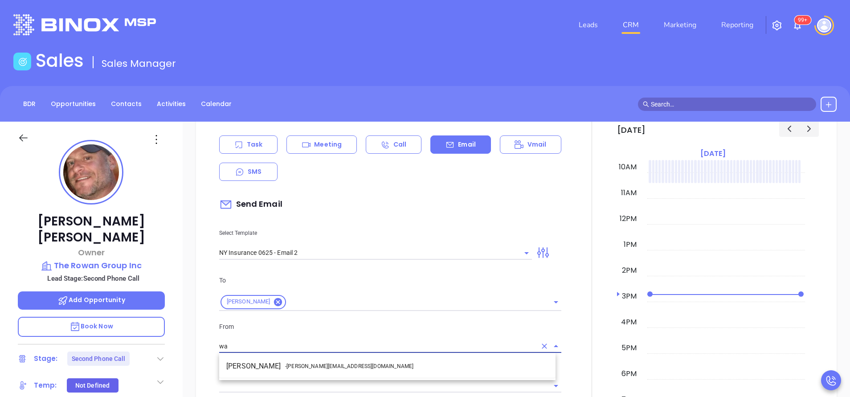
click at [366, 358] on li "Walter Contreras - [EMAIL_ADDRESS][DOMAIN_NAME]" at bounding box center [387, 366] width 336 height 16
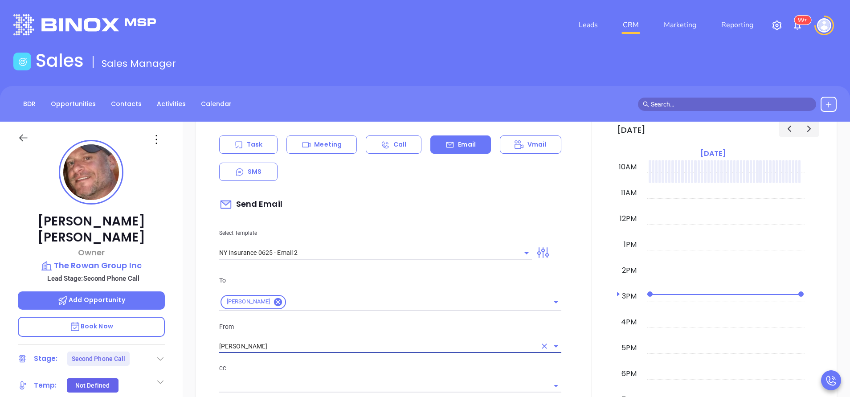
type input "Walter Contreras"
click at [430, 361] on div "To Scott Rowan From Walter Contreras CC Bcc Add a subject I don’t know if you s…" at bounding box center [390, 374] width 353 height 221
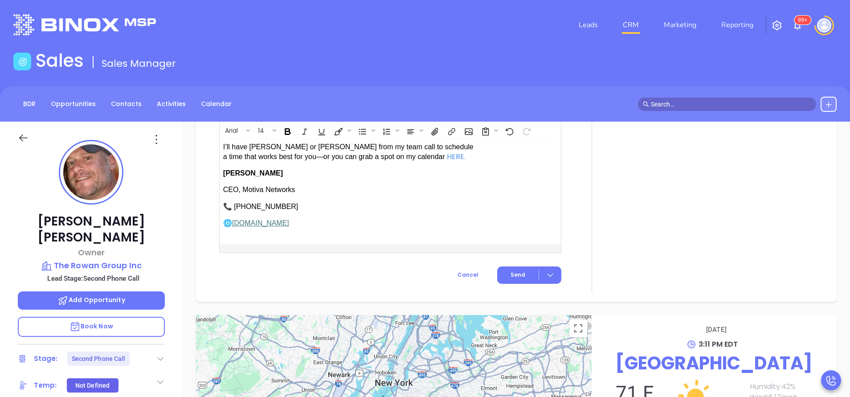
scroll to position [1100, 0]
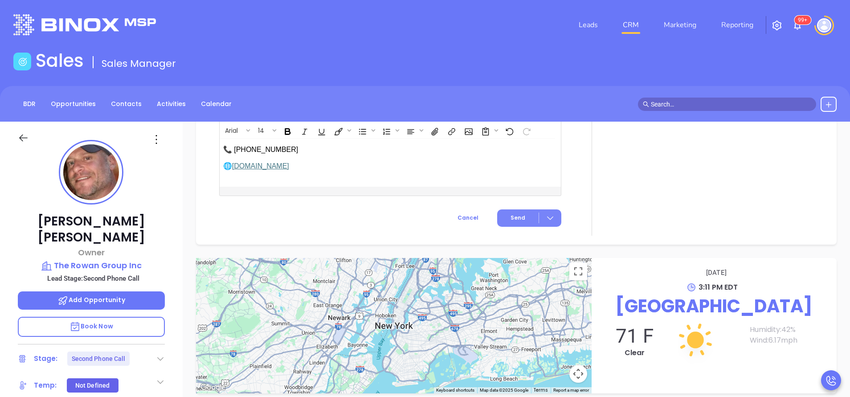
click at [510, 214] on span "Send" at bounding box center [517, 218] width 15 height 8
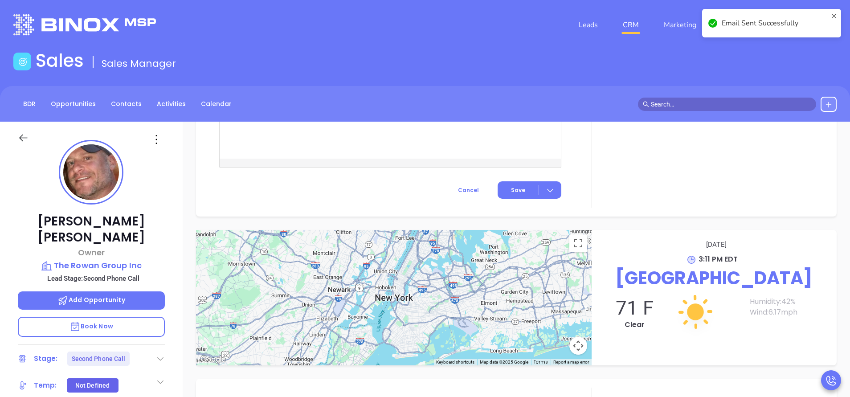
scroll to position [837, 0]
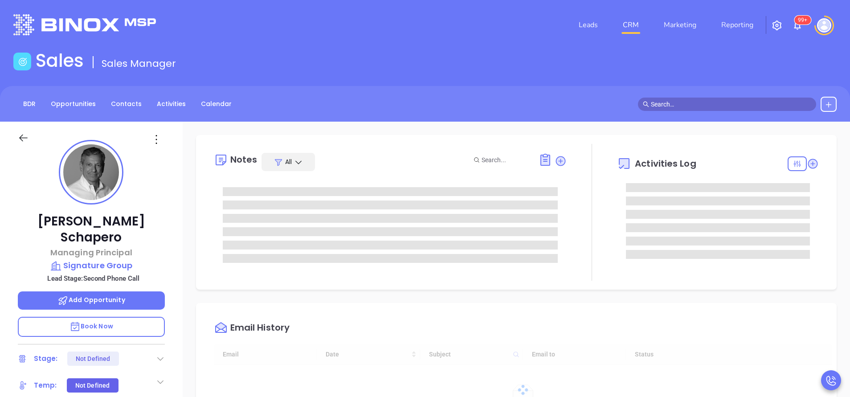
type input "[DATE]"
type input "[PERSON_NAME]"
type input "[DATE]"
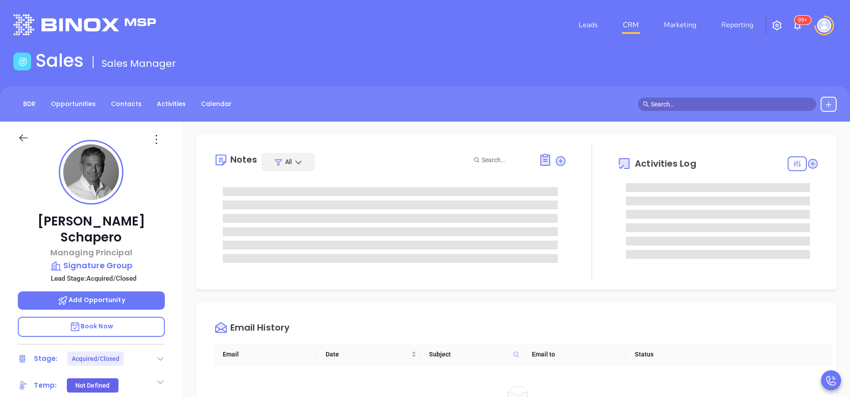
type input "[PERSON_NAME]"
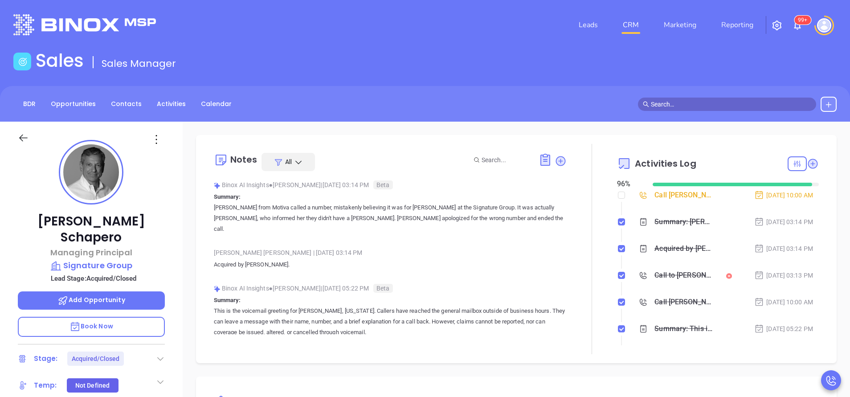
click at [608, 196] on div at bounding box center [591, 249] width 50 height 210
click at [618, 196] on input "checkbox" at bounding box center [621, 194] width 7 height 7
checkbox input "true"
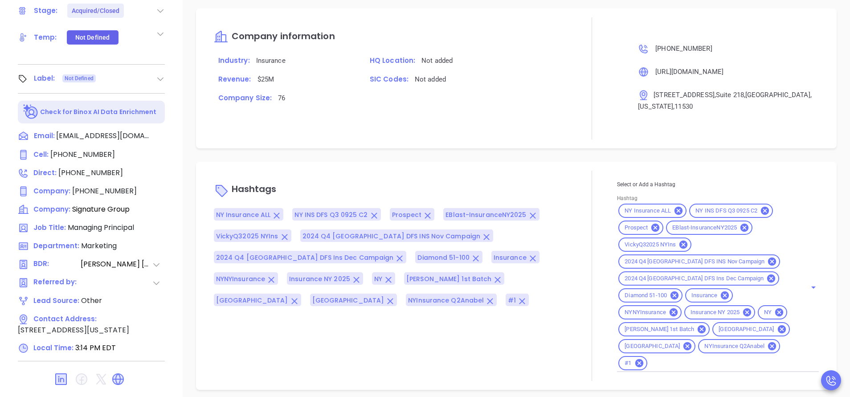
scroll to position [348, 0]
click at [784, 288] on div "NY Insurance ALL NY INS DFS Q3 0925 C2 Prospect EBlast-InsuranceNY2025 VickyQ32…" at bounding box center [718, 287] width 202 height 170
type input "acq"
click at [667, 386] on li "Acquired" at bounding box center [716, 385] width 198 height 16
type input "remove f"
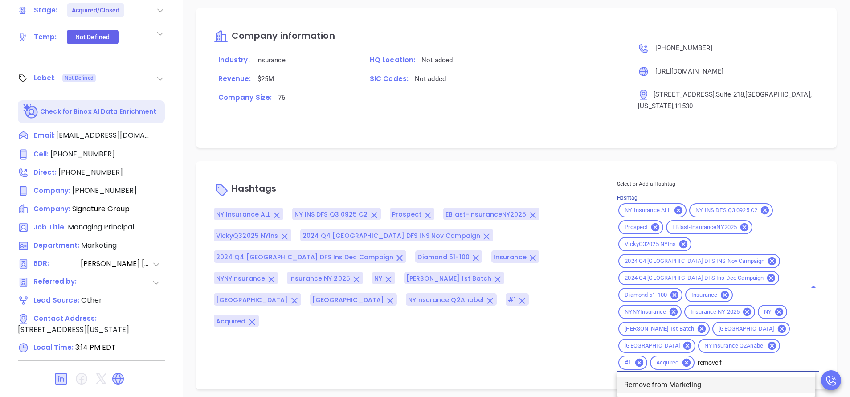
click at [679, 384] on li "Remove from Marketing" at bounding box center [716, 385] width 198 height 16
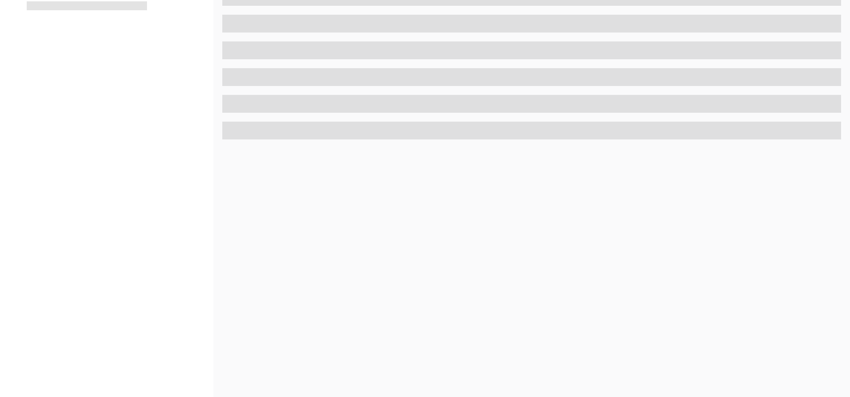
scroll to position [348, 0]
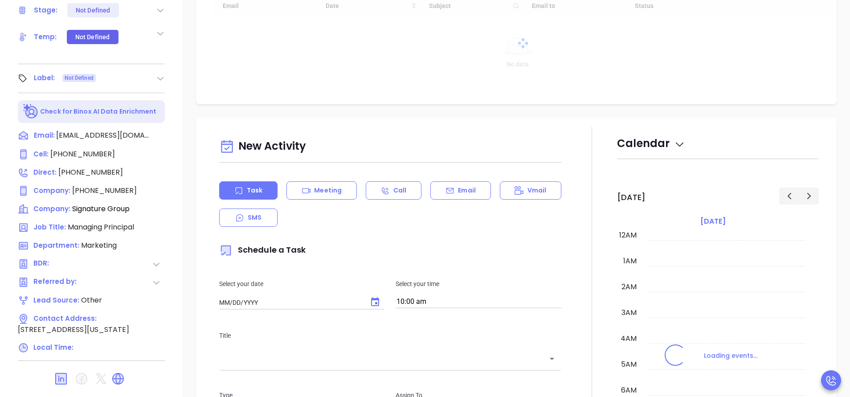
type input "[DATE]"
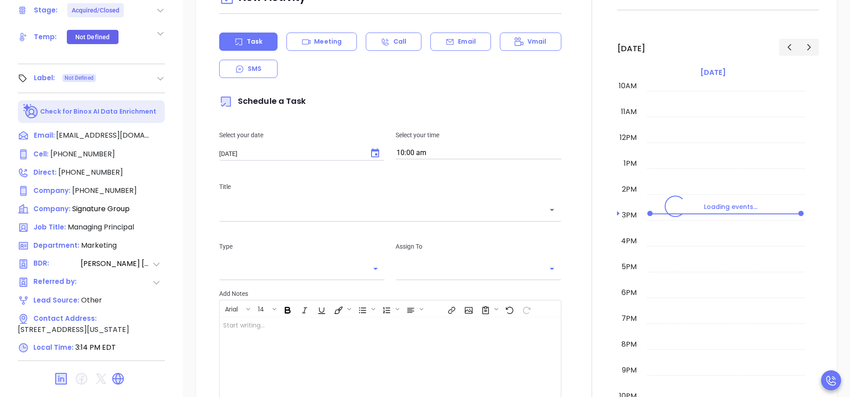
scroll to position [267, 0]
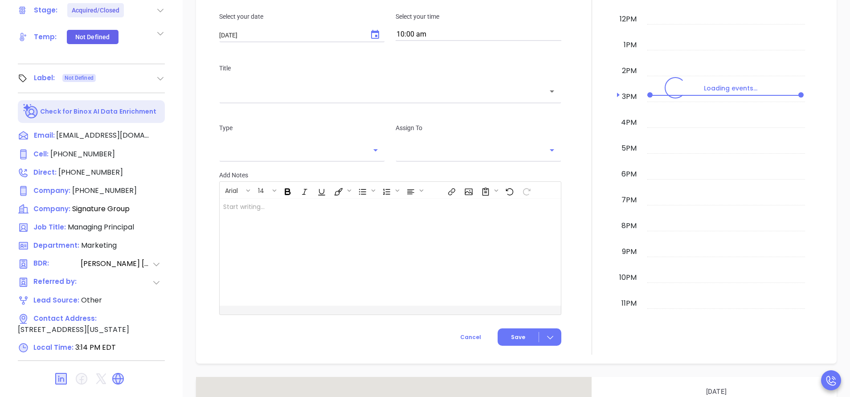
type input "[PERSON_NAME]"
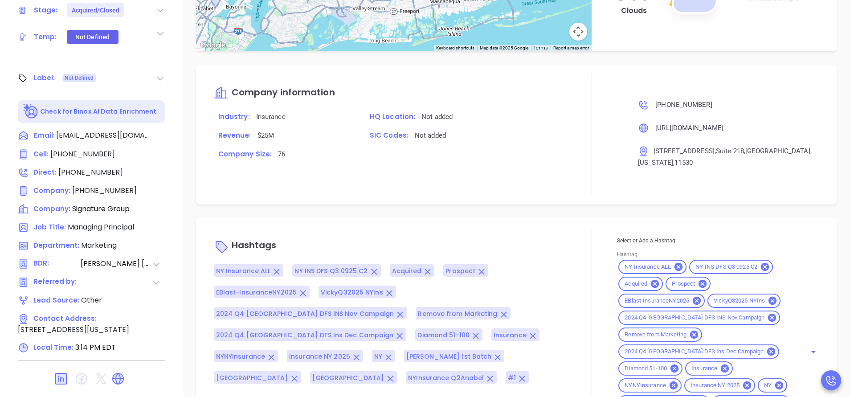
scroll to position [875, 0]
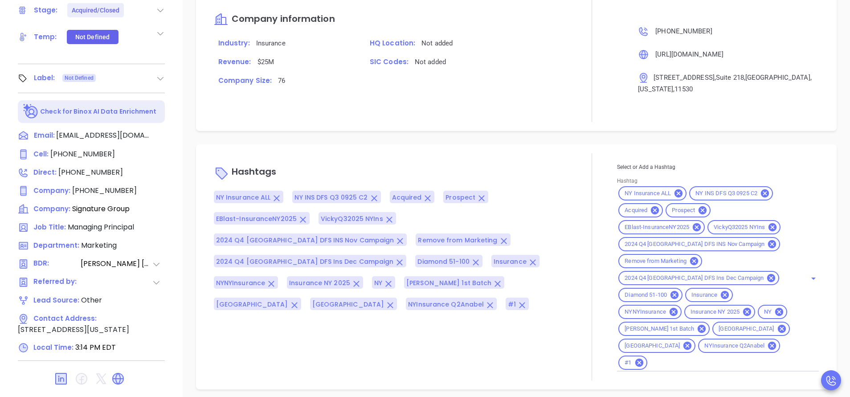
click at [699, 344] on span "NYInsurance Q2Anabel" at bounding box center [734, 346] width 71 height 8
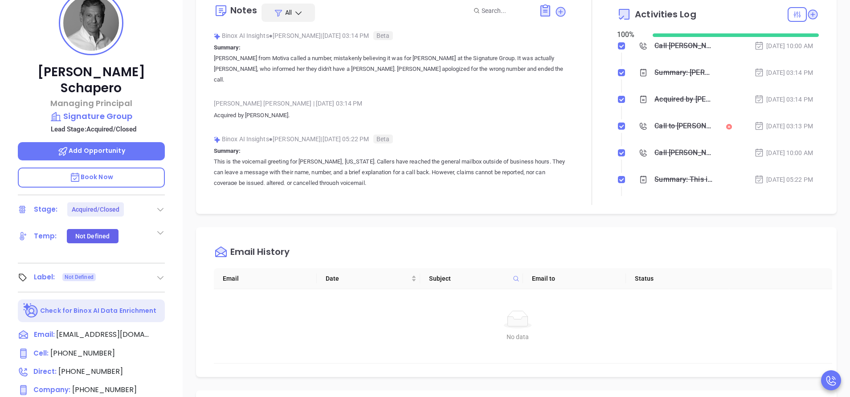
scroll to position [81, 0]
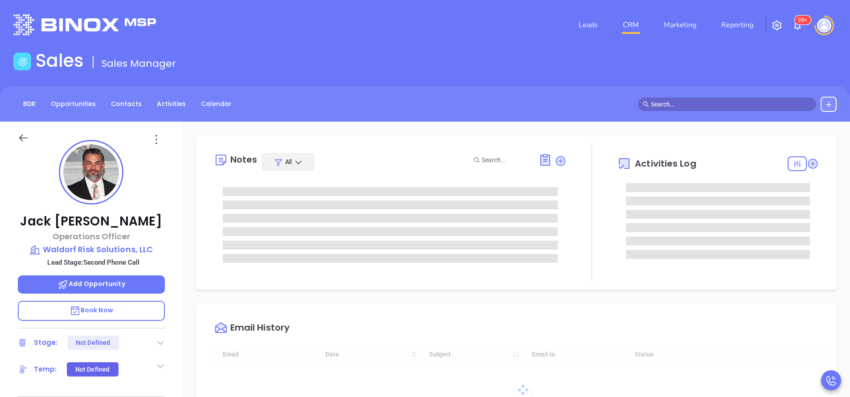
type input "[DATE]"
type input "[PERSON_NAME]"
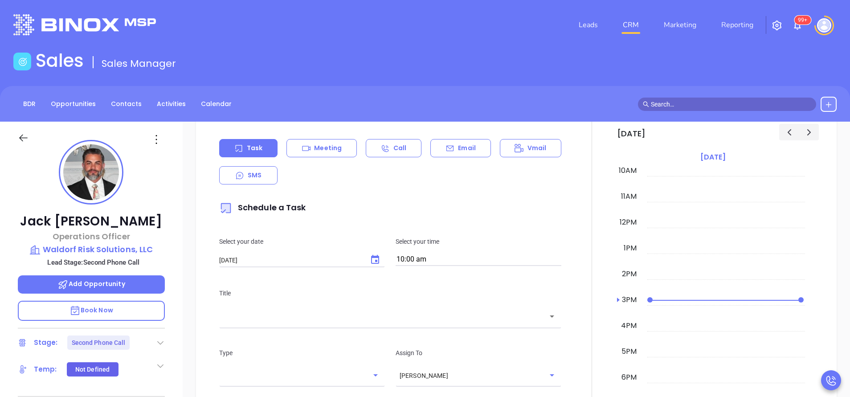
scroll to position [468, 0]
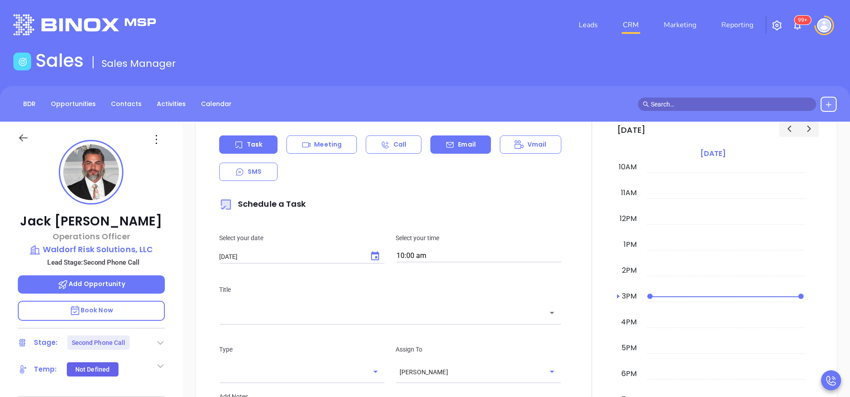
click at [456, 138] on div "Email" at bounding box center [460, 144] width 60 height 18
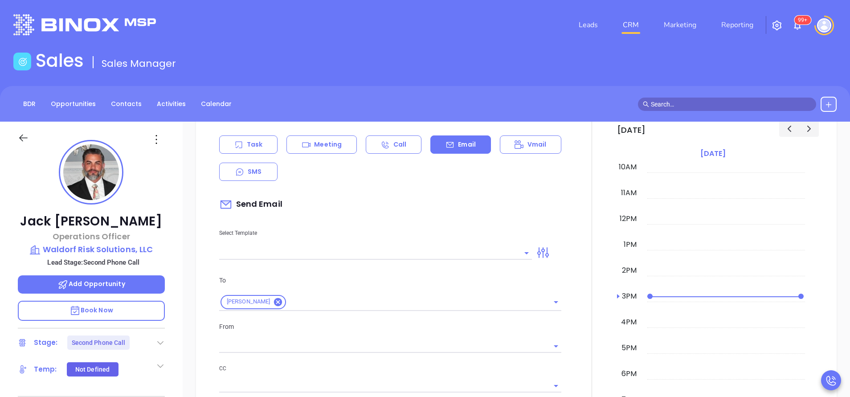
click at [436, 250] on input "text" at bounding box center [368, 252] width 299 height 13
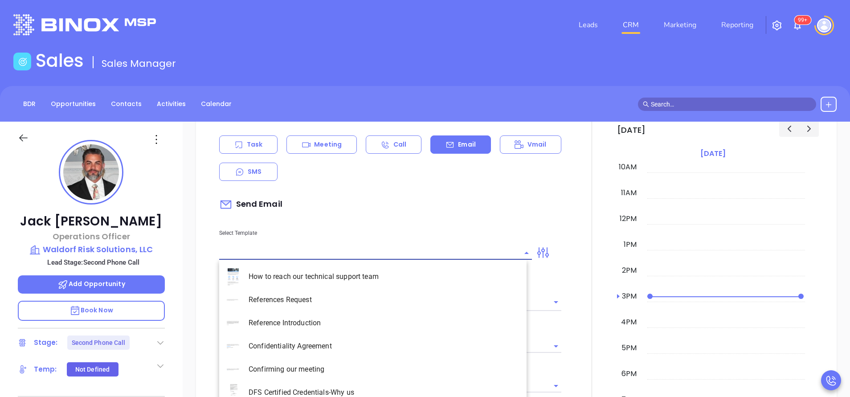
type input "[PERSON_NAME]"
click at [384, 314] on li "NY Insurance 0625 - Email 2" at bounding box center [372, 322] width 307 height 23
type input "NY Insurance 0625 - Email 2"
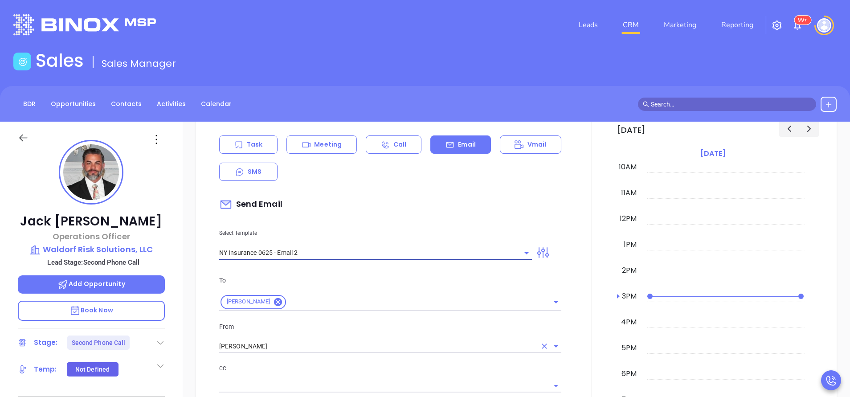
type input "I don’t know if you saw this Jack"
click at [371, 339] on div "[PERSON_NAME]" at bounding box center [390, 345] width 342 height 15
type input "NY Insurance 0625 - Email 2"
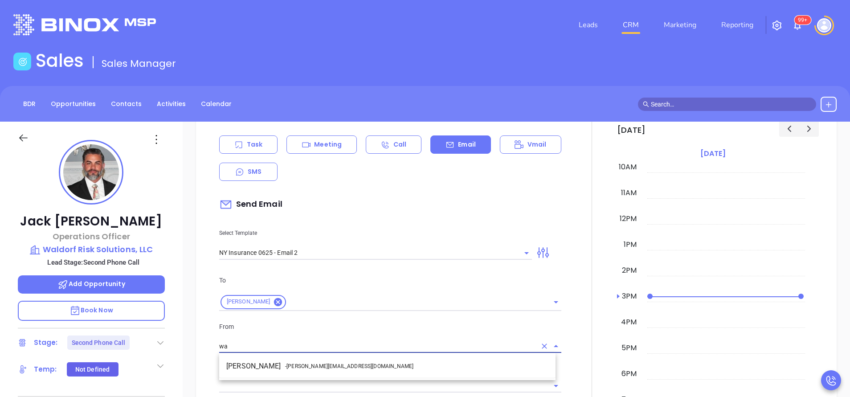
click at [354, 367] on li "Walter Contreras - [EMAIL_ADDRESS][DOMAIN_NAME]" at bounding box center [387, 366] width 336 height 16
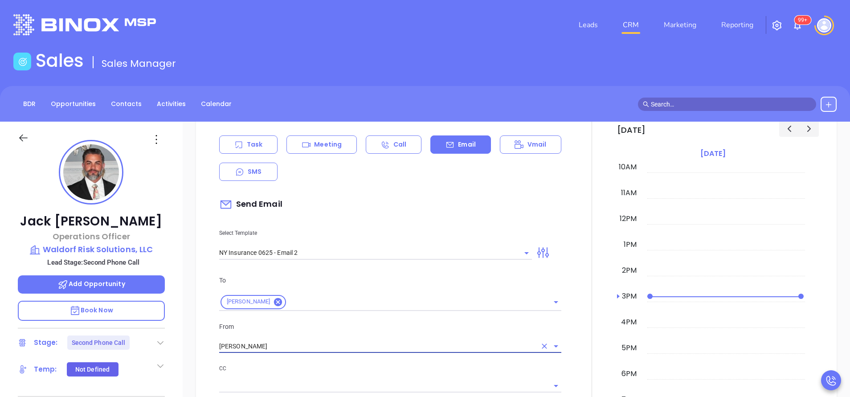
type input "[PERSON_NAME]"
click at [365, 367] on p "CC" at bounding box center [390, 368] width 342 height 10
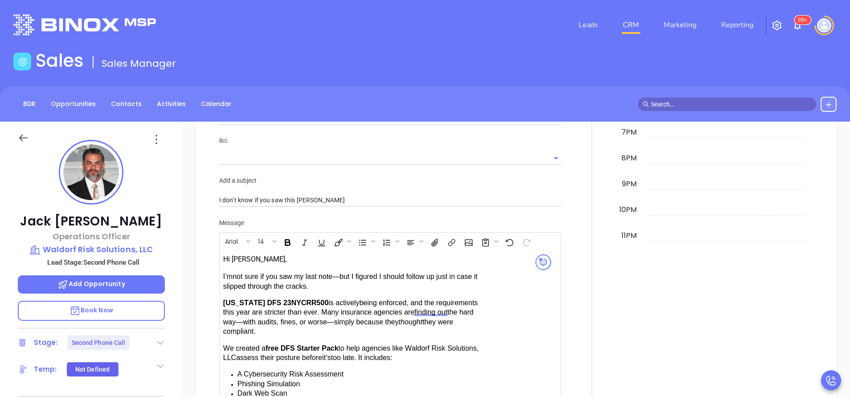
scroll to position [1055, 0]
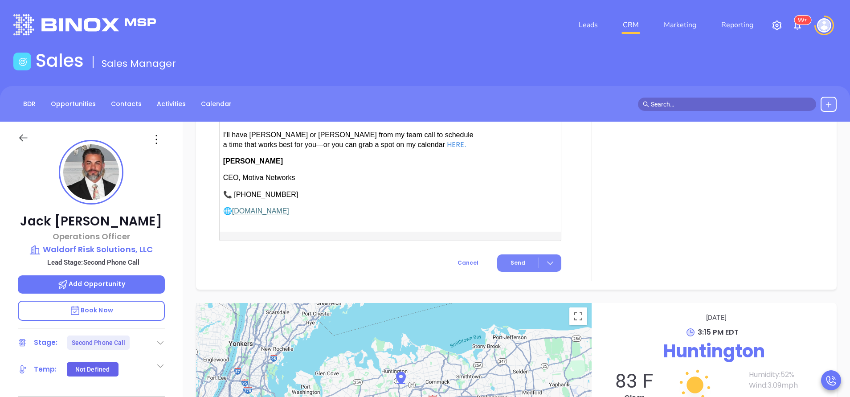
click at [517, 259] on span "Send" at bounding box center [517, 263] width 15 height 8
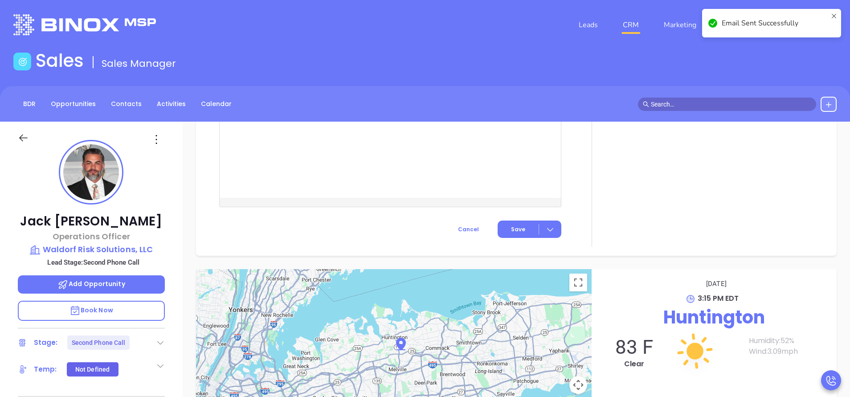
scroll to position [793, 0]
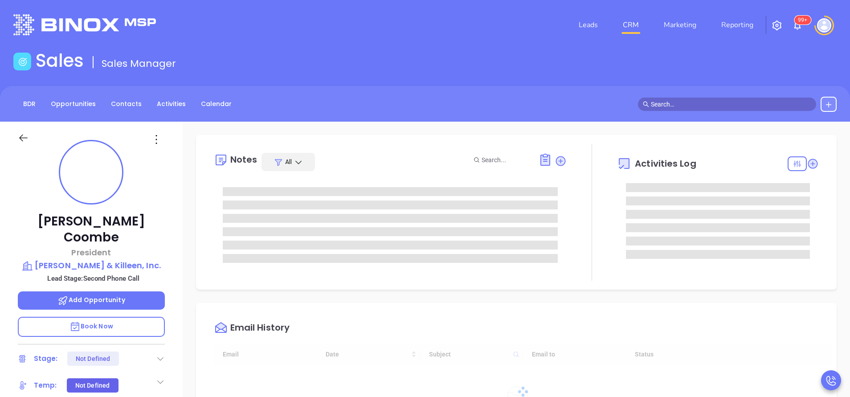
type input "[DATE]"
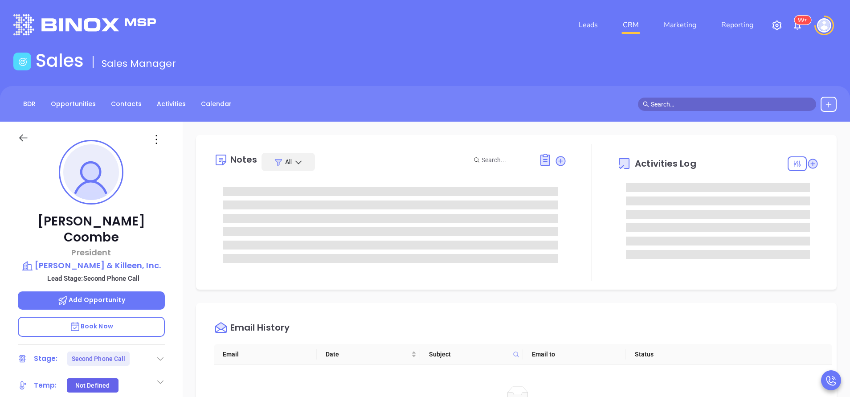
type input "[PERSON_NAME]"
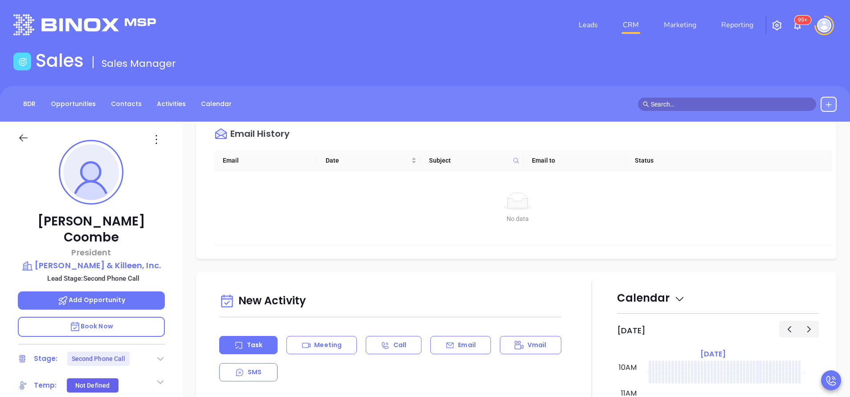
scroll to position [468, 0]
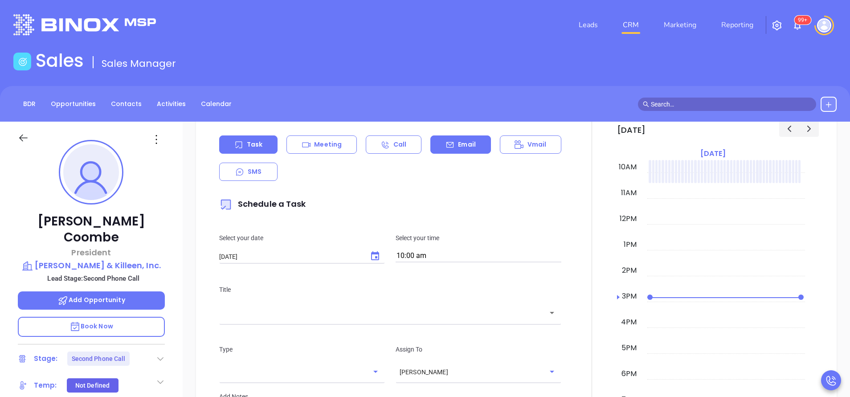
click at [473, 145] on div "Email" at bounding box center [460, 144] width 60 height 18
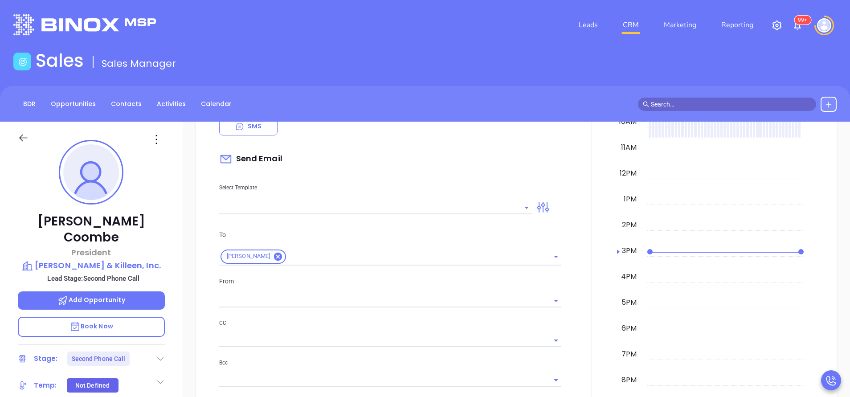
scroll to position [534, 0]
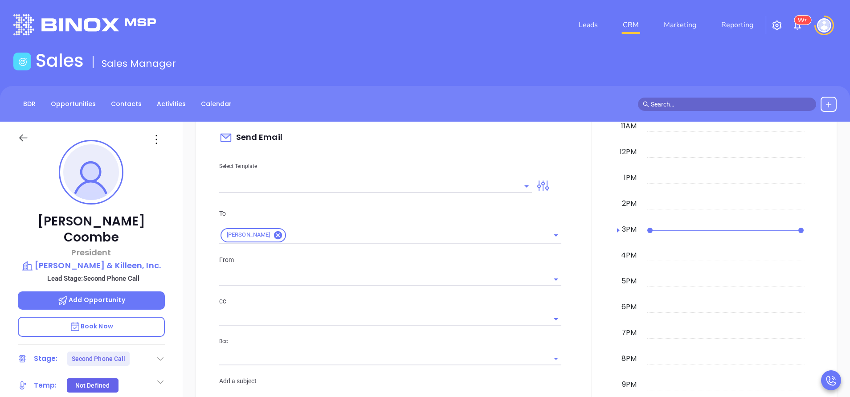
click at [407, 188] on input "text" at bounding box center [368, 185] width 299 height 13
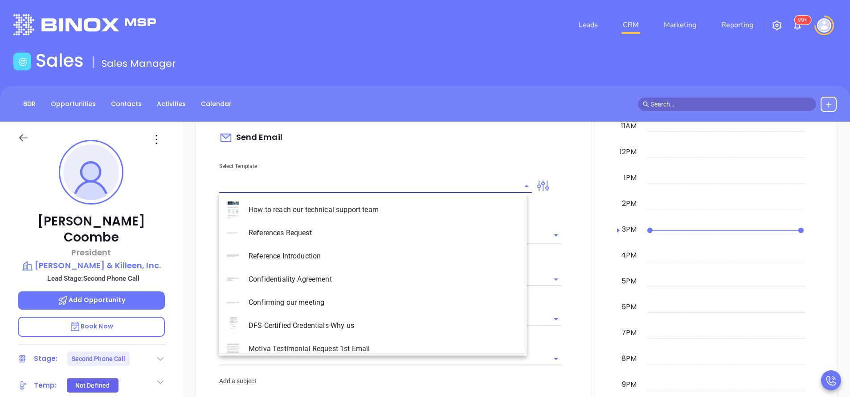
type input "[PERSON_NAME]"
click at [397, 253] on li "NY Insurance 0625 - Email 2" at bounding box center [372, 255] width 307 height 23
type input "NY Insurance 0625 - Email 2"
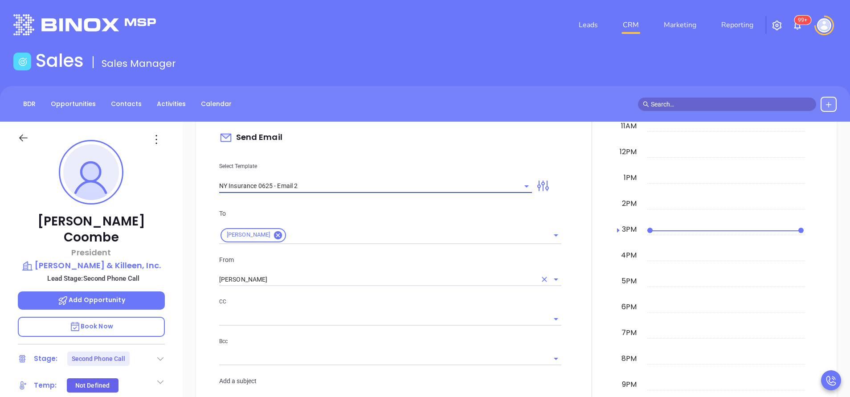
type input "I don’t know if you saw this Dwight"
type input "NY Insurance 0625 - Email 2"
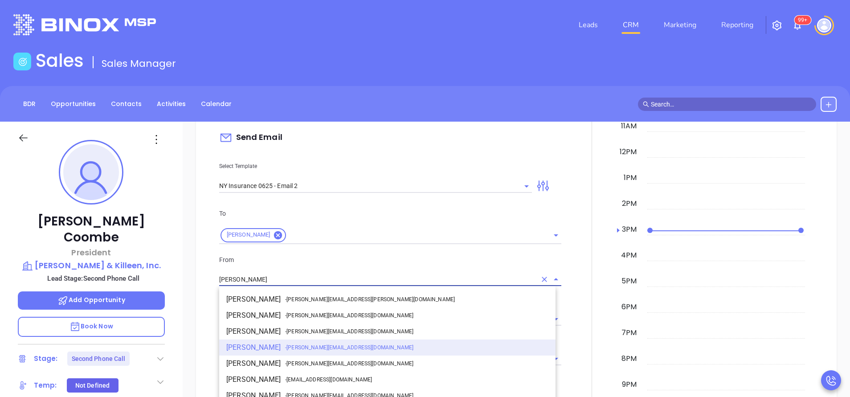
click at [354, 285] on input "[PERSON_NAME]" at bounding box center [377, 279] width 317 height 13
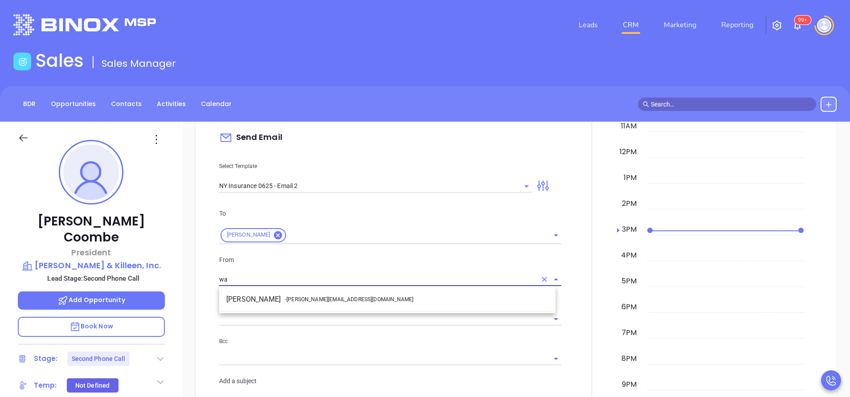
click at [350, 309] on ul "Walter Contreras - walter@motiva.net" at bounding box center [387, 299] width 336 height 23
click at [313, 300] on span "- walter@motiva.net" at bounding box center [349, 299] width 128 height 8
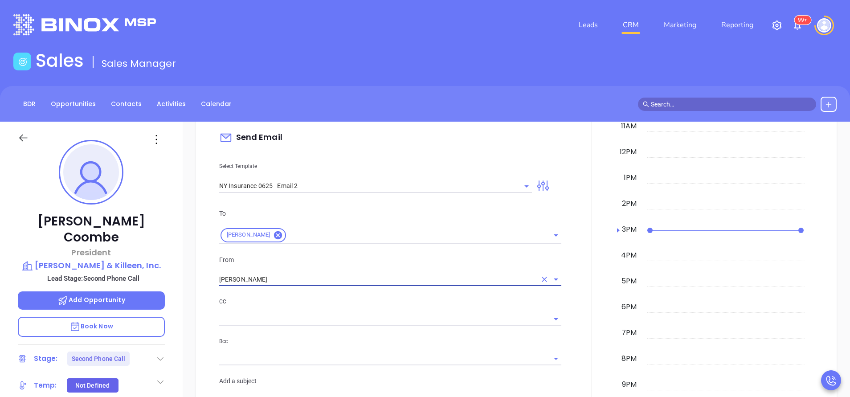
type input "[PERSON_NAME]"
click at [340, 302] on p "CC" at bounding box center [390, 302] width 342 height 10
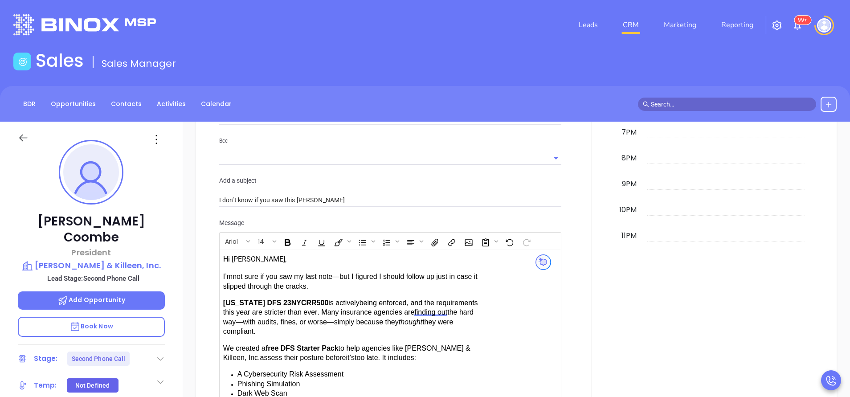
scroll to position [1002, 0]
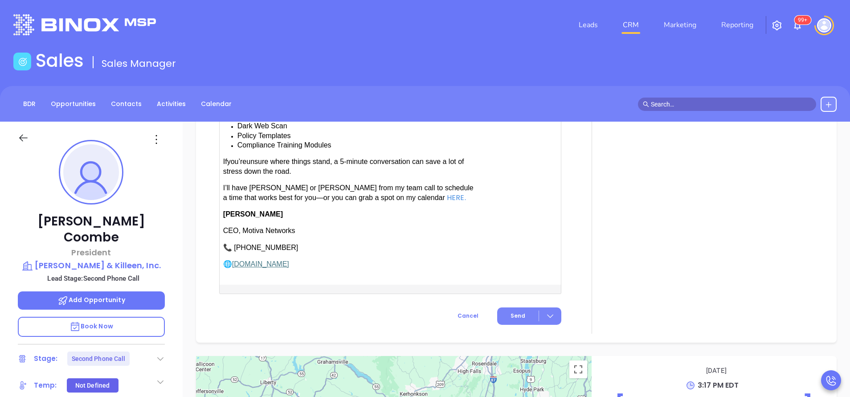
click at [510, 312] on span "Send" at bounding box center [517, 316] width 15 height 8
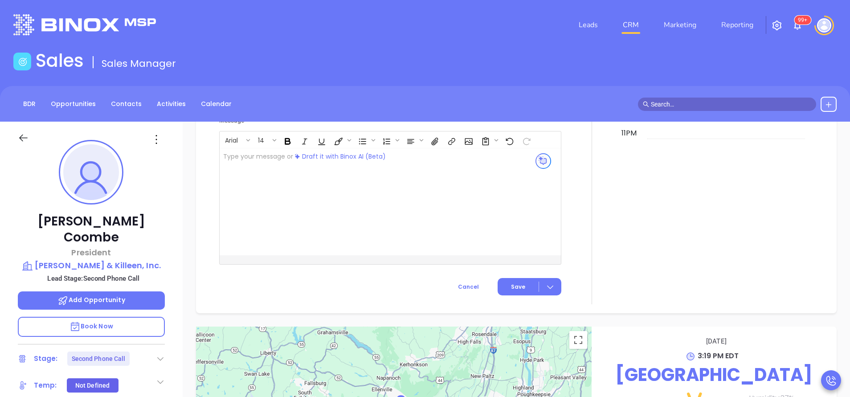
scroll to position [911, 0]
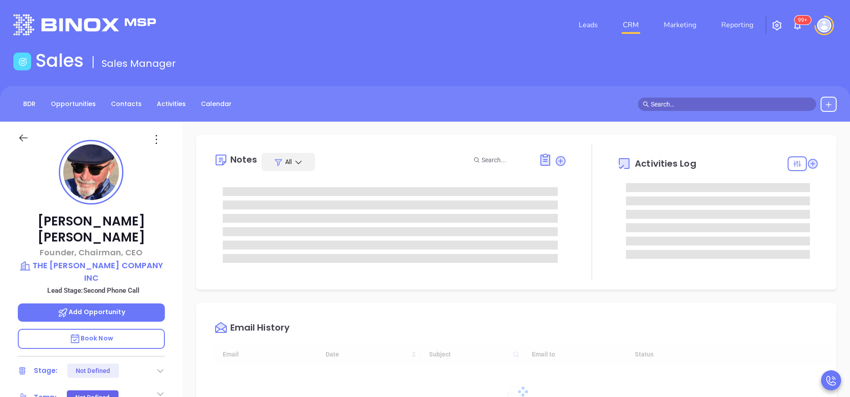
type input "[DATE]"
type input "[PERSON_NAME]"
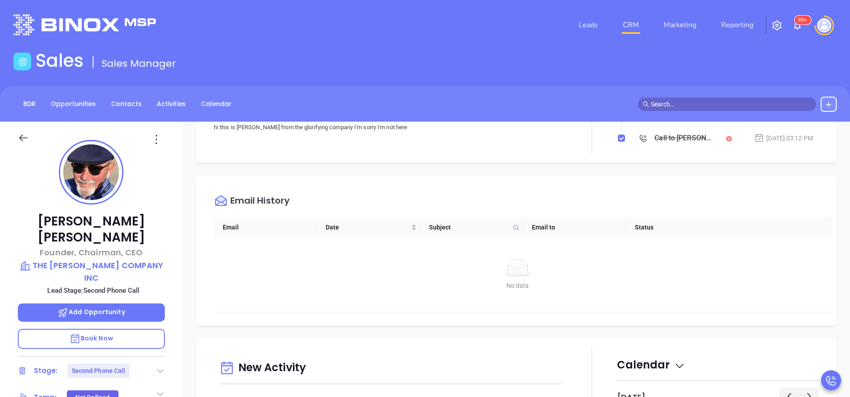
scroll to position [401, 0]
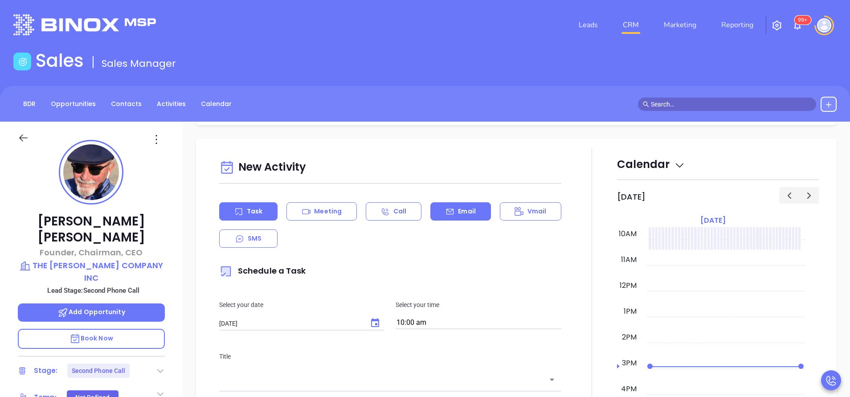
click at [461, 212] on p "Email" at bounding box center [467, 211] width 18 height 9
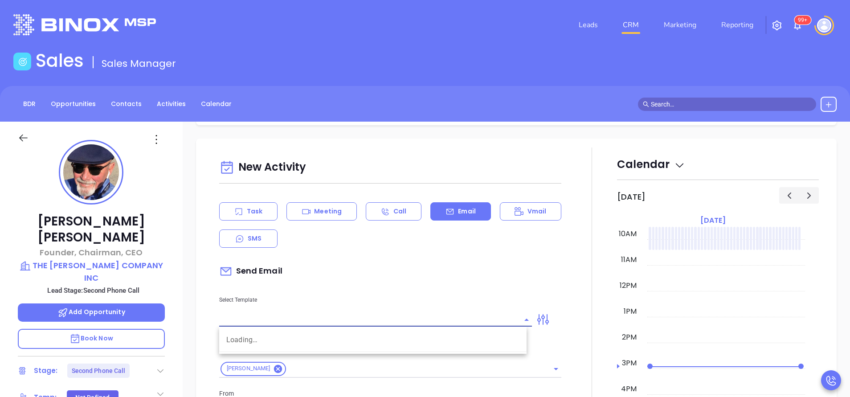
click at [451, 319] on input "text" at bounding box center [368, 319] width 299 height 13
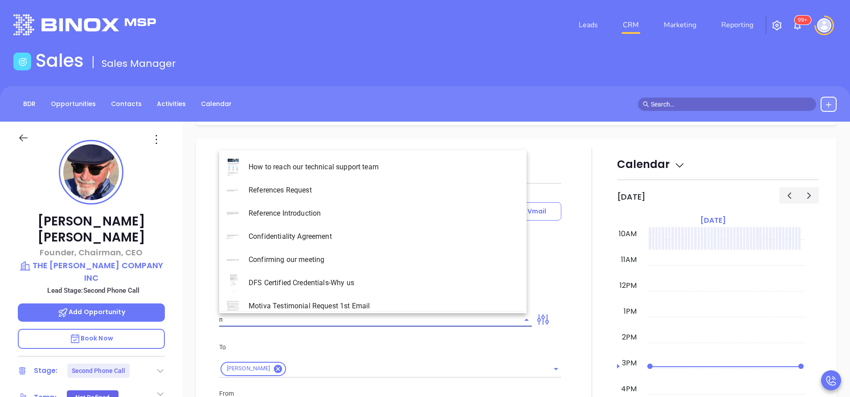
type input "ny"
type input "[PERSON_NAME]"
click at [330, 212] on li "NY Insurance 0625 - Email 2" at bounding box center [372, 213] width 307 height 23
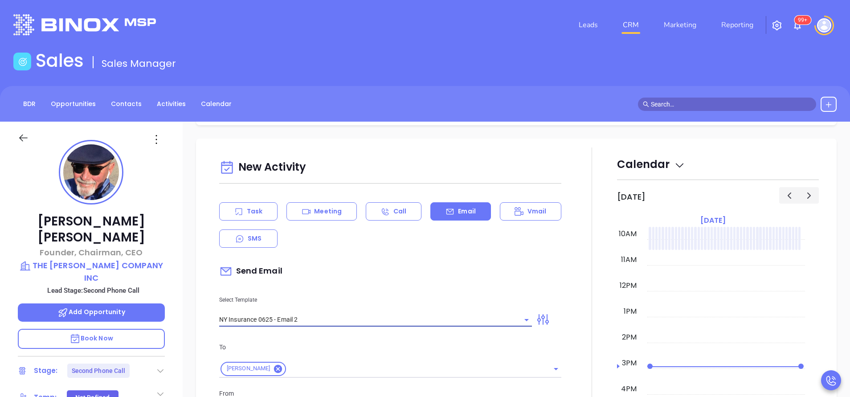
type input "NY Insurance 0625 - Email 2"
click at [380, 289] on div "Select Template NY Insurance 0625 - Email 2" at bounding box center [375, 303] width 323 height 45
type input "I don’t know if you saw this John"
click at [386, 280] on div "Send Email" at bounding box center [390, 271] width 342 height 20
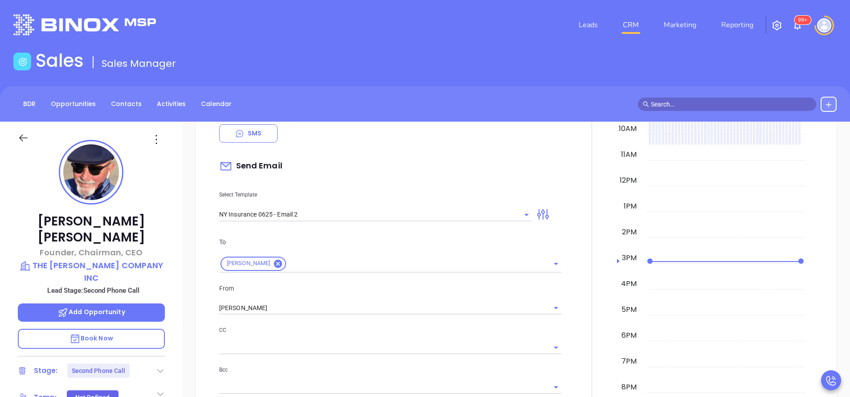
scroll to position [534, 0]
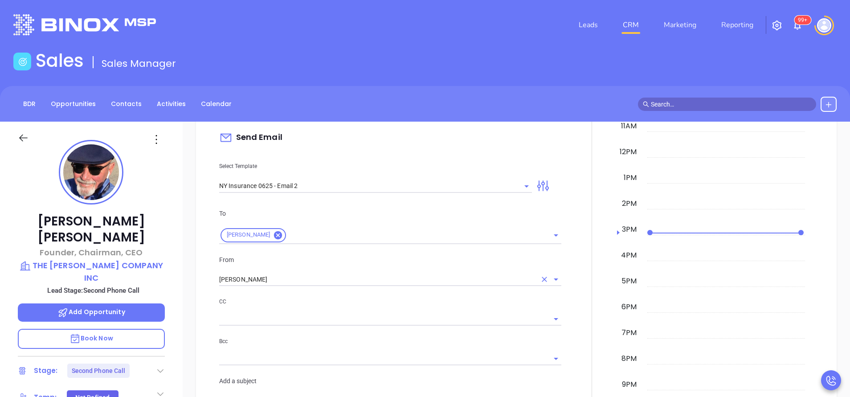
click at [291, 270] on div "From Vicky Mendoza" at bounding box center [390, 271] width 353 height 32
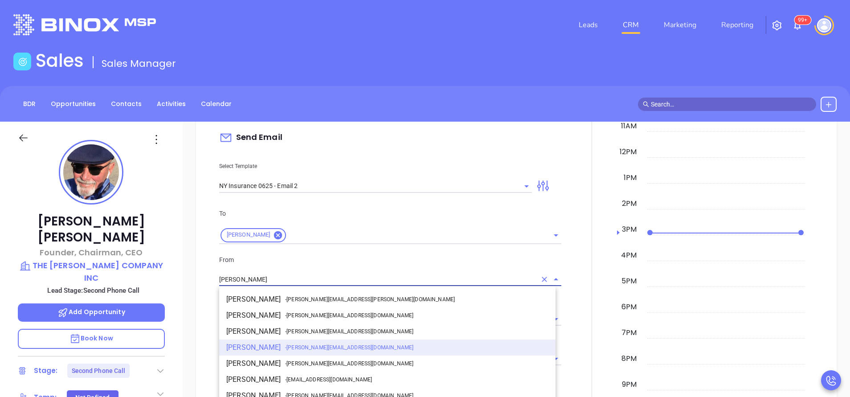
click at [295, 279] on input "[PERSON_NAME]" at bounding box center [377, 279] width 317 height 13
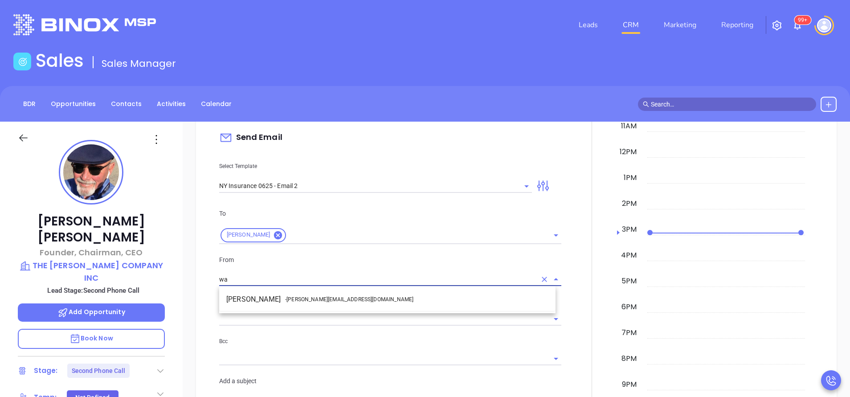
drag, startPoint x: 307, startPoint y: 293, endPoint x: 316, endPoint y: 296, distance: 9.9
click at [308, 293] on li "Walter Contreras - [EMAIL_ADDRESS][DOMAIN_NAME]" at bounding box center [387, 299] width 336 height 16
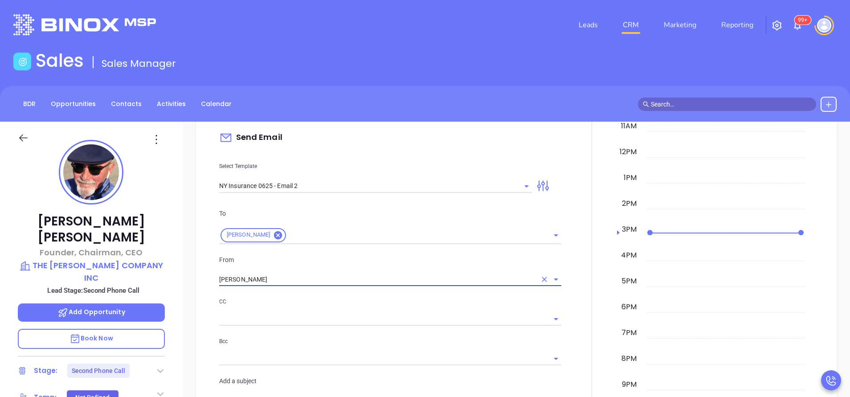
type input "[PERSON_NAME]"
click at [354, 306] on p "CC" at bounding box center [390, 302] width 342 height 10
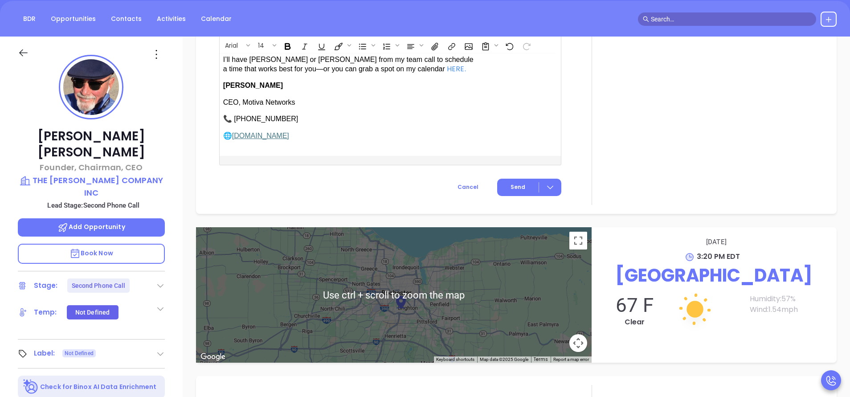
scroll to position [134, 0]
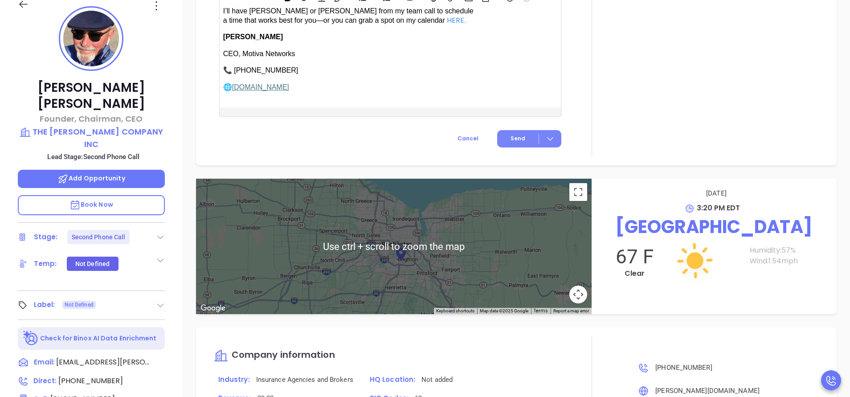
click at [516, 130] on button "Send" at bounding box center [529, 138] width 64 height 17
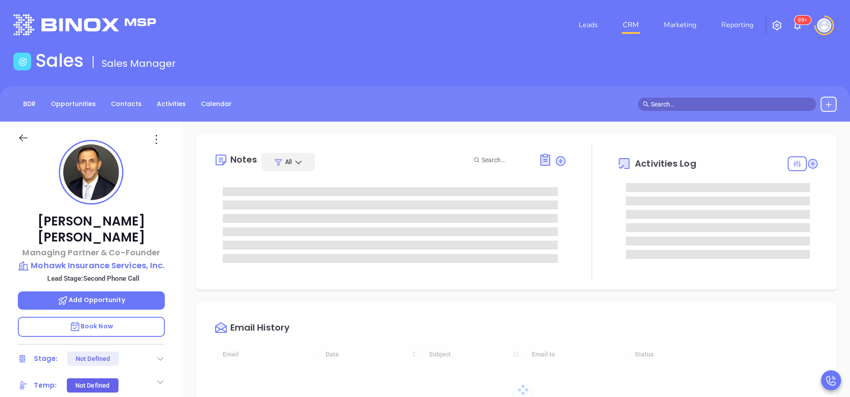
type input "[DATE]"
type input "[PERSON_NAME]"
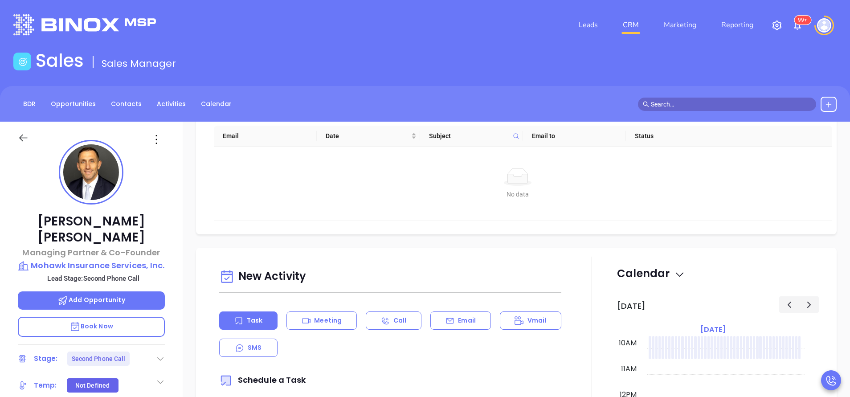
scroll to position [401, 0]
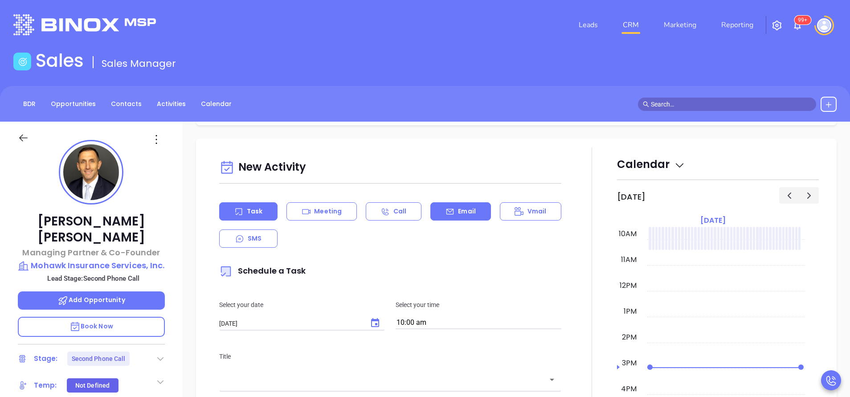
click at [458, 215] on div "Email" at bounding box center [460, 211] width 60 height 18
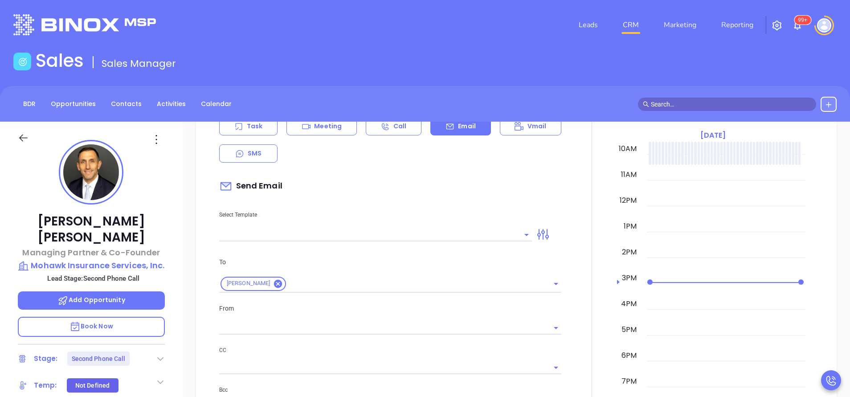
scroll to position [534, 0]
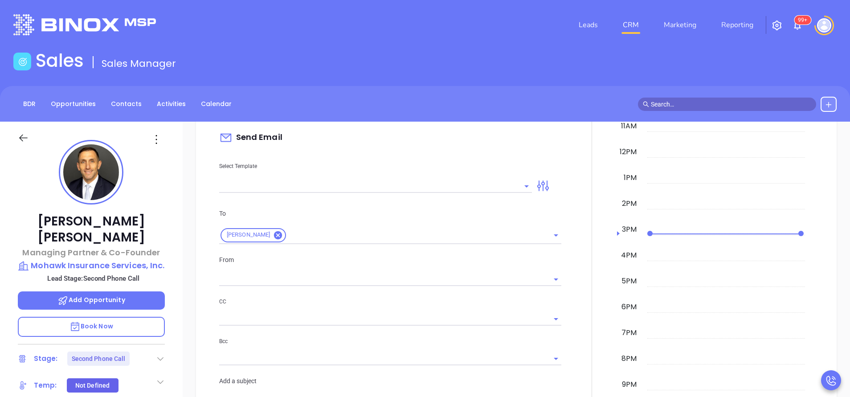
click at [447, 179] on div "Select Template" at bounding box center [375, 170] width 323 height 45
click at [447, 183] on input "text" at bounding box center [368, 185] width 299 height 13
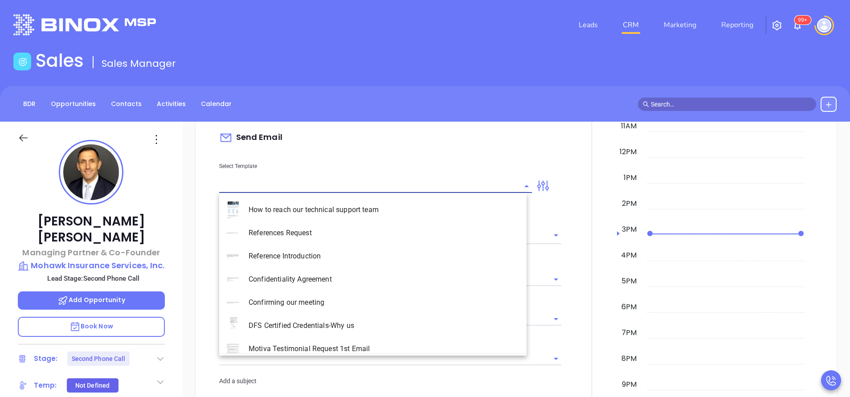
type input "[PERSON_NAME]"
click at [385, 254] on li "NY Insurance 0625 - Email 2" at bounding box center [372, 255] width 307 height 23
type input "NY Insurance 0625 - Email 2"
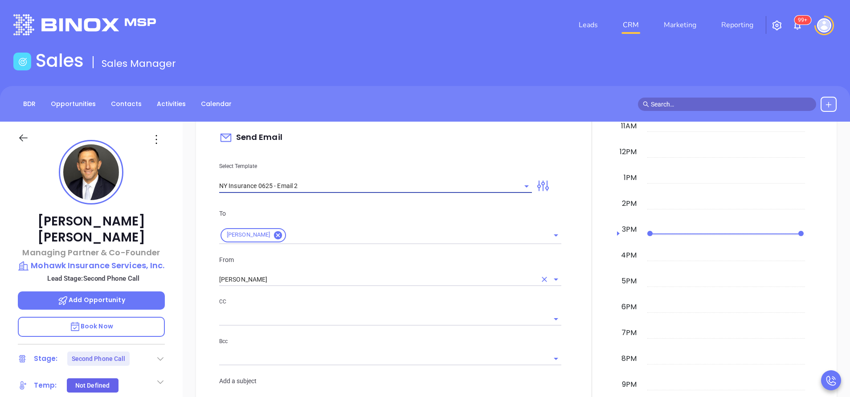
type input "I don’t know if you saw this Justin"
type input "NY Insurance 0625 - Email 2"
click at [367, 283] on input "[PERSON_NAME]" at bounding box center [377, 279] width 317 height 13
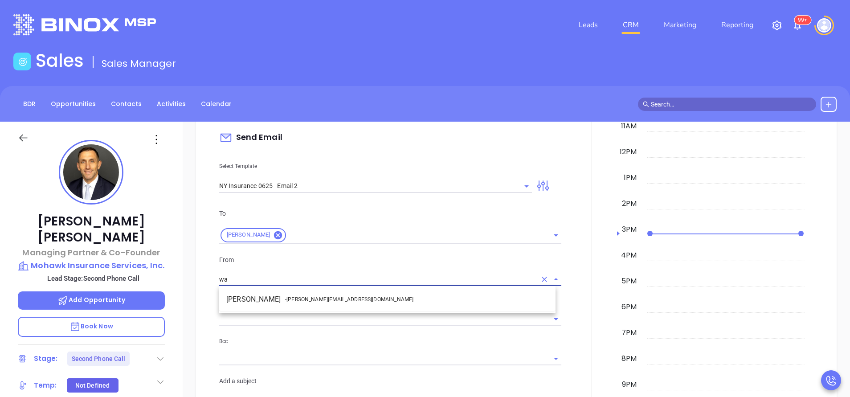
drag, startPoint x: 370, startPoint y: 296, endPoint x: 392, endPoint y: 300, distance: 21.7
click at [371, 296] on li "Walter Contreras - walter@motiva.net" at bounding box center [387, 299] width 336 height 16
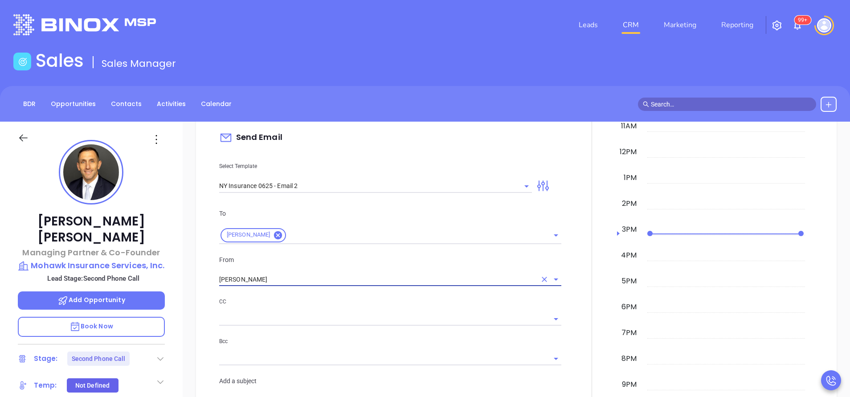
type input "[PERSON_NAME]"
click at [407, 303] on p "CC" at bounding box center [390, 302] width 342 height 10
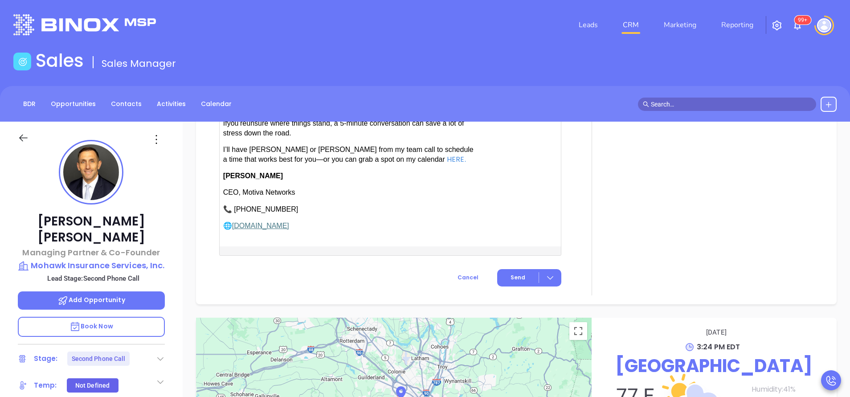
scroll to position [1100, 0]
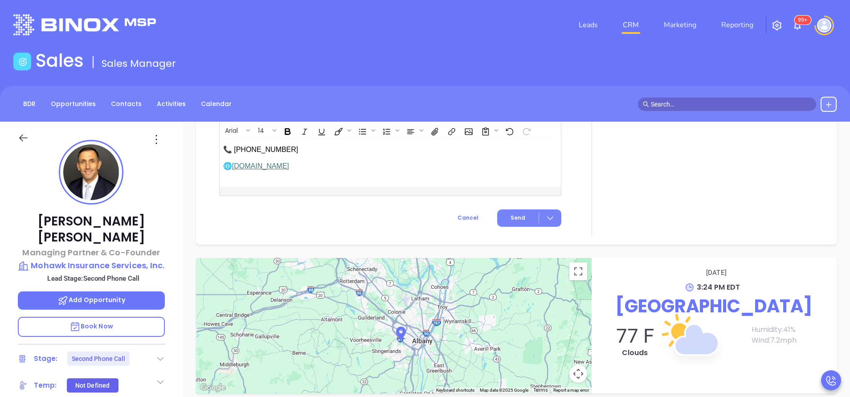
click at [511, 209] on button "Send" at bounding box center [529, 217] width 64 height 17
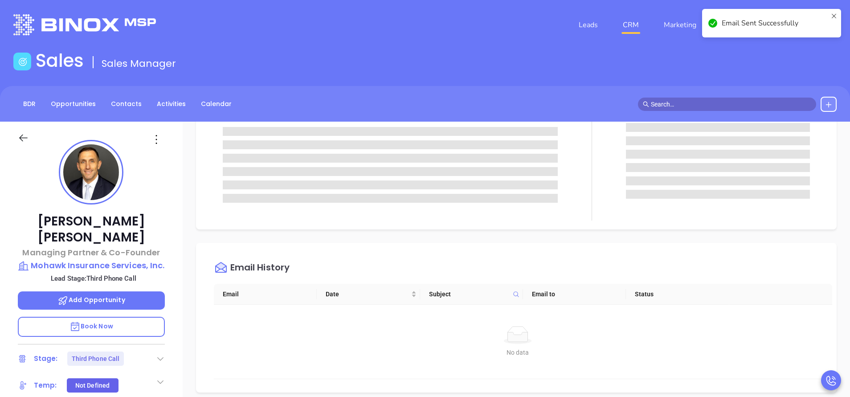
scroll to position [0, 0]
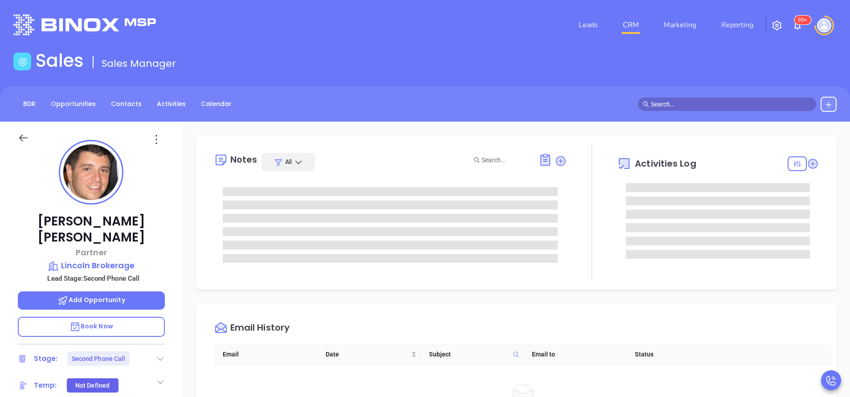
type input "[PERSON_NAME]"
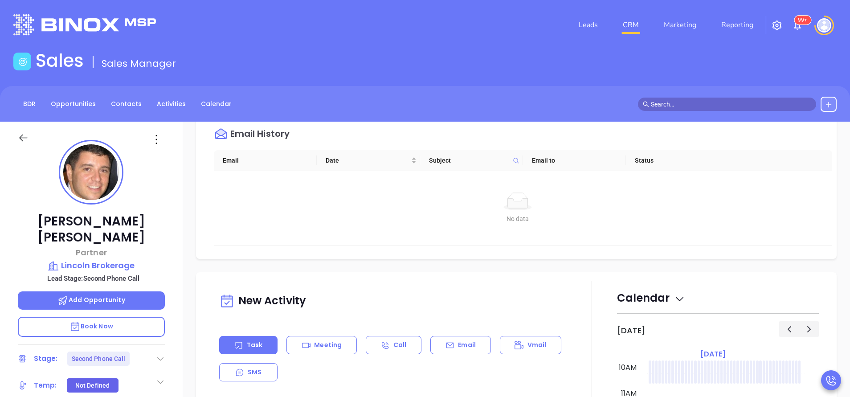
scroll to position [468, 0]
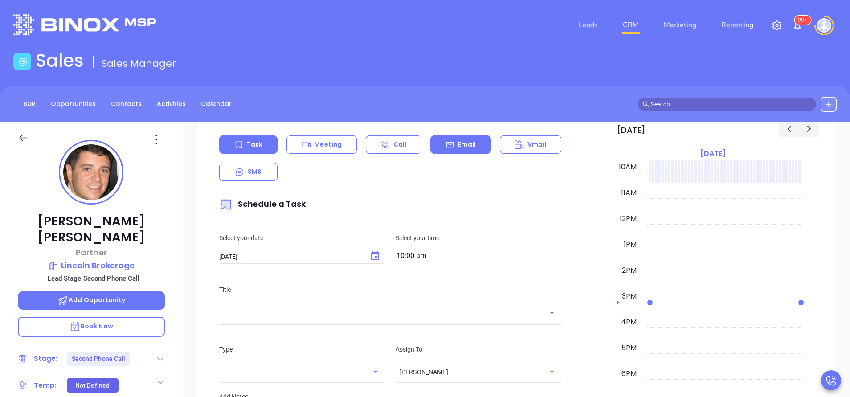
click at [467, 147] on p "Email" at bounding box center [467, 144] width 18 height 9
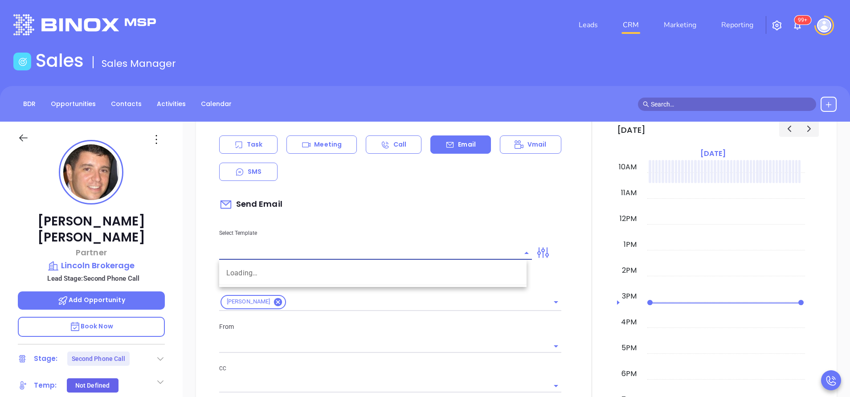
click at [444, 253] on input "text" at bounding box center [368, 252] width 299 height 13
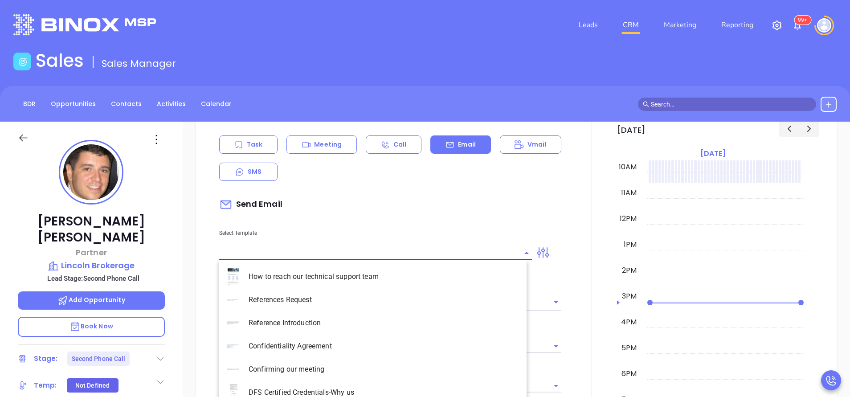
type input "[PERSON_NAME]"
click at [401, 316] on li "NY Insurance 0625 - Email 2" at bounding box center [372, 322] width 307 height 23
type input "NY Insurance 0625 - Email 2"
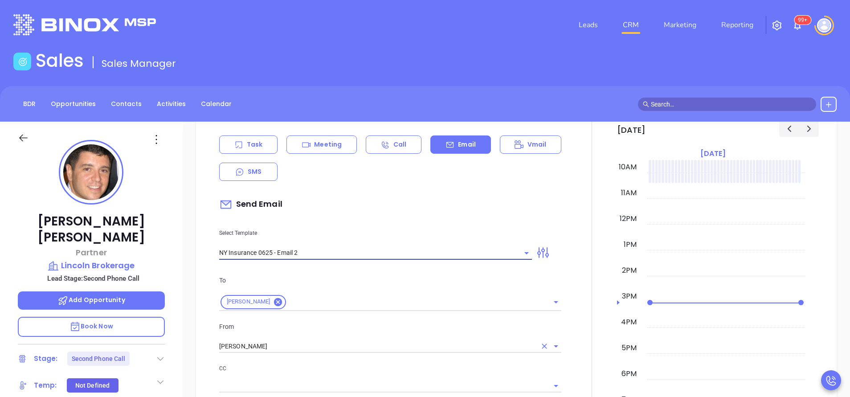
type input "I don’t know if you saw this [PERSON_NAME]"
type input "NY Insurance 0625 - Email 2"
click at [385, 344] on input "[PERSON_NAME]" at bounding box center [377, 346] width 317 height 13
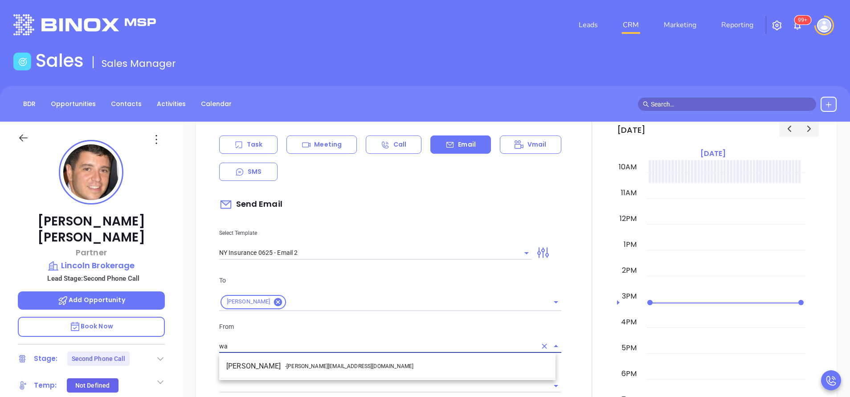
click at [354, 358] on li "Walter Contreras - [EMAIL_ADDRESS][DOMAIN_NAME]" at bounding box center [387, 366] width 336 height 16
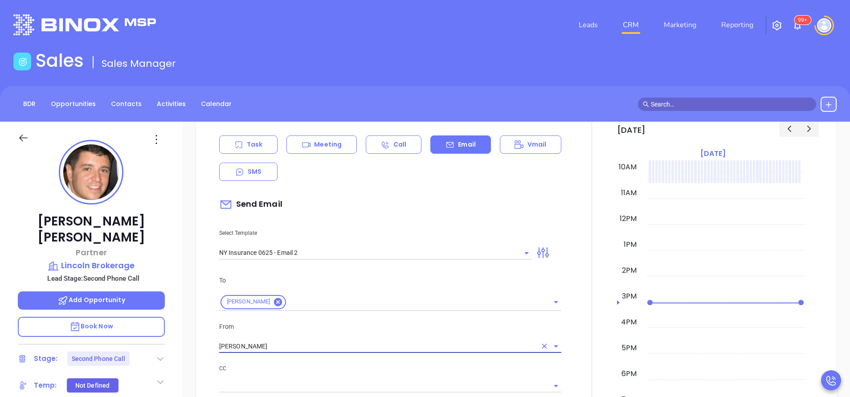
type input "[PERSON_NAME]"
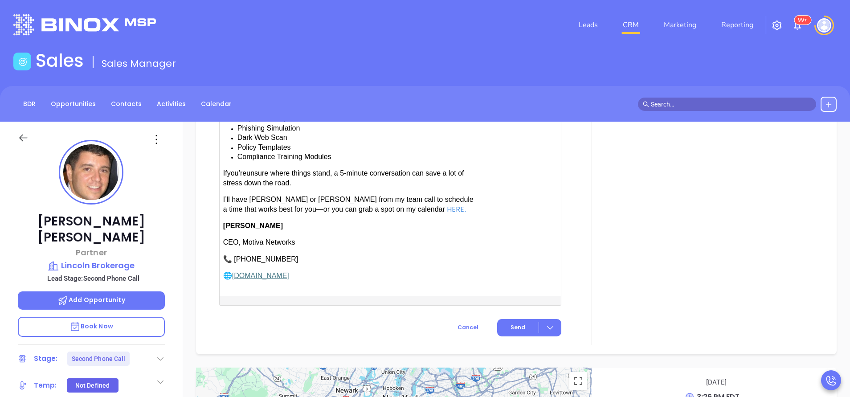
scroll to position [1106, 0]
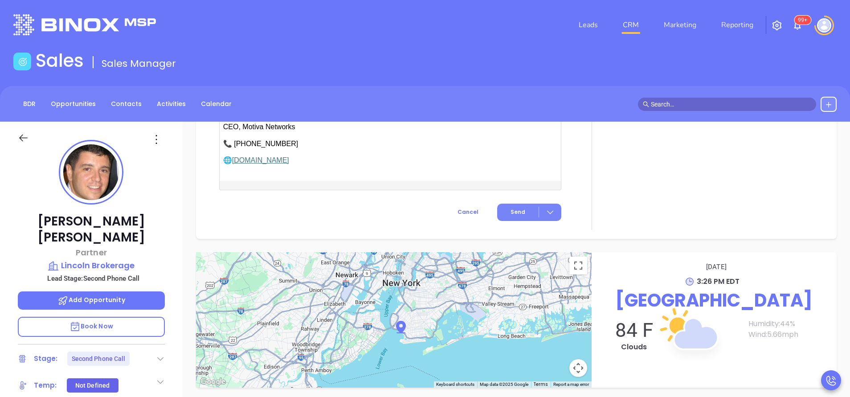
click at [518, 209] on span "Send" at bounding box center [517, 212] width 15 height 8
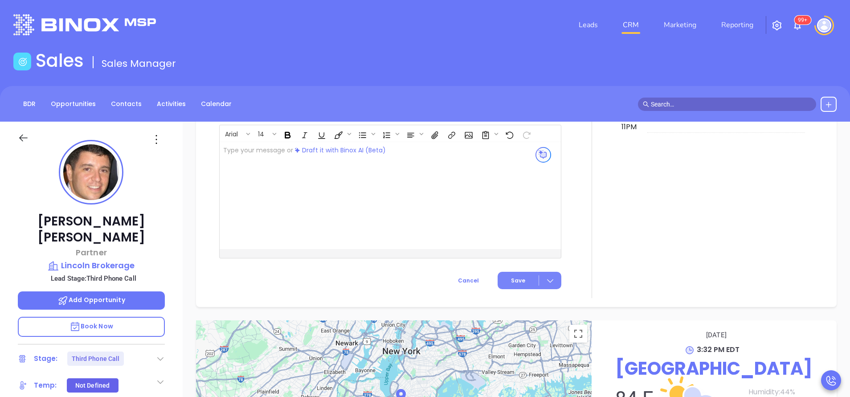
scroll to position [916, 0]
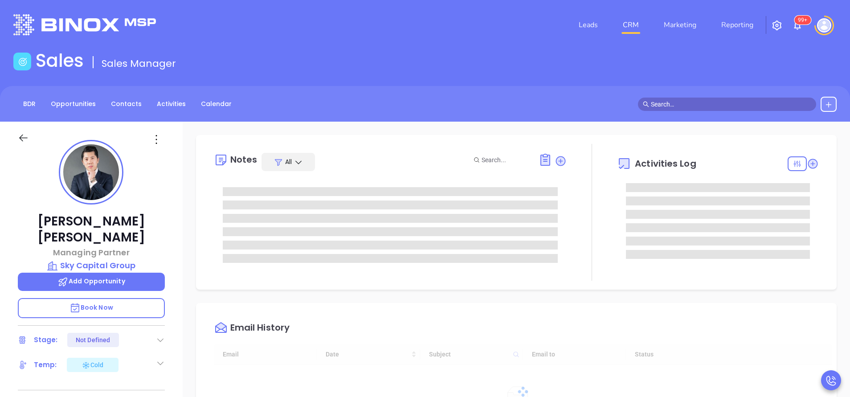
type input "[DATE]"
type input "[PERSON_NAME]"
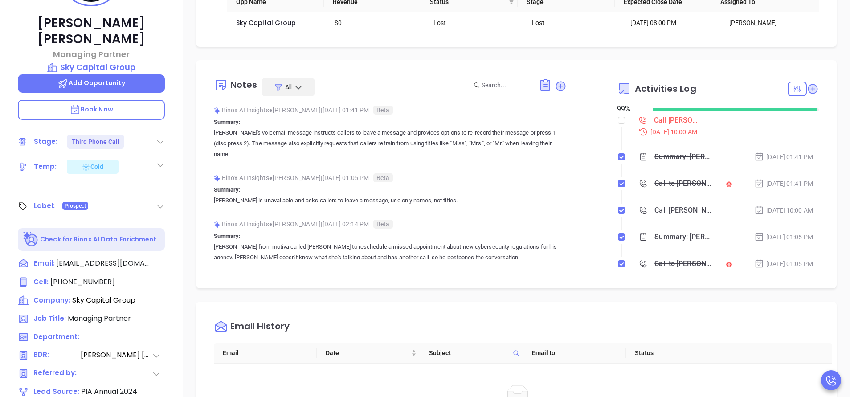
scroll to position [334, 0]
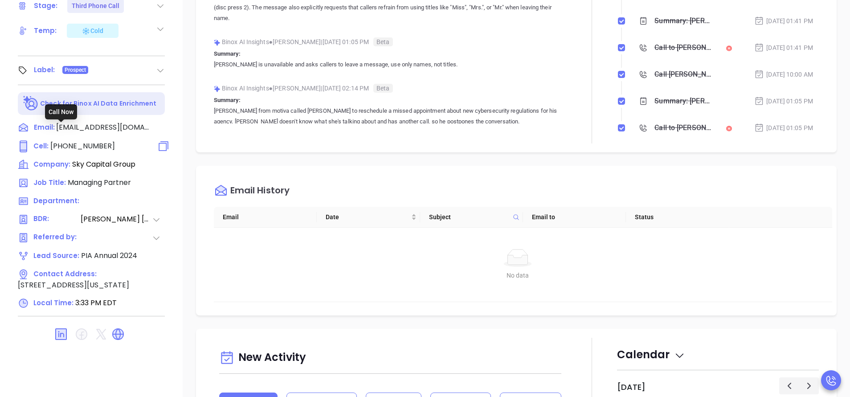
click at [95, 141] on span "[PHONE_NUMBER]" at bounding box center [82, 146] width 65 height 10
type input "[PHONE_NUMBER]"
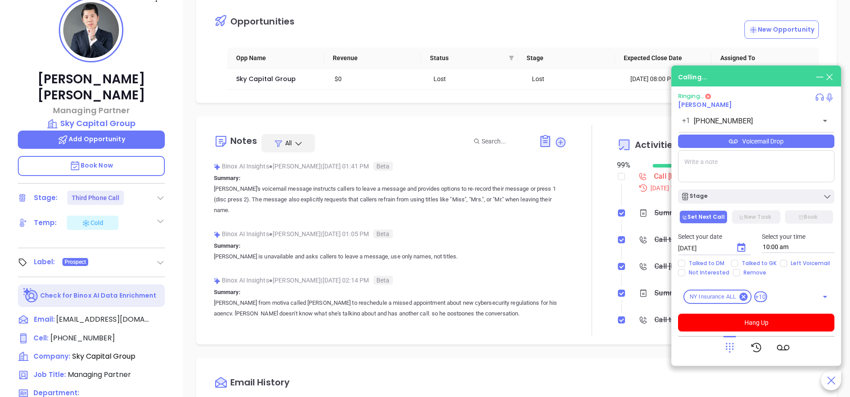
scroll to position [134, 0]
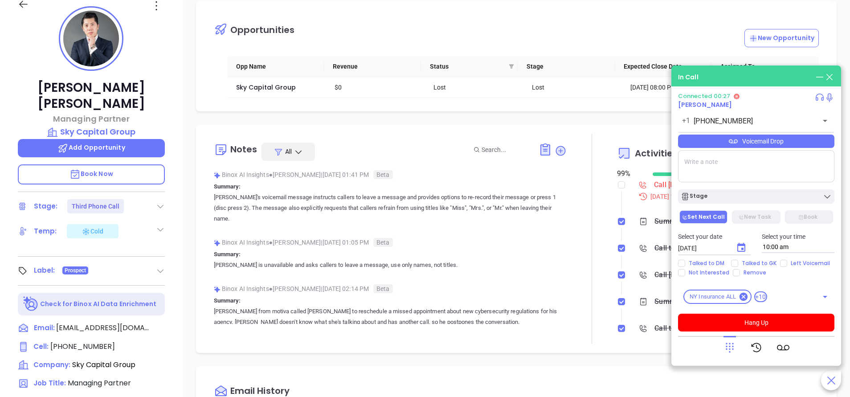
drag, startPoint x: 561, startPoint y: 122, endPoint x: 568, endPoint y: 138, distance: 17.1
click at [561, 122] on div "Opportunities New Opportunity Opp Name Revenue Status Stage Expected Close Date…" at bounding box center [516, 299] width 667 height 623
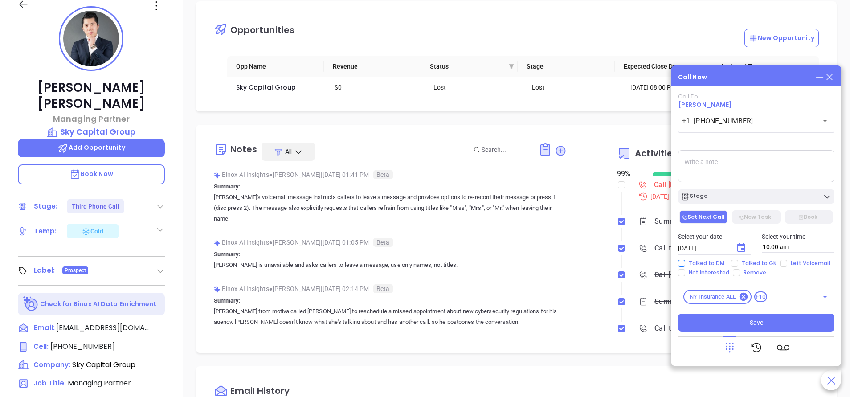
click at [679, 262] on input "Talked to DM" at bounding box center [681, 263] width 7 height 7
checkbox input "true"
click at [682, 273] on input "Not Interested" at bounding box center [681, 272] width 7 height 7
checkbox input "true"
click at [757, 199] on div "Stage" at bounding box center [755, 196] width 151 height 9
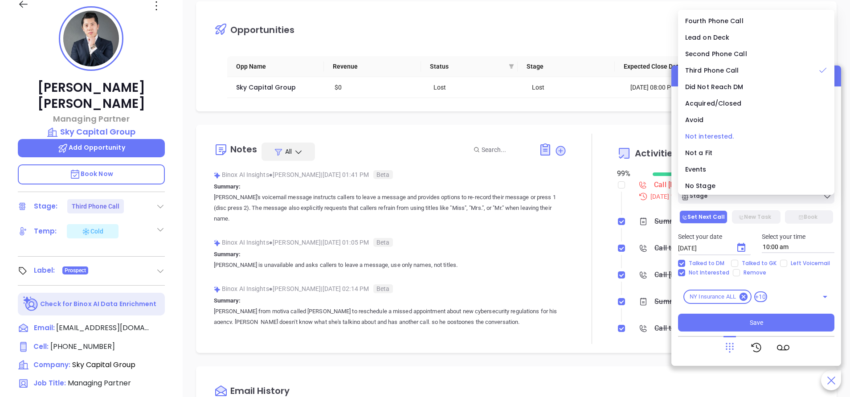
click at [717, 141] on div "Not interested." at bounding box center [756, 136] width 142 height 10
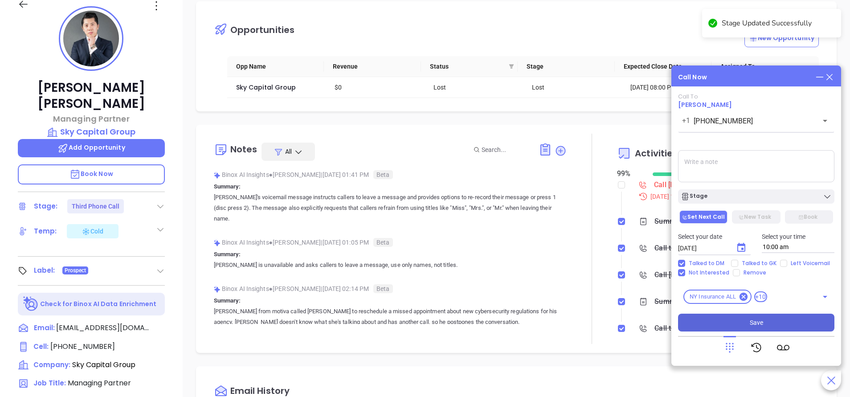
click at [786, 321] on button "Save" at bounding box center [756, 322] width 156 height 18
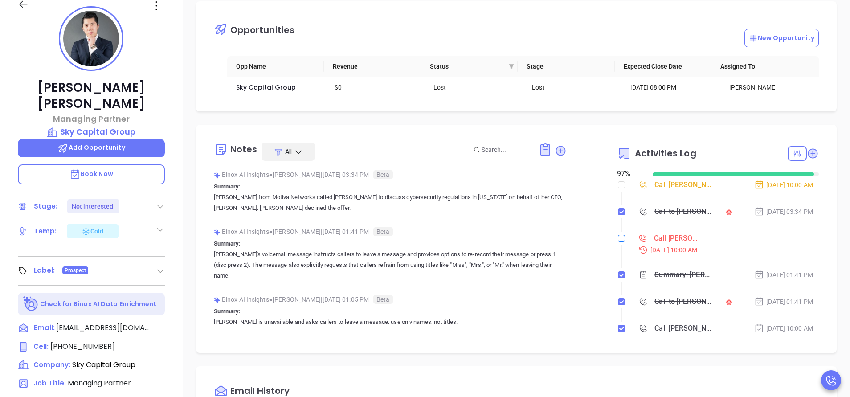
click at [618, 238] on input "checkbox" at bounding box center [621, 238] width 7 height 7
checkbox input "true"
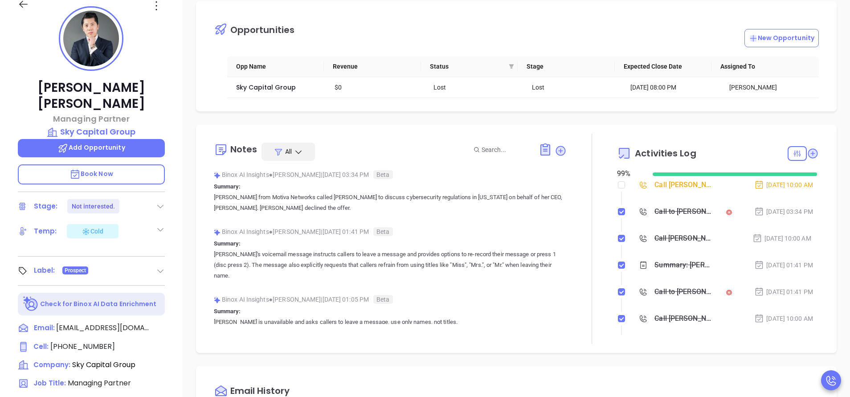
click at [618, 179] on div at bounding box center [621, 184] width 7 height 13
click at [618, 182] on input "checkbox" at bounding box center [621, 184] width 7 height 7
checkbox input "true"
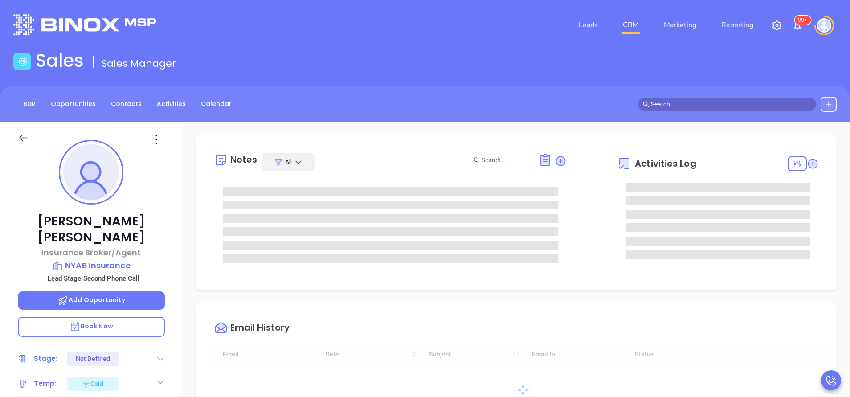
type input "[DATE]"
type input "[PERSON_NAME]"
type input "[DATE]"
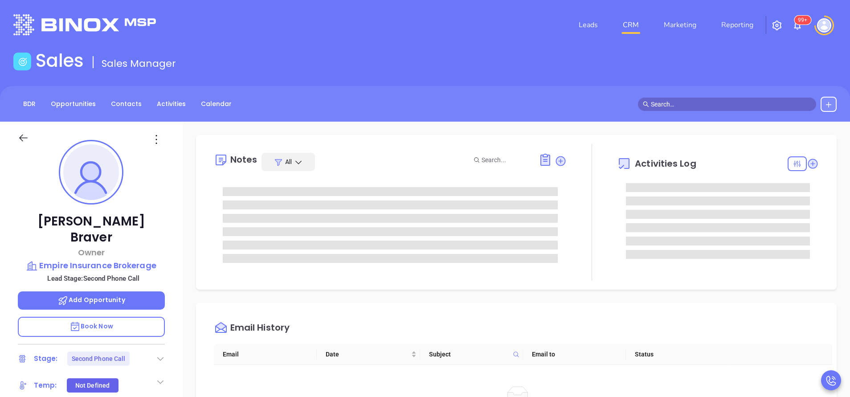
type input "[PERSON_NAME]"
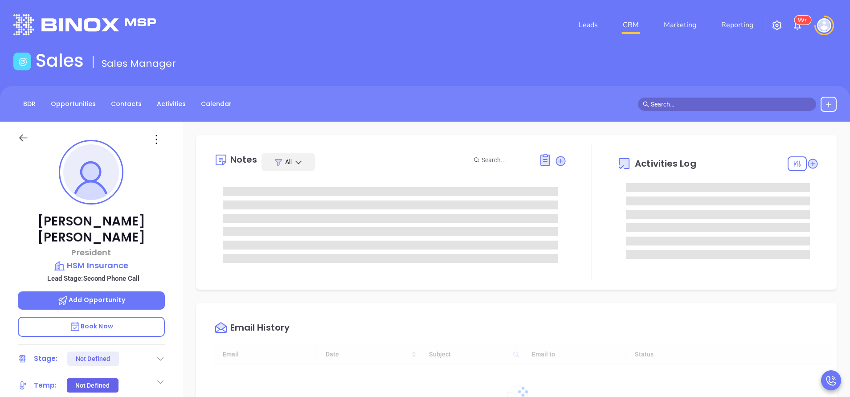
type input "[DATE]"
type input "[PERSON_NAME]"
type input "[DATE]"
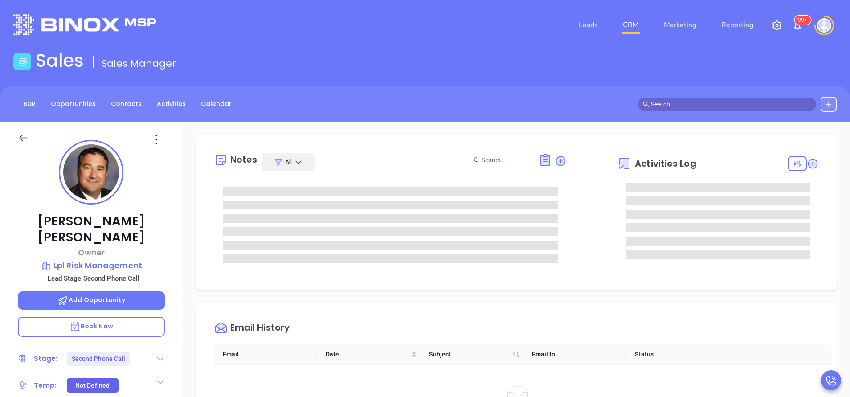
type input "[PERSON_NAME]"
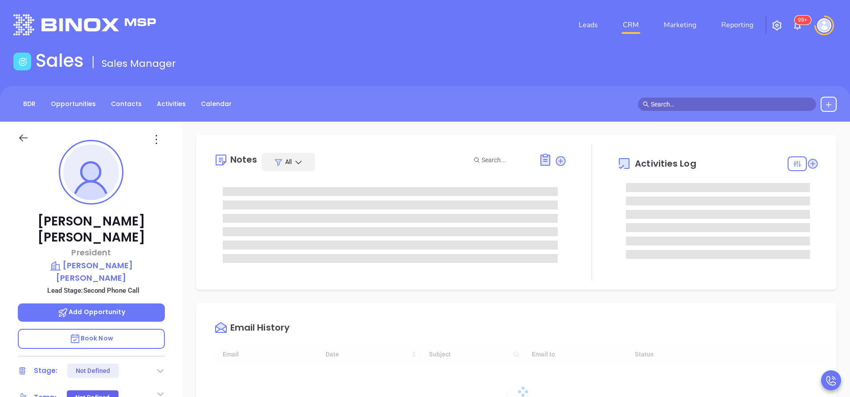
type input "[DATE]"
type input "[PERSON_NAME]"
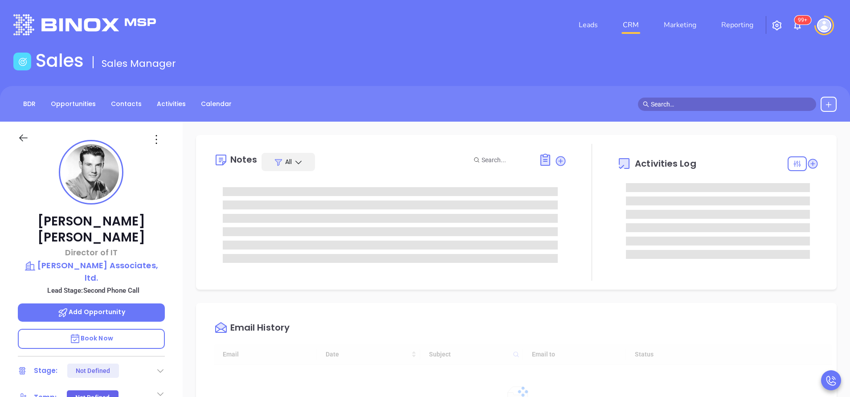
type input "[DATE]"
type input "[PERSON_NAME]"
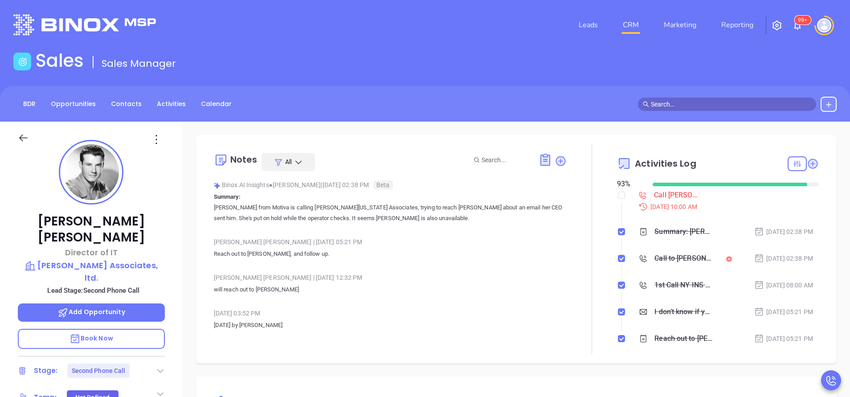
click at [334, 47] on header "Leads CRM Marketing Reporting 99+ Financial Leads Leads" at bounding box center [424, 25] width 823 height 50
